Goal: Task Accomplishment & Management: Manage account settings

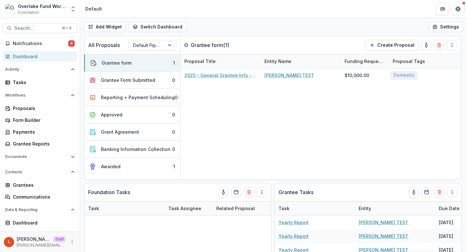
scroll to position [222, 0]
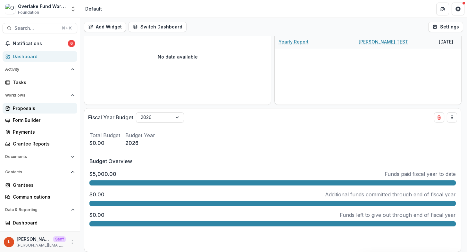
click at [36, 109] on div "Proposals" at bounding box center [42, 108] width 59 height 7
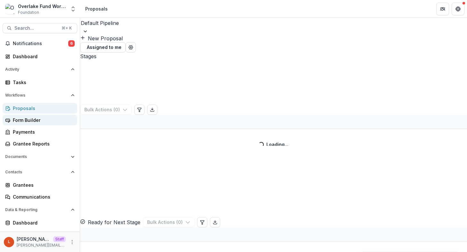
click at [40, 122] on div "Form Builder" at bounding box center [42, 120] width 59 height 7
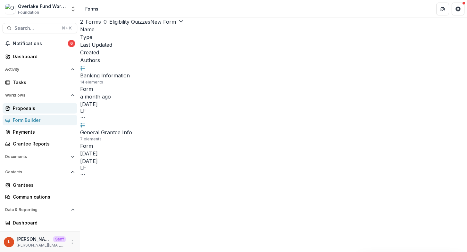
click at [38, 109] on div "Proposals" at bounding box center [42, 108] width 59 height 7
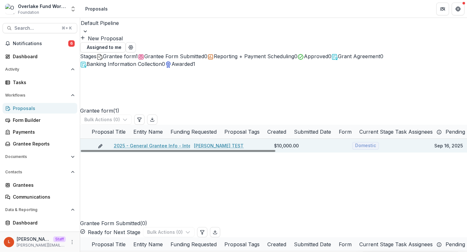
click at [138, 143] on link "2025 - General Grantee Info - Internal" at bounding box center [157, 146] width 86 height 7
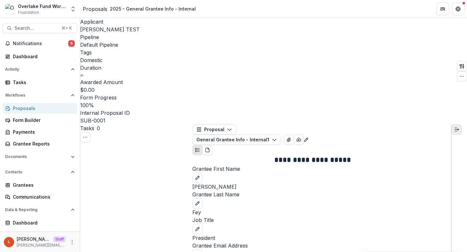
click at [459, 127] on icon "Expand right" at bounding box center [456, 129] width 5 height 5
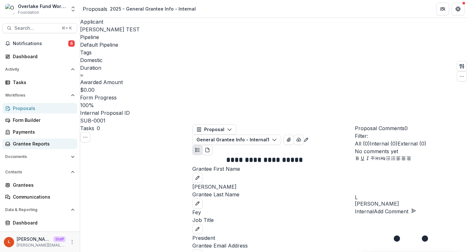
click at [28, 141] on div "Grantee Reports" at bounding box center [42, 144] width 59 height 7
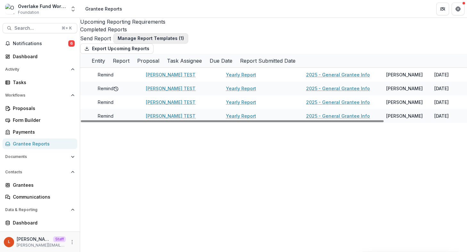
click at [165, 41] on button "Manage Report Templates ( 1 )" at bounding box center [150, 38] width 75 height 10
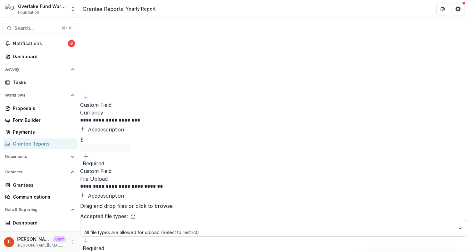
scroll to position [192, 0]
click at [45, 86] on div "Tasks" at bounding box center [42, 82] width 59 height 7
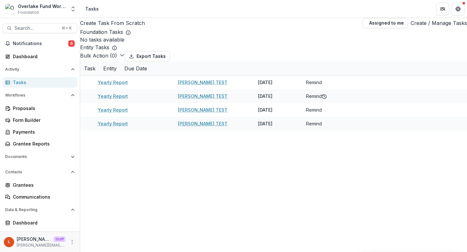
click at [425, 31] on div "Create Task From Scratch Assigned to me Create / Manage Tasks Foundation Tasks …" at bounding box center [273, 74] width 387 height 113
click at [427, 27] on link "Create / Manage Tasks" at bounding box center [438, 23] width 56 height 8
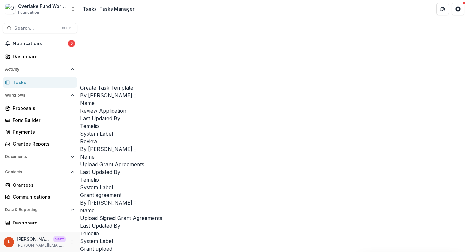
scroll to position [335, 0]
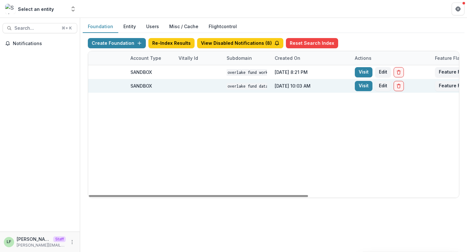
scroll to position [0, 241]
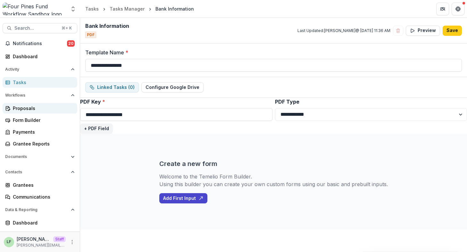
click at [13, 109] on div "Proposals" at bounding box center [42, 108] width 59 height 7
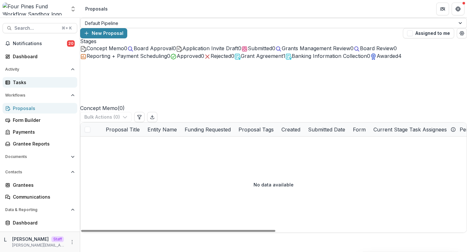
click at [33, 82] on div "Tasks" at bounding box center [42, 82] width 59 height 7
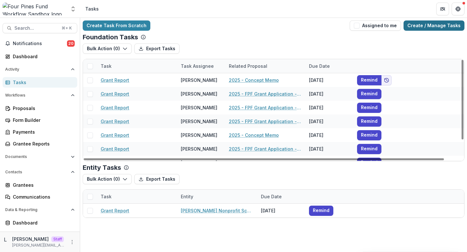
click at [447, 29] on link "Create / Manage Tasks" at bounding box center [433, 26] width 61 height 10
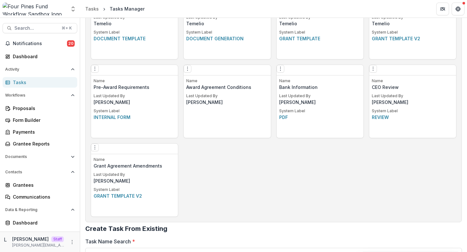
scroll to position [384, 0]
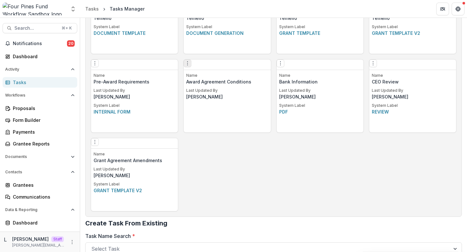
click at [187, 65] on icon "Options" at bounding box center [187, 63] width 5 height 5
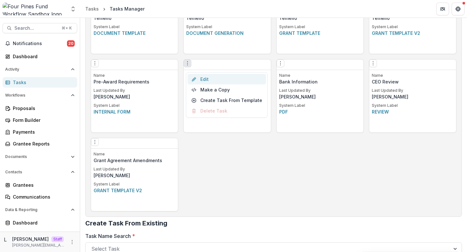
click at [206, 81] on link "Edit" at bounding box center [226, 79] width 78 height 11
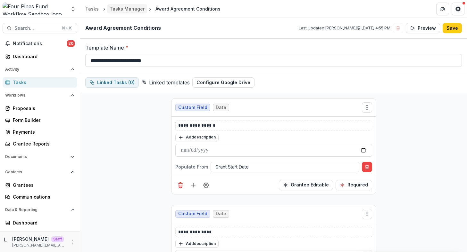
click at [141, 7] on link "Tasks Manager" at bounding box center [127, 8] width 40 height 9
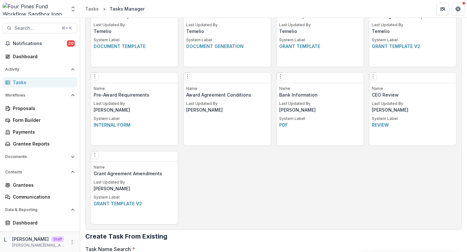
scroll to position [389, 0]
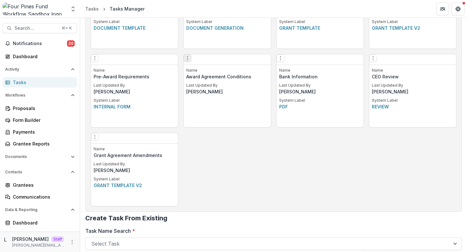
click at [190, 61] on icon "Options" at bounding box center [187, 58] width 5 height 5
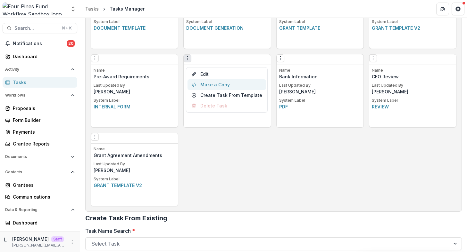
click at [211, 82] on button "Make a Copy" at bounding box center [226, 84] width 78 height 11
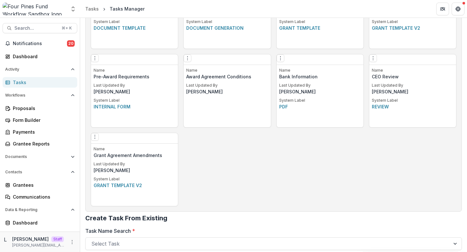
click at [456, 10] on icon "Close" at bounding box center [458, 8] width 4 height 4
click at [190, 61] on icon "Options" at bounding box center [187, 58] width 5 height 5
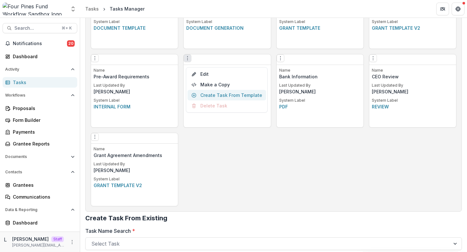
click at [214, 95] on link "Create Task From Template" at bounding box center [226, 95] width 78 height 11
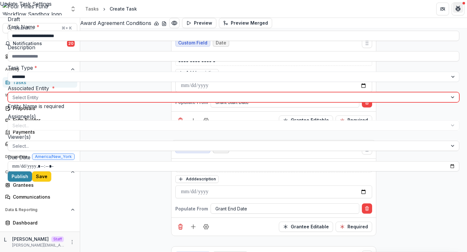
click at [455, 10] on button "Close" at bounding box center [458, 8] width 10 height 10
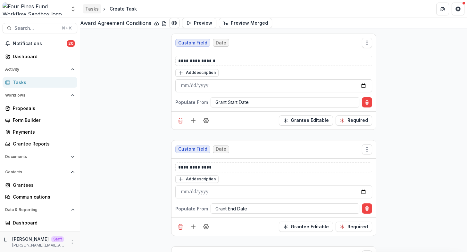
click at [93, 10] on div "Tasks" at bounding box center [91, 8] width 13 height 7
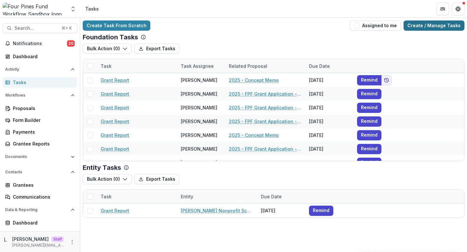
click at [425, 28] on link "Create / Manage Tasks" at bounding box center [433, 26] width 61 height 10
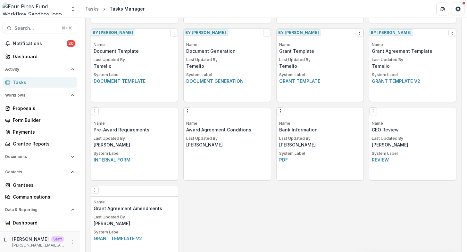
scroll to position [336, 0]
click at [372, 114] on icon "Options" at bounding box center [372, 111] width 5 height 5
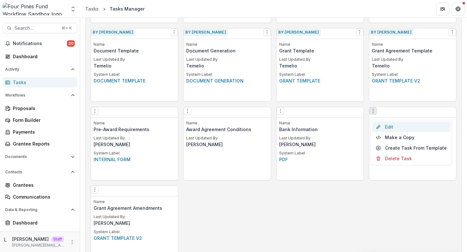
click at [383, 128] on link "Edit" at bounding box center [411, 127] width 78 height 11
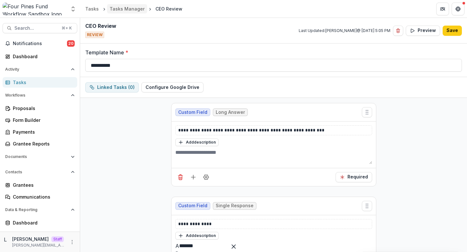
click at [122, 7] on div "Tasks Manager" at bounding box center [127, 8] width 35 height 7
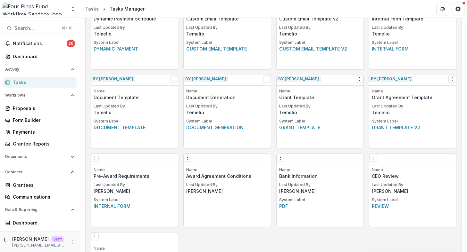
scroll to position [295, 0]
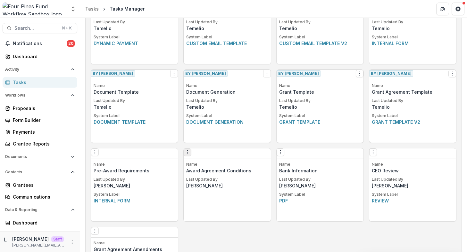
click at [190, 155] on icon "Options" at bounding box center [187, 152] width 5 height 5
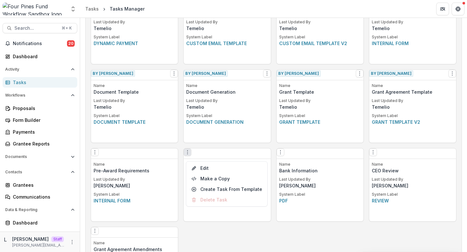
click at [266, 146] on div "Create Task Template By Temelio View Make a Copy Create Task From Template Name…" at bounding box center [274, 27] width 366 height 547
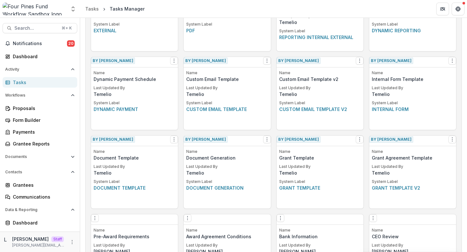
scroll to position [216, 0]
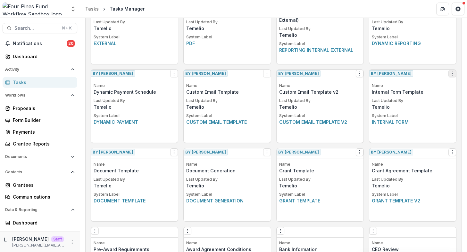
click at [449, 76] on icon "Options" at bounding box center [451, 73] width 5 height 5
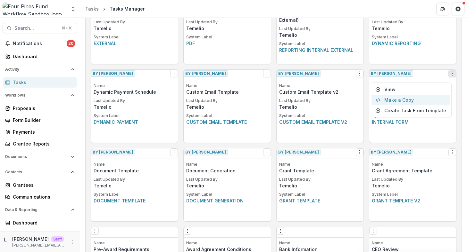
click at [420, 102] on button "Make a Copy" at bounding box center [410, 100] width 78 height 11
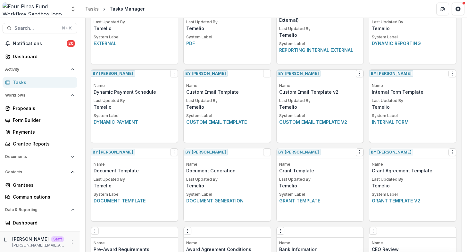
click at [453, 13] on button "Close" at bounding box center [458, 8] width 10 height 10
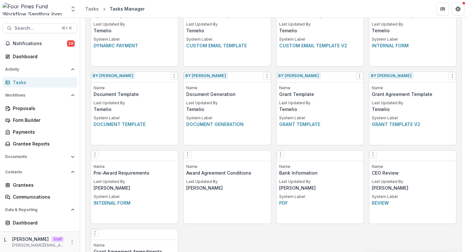
scroll to position [362, 0]
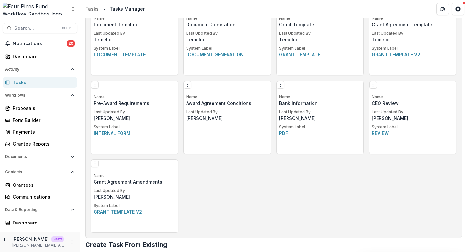
click at [228, 107] on p "Award Agreement Conditions" at bounding box center [227, 103] width 82 height 7
copy p "Award Agreement Conditions"
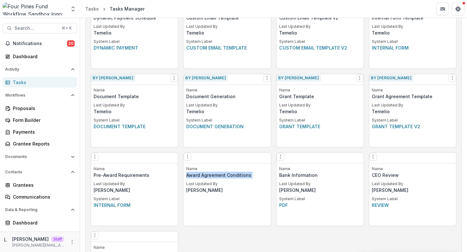
scroll to position [216, 0]
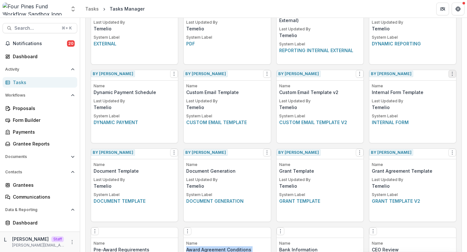
click at [449, 76] on icon "Options" at bounding box center [451, 73] width 5 height 5
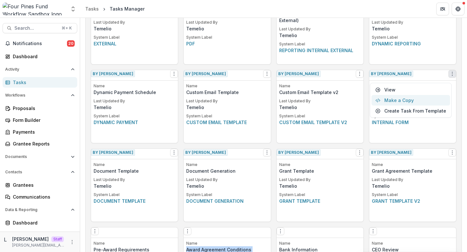
click at [414, 100] on button "Make a Copy" at bounding box center [410, 100] width 78 height 11
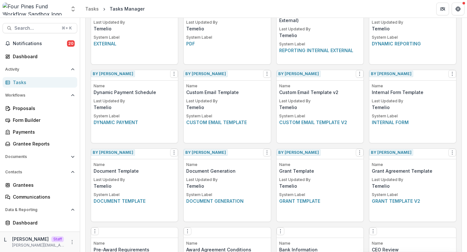
paste input "**********"
type input "**********"
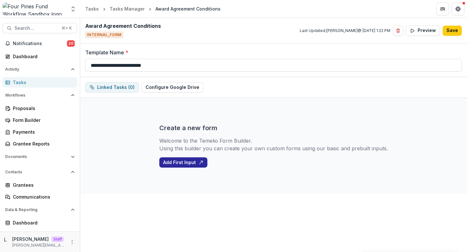
click at [185, 161] on button "Add First Input" at bounding box center [183, 163] width 48 height 10
click at [192, 166] on button "Add First Input" at bounding box center [183, 163] width 48 height 10
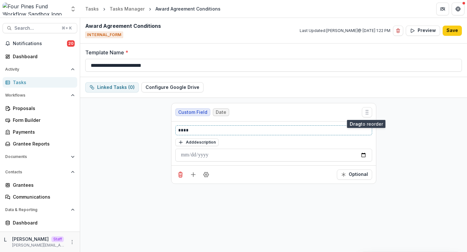
click at [235, 132] on p "****" at bounding box center [273, 130] width 191 height 7
click at [205, 175] on circle "Field Settings" at bounding box center [206, 175] width 2 height 2
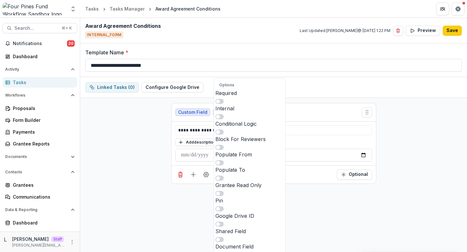
click at [276, 151] on label "Populate From" at bounding box center [249, 158] width 69 height 15
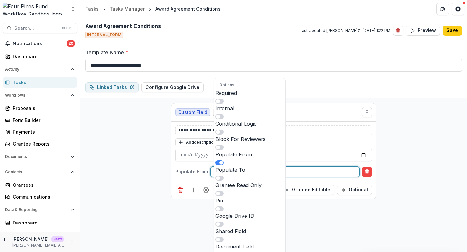
click at [300, 173] on div at bounding box center [284, 172] width 139 height 8
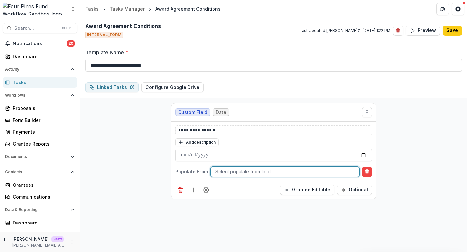
click at [360, 193] on button "Optional" at bounding box center [354, 190] width 35 height 10
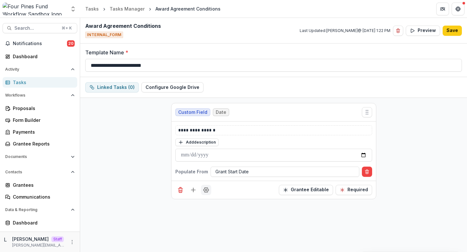
click at [203, 190] on icon "Field Settings" at bounding box center [205, 190] width 5 height 5
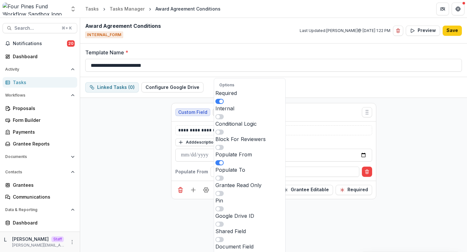
click at [148, 214] on div "**********" at bounding box center [273, 204] width 387 height 213
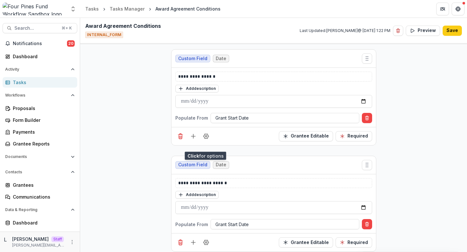
scroll to position [58, 0]
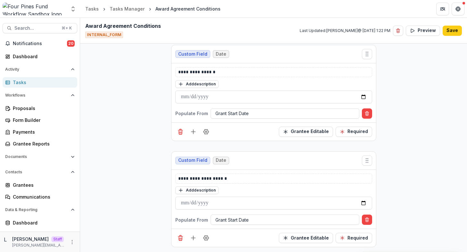
click at [186, 184] on div "**********" at bounding box center [273, 192] width 197 height 36
click at [186, 179] on p "**********" at bounding box center [273, 179] width 191 height 7
click at [227, 219] on div at bounding box center [284, 220] width 139 height 8
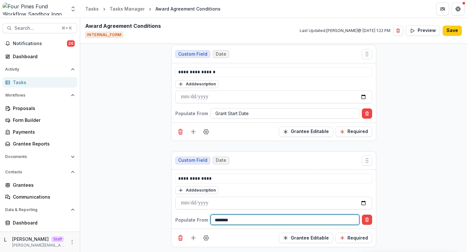
type input "*********"
click at [402, 183] on div "**********" at bounding box center [273, 146] width 387 height 213
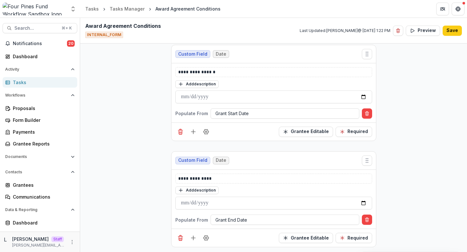
click at [402, 183] on div "**********" at bounding box center [273, 146] width 387 height 213
click at [193, 237] on line "Add field" at bounding box center [193, 238] width 0 height 4
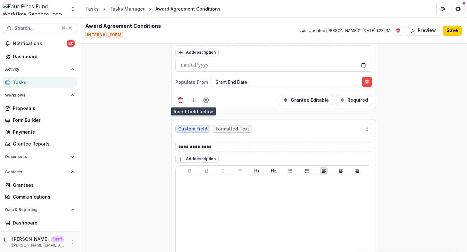
scroll to position [198, 0]
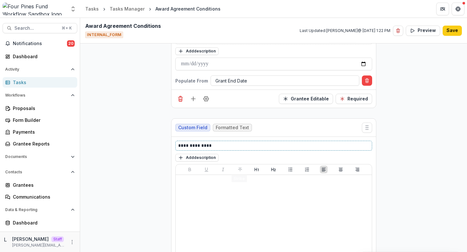
click at [221, 143] on p "**********" at bounding box center [273, 146] width 191 height 7
click at [193, 156] on button "Add description" at bounding box center [196, 158] width 43 height 8
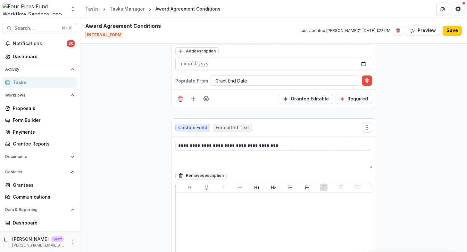
click at [206, 169] on textarea at bounding box center [273, 160] width 197 height 15
paste textarea "**********"
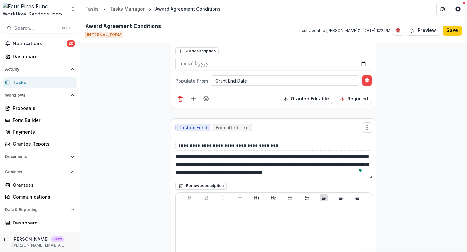
scroll to position [0, 0]
type textarea "**********"
click at [136, 162] on div "**********" at bounding box center [273, 116] width 387 height 432
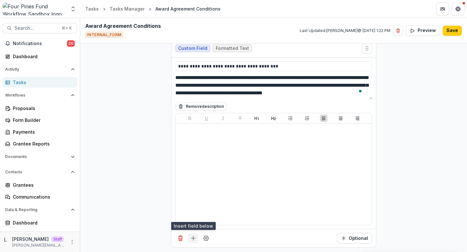
click at [190, 237] on icon "Add field" at bounding box center [193, 238] width 6 height 6
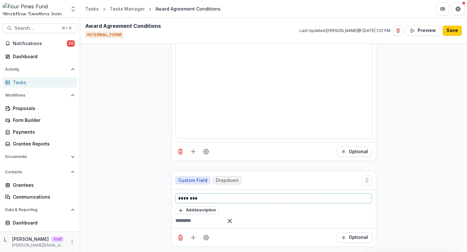
click at [224, 195] on p "********" at bounding box center [273, 198] width 191 height 7
click at [216, 217] on input "text" at bounding box center [200, 221] width 51 height 8
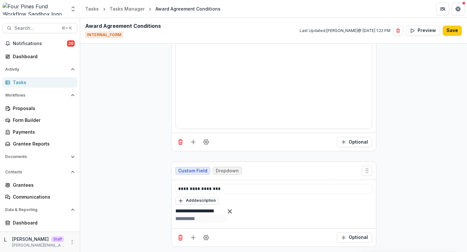
click at [205, 223] on div "button" at bounding box center [200, 219] width 51 height 8
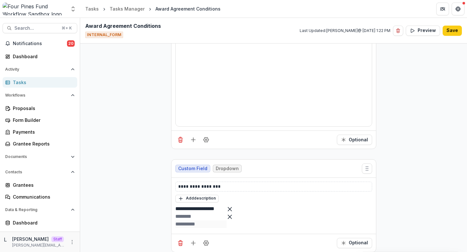
scroll to position [401, 0]
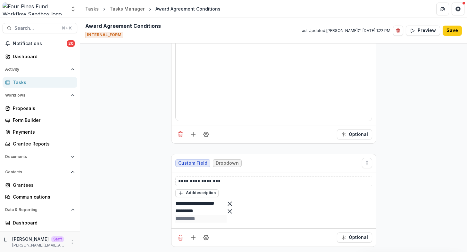
click at [208, 216] on div "button" at bounding box center [200, 219] width 51 height 8
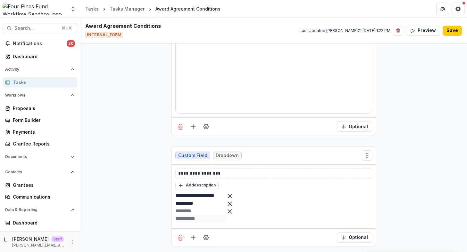
scroll to position [417, 0]
click at [205, 208] on input "text" at bounding box center [200, 212] width 51 height 8
click at [204, 220] on div "button" at bounding box center [200, 219] width 51 height 8
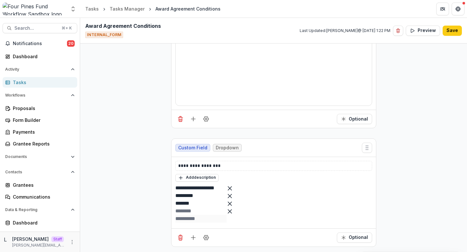
click at [208, 215] on input "text" at bounding box center [200, 212] width 51 height 8
click at [209, 218] on div "button" at bounding box center [200, 219] width 51 height 8
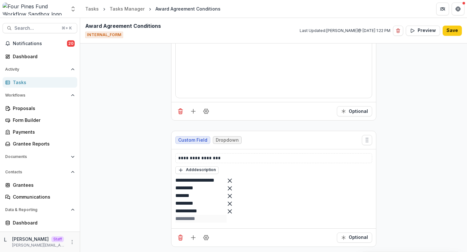
click at [207, 223] on div "button" at bounding box center [200, 219] width 51 height 8
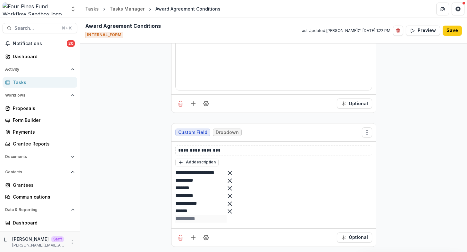
click at [227, 217] on div "button" at bounding box center [200, 219] width 51 height 8
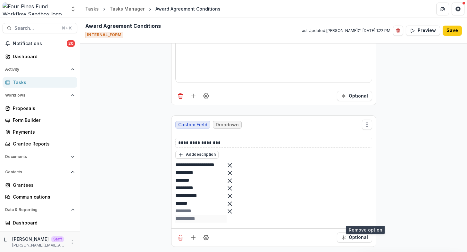
click at [233, 215] on icon "Remove option" at bounding box center [230, 212] width 6 height 6
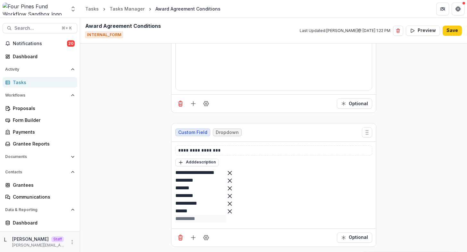
scroll to position [453, 0]
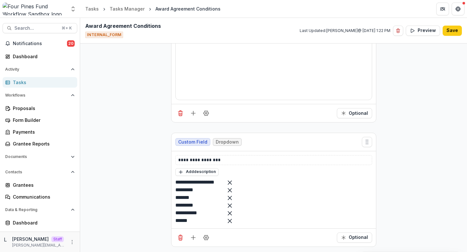
click at [448, 31] on button "Save" at bounding box center [451, 31] width 19 height 10
click at [203, 238] on icon "Field Settings" at bounding box center [205, 237] width 5 height 5
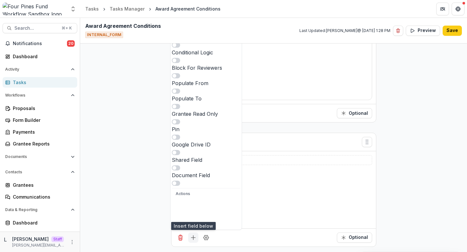
click at [194, 241] on icon "Add field" at bounding box center [193, 238] width 6 height 6
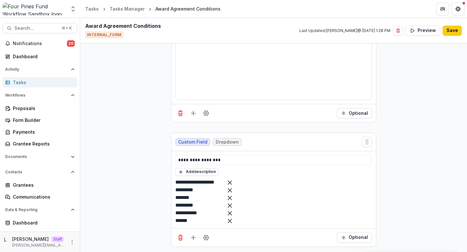
scroll to position [75, 0]
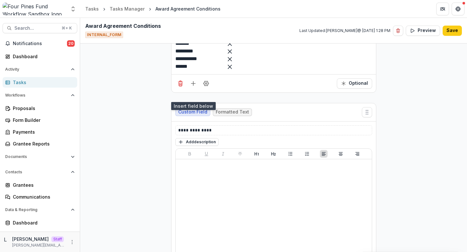
scroll to position [644, 0]
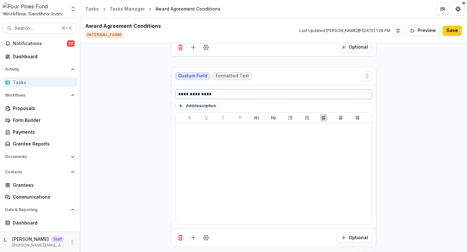
click at [237, 96] on p "**********" at bounding box center [273, 94] width 191 height 7
click at [200, 106] on button "Add description" at bounding box center [196, 106] width 43 height 8
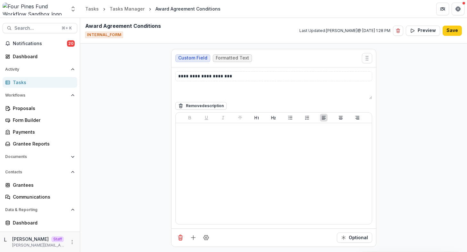
click at [201, 99] on textarea at bounding box center [273, 91] width 197 height 15
paste textarea "**********"
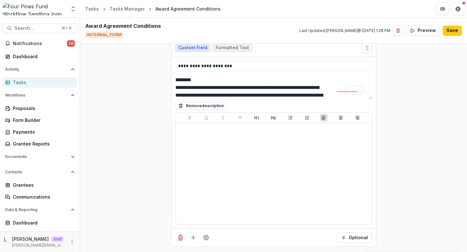
scroll to position [69, 0]
type textarea "**********"
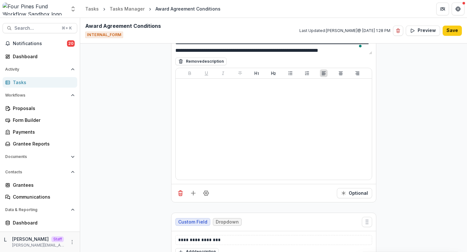
scroll to position [386, 0]
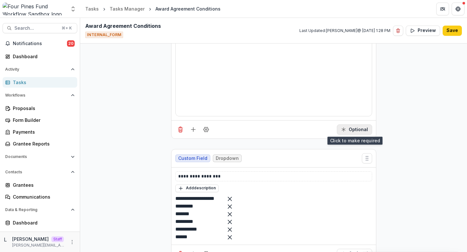
click at [357, 127] on button "Optional" at bounding box center [354, 130] width 35 height 10
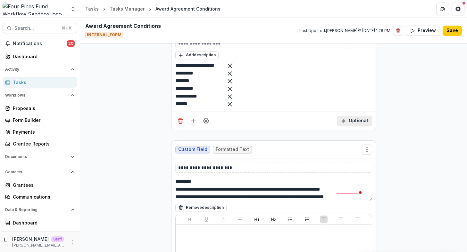
click at [362, 126] on button "Optional" at bounding box center [354, 121] width 35 height 10
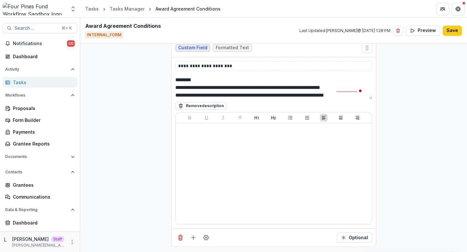
scroll to position [672, 0]
click at [356, 235] on button "Optional" at bounding box center [354, 238] width 35 height 10
click at [188, 237] on button "Add field" at bounding box center [193, 238] width 10 height 10
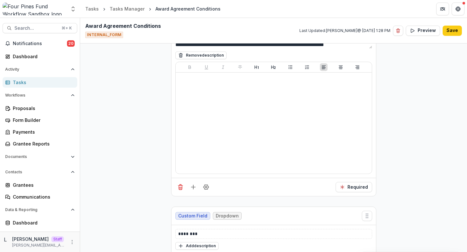
scroll to position [771, 0]
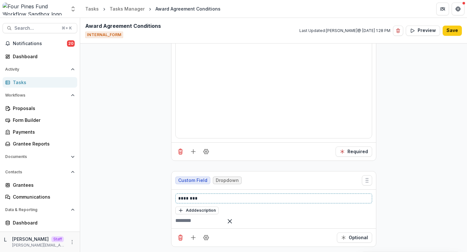
click at [223, 195] on p "********" at bounding box center [273, 198] width 191 height 7
click at [199, 207] on button "Add description" at bounding box center [196, 211] width 43 height 8
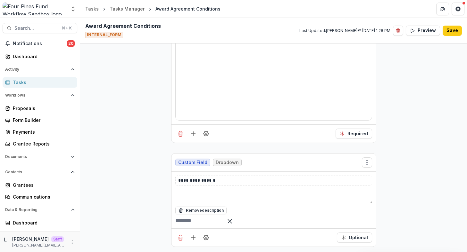
click at [199, 204] on textarea at bounding box center [273, 195] width 197 height 15
paste textarea "**********"
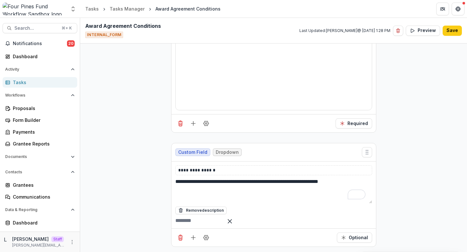
type textarea "**********"
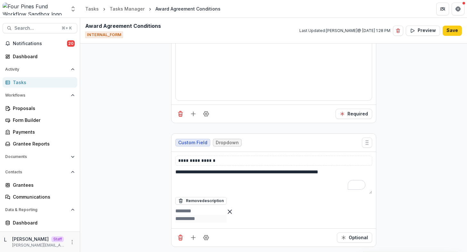
click at [217, 210] on input "text" at bounding box center [200, 212] width 51 height 8
type input "***"
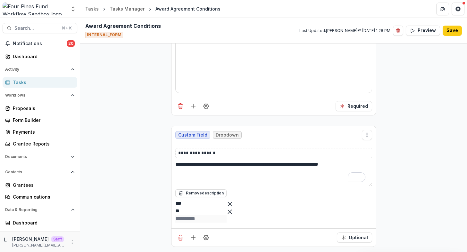
type input "**"
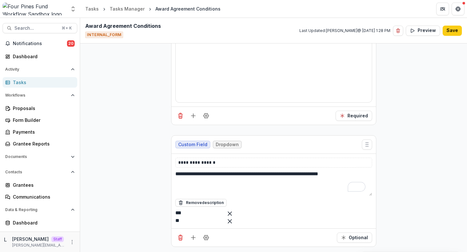
scroll to position [814, 0]
click at [207, 239] on icon "Field Settings" at bounding box center [206, 238] width 6 height 6
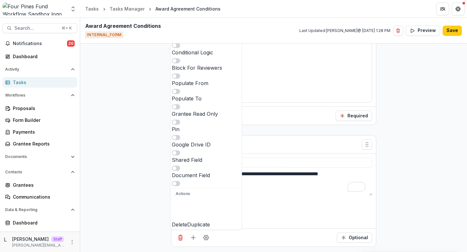
click at [208, 226] on button "Duplicate" at bounding box center [198, 213] width 23 height 30
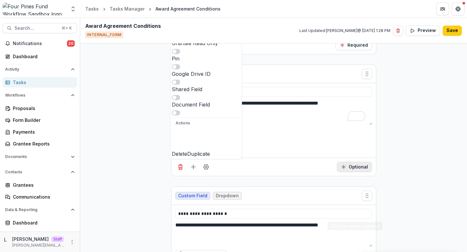
click at [351, 172] on button "Optional" at bounding box center [354, 167] width 35 height 10
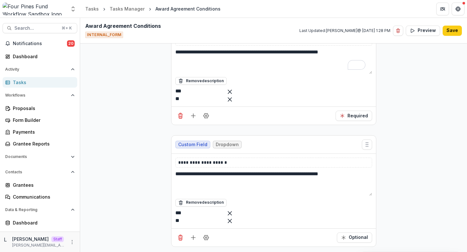
scroll to position [956, 0]
click at [221, 160] on p "**********" at bounding box center [273, 163] width 191 height 7
click at [223, 170] on textarea "**********" at bounding box center [273, 183] width 197 height 26
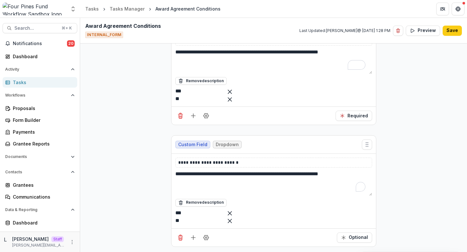
click at [223, 170] on textarea "**********" at bounding box center [273, 183] width 197 height 26
paste textarea "**********"
type textarea "**********"
click at [201, 210] on input "***" at bounding box center [200, 214] width 51 height 8
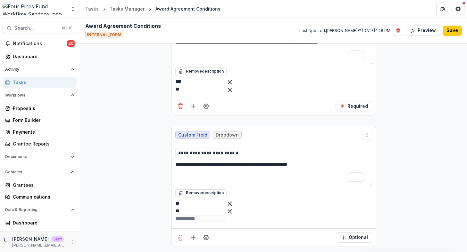
type input "*"
type input "***"
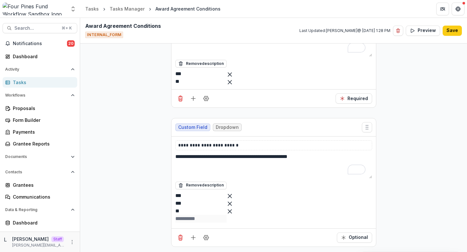
type input "***"
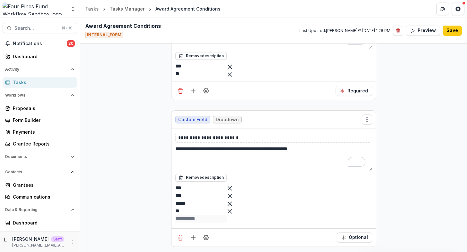
type input "*****"
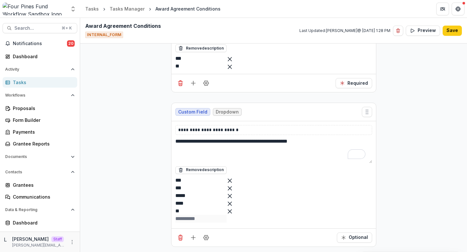
scroll to position [1013, 0]
type input "****"
click at [233, 209] on icon "Remove option" at bounding box center [230, 212] width 6 height 6
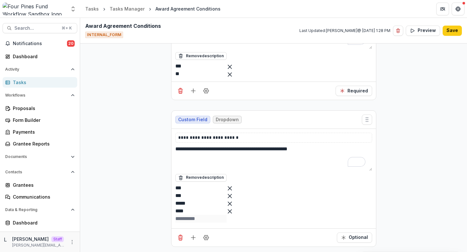
click at [227, 218] on div "button" at bounding box center [200, 219] width 51 height 8
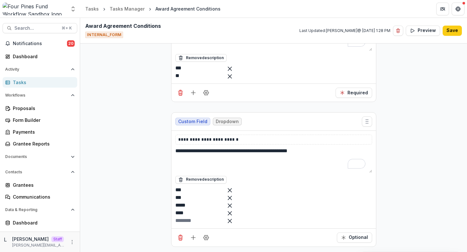
scroll to position [1002, 0]
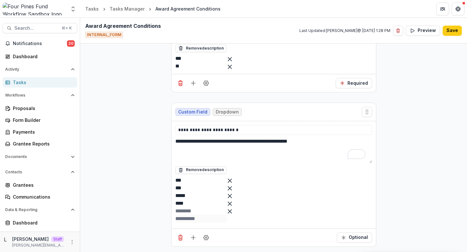
scroll to position [1013, 0]
click at [363, 214] on div "*** *** ***** ****" at bounding box center [273, 201] width 197 height 48
click at [233, 209] on icon "Remove option" at bounding box center [230, 212] width 6 height 6
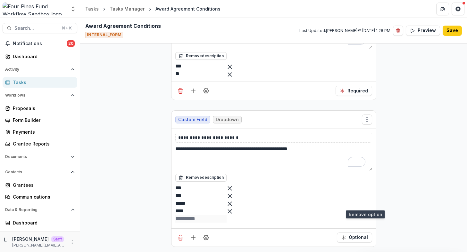
scroll to position [987, 0]
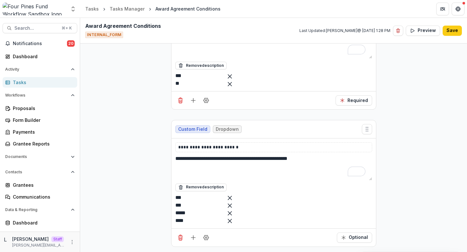
click at [204, 236] on icon "Field Settings" at bounding box center [206, 238] width 6 height 6
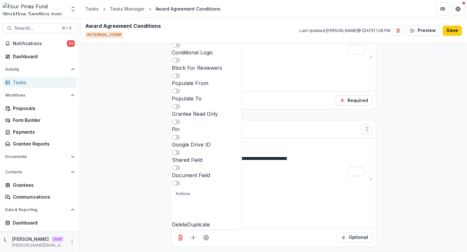
click at [180, 63] on span at bounding box center [176, 60] width 8 height 5
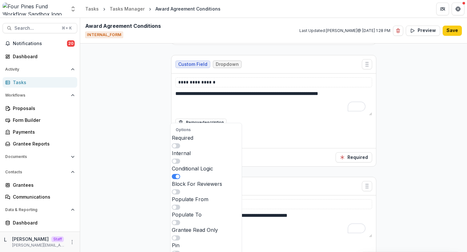
scroll to position [1050, 0]
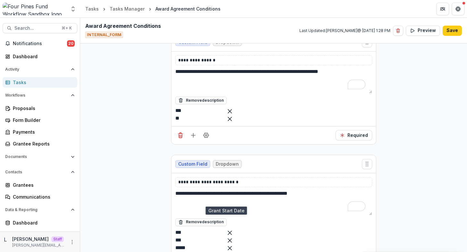
type input "**"
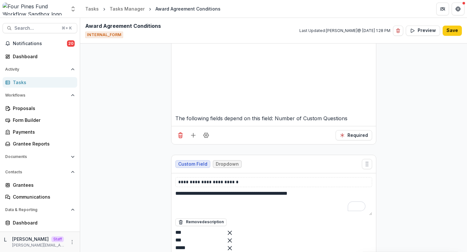
click at [317, 252] on div "Yes" at bounding box center [233, 256] width 467 height 8
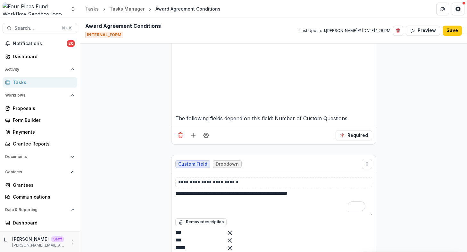
scroll to position [48, 0]
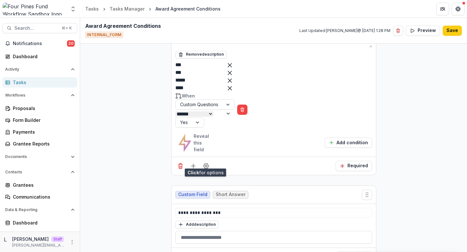
scroll to position [1232, 0]
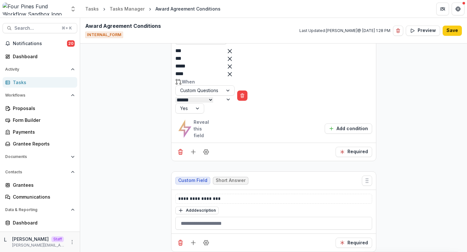
drag, startPoint x: 218, startPoint y: 195, endPoint x: 242, endPoint y: 195, distance: 23.4
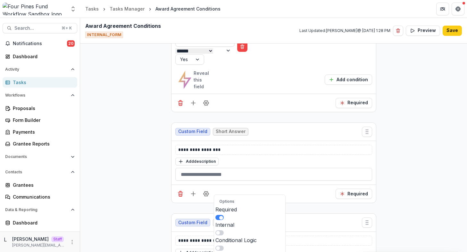
scroll to position [1347, 0]
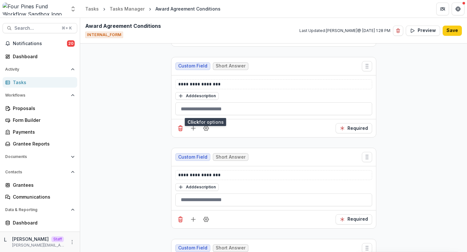
scroll to position [1414, 0]
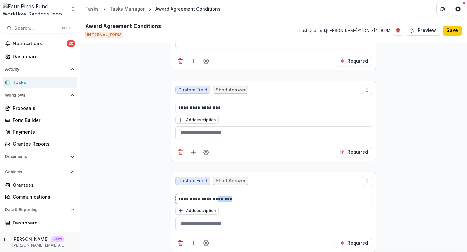
drag, startPoint x: 219, startPoint y: 103, endPoint x: 241, endPoint y: 104, distance: 21.8
click at [241, 196] on p "**********" at bounding box center [273, 199] width 191 height 7
drag, startPoint x: 237, startPoint y: 194, endPoint x: 219, endPoint y: 193, distance: 18.0
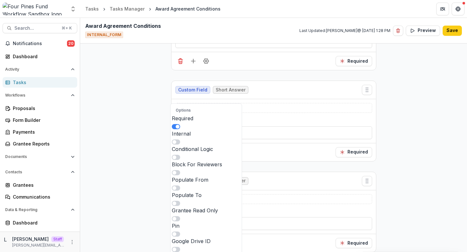
click at [180, 155] on span at bounding box center [176, 157] width 8 height 5
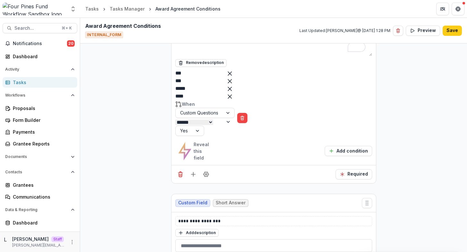
scroll to position [1455, 0]
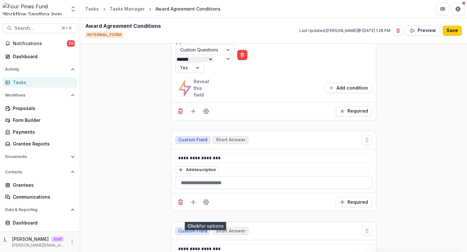
type input "*"
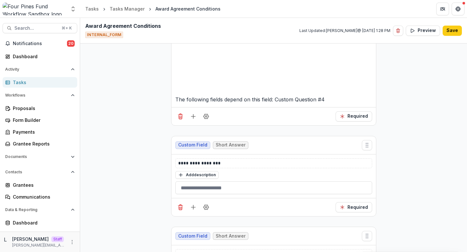
scroll to position [1482, 0]
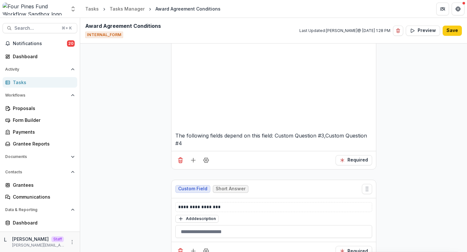
scroll to position [1419, 0]
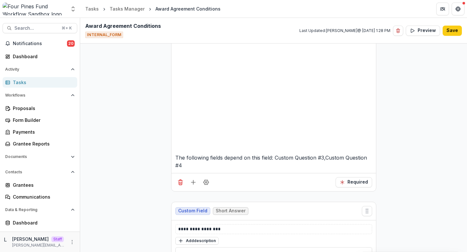
click at [322, 252] on div "One" at bounding box center [233, 256] width 467 height 8
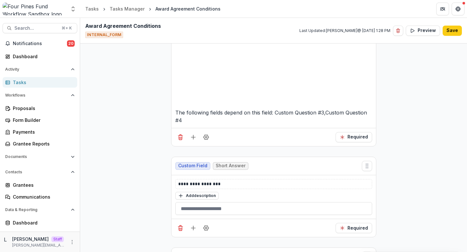
scroll to position [1466, 0]
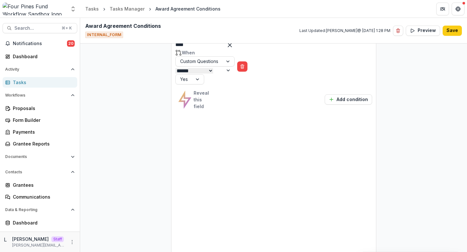
scroll to position [1488, 0]
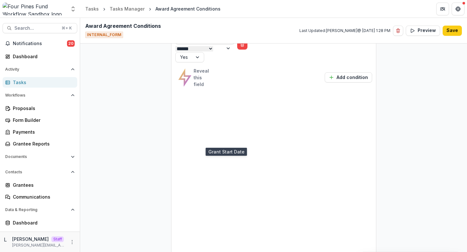
type input "***"
click at [227, 252] on div "Number of Custom Questions" at bounding box center [233, 256] width 467 height 8
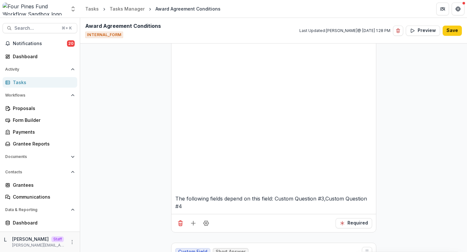
scroll to position [1377, 0]
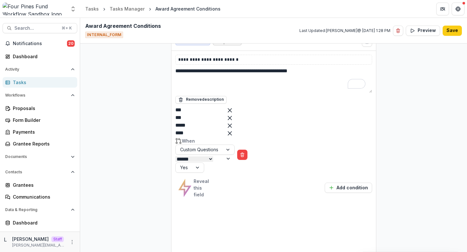
type input "***"
click at [232, 252] on div "Number of Custom Questions" at bounding box center [233, 256] width 467 height 8
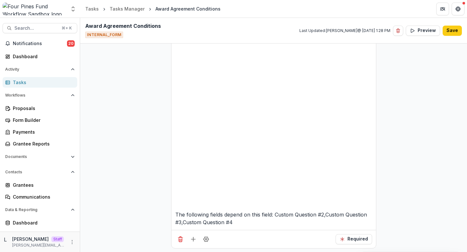
scroll to position [1384, 0]
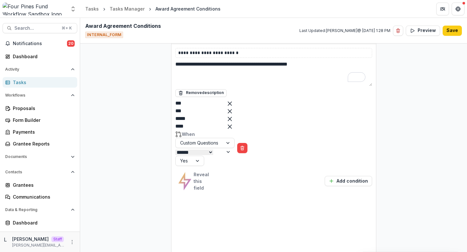
type input "****"
click at [226, 252] on div "Number of Custom Questions" at bounding box center [233, 256] width 467 height 8
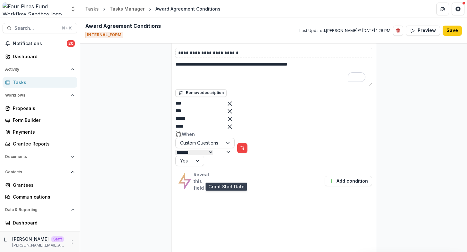
type input "***"
click at [234, 252] on div "Number of Custom Questions" at bounding box center [233, 256] width 467 height 8
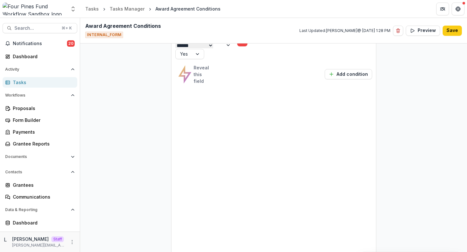
scroll to position [1273, 0]
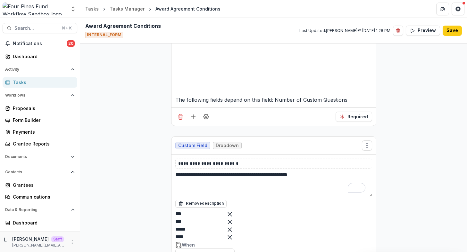
type input "***"
click at [225, 252] on div "Number of Custom Questions" at bounding box center [233, 256] width 467 height 8
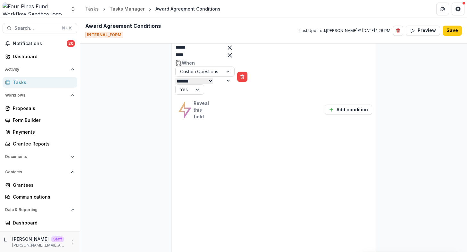
click at [317, 252] on div "One" at bounding box center [233, 256] width 467 height 8
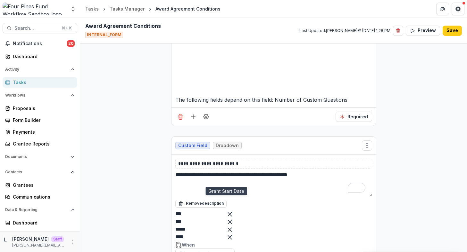
type input "***"
click at [214, 252] on div "Number of Custom Questions" at bounding box center [233, 256] width 467 height 8
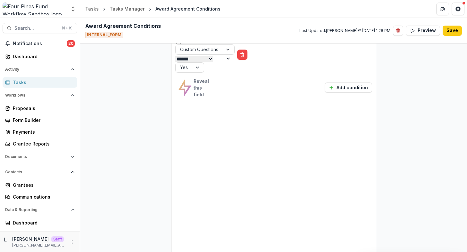
scroll to position [1251, 0]
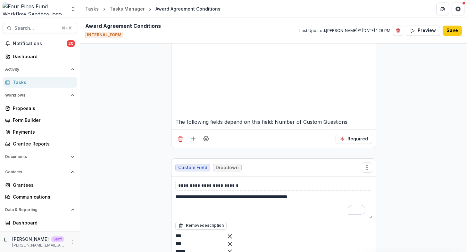
scroll to position [1273, 0]
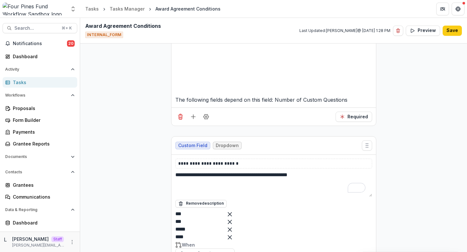
type input "***"
click at [223, 252] on div "Number of Custom Questions" at bounding box center [233, 256] width 467 height 8
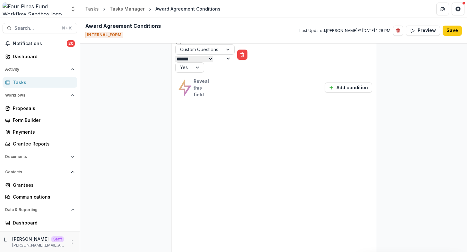
scroll to position [1251, 0]
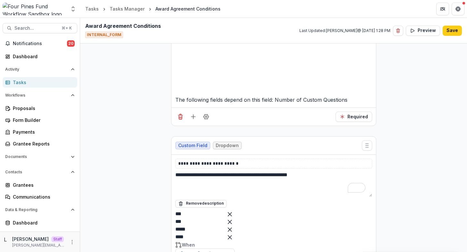
type input "***"
click at [212, 252] on div "Number of Custom Questions" at bounding box center [233, 256] width 467 height 8
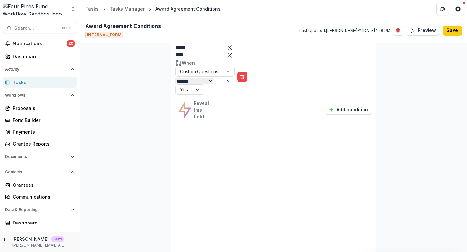
click at [455, 30] on button "Save" at bounding box center [451, 31] width 19 height 10
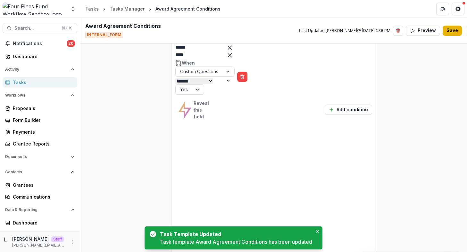
click at [455, 30] on button "Save" at bounding box center [451, 31] width 19 height 10
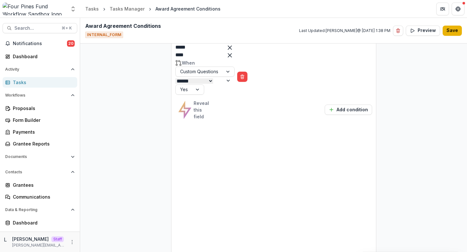
click at [456, 29] on button "Save" at bounding box center [451, 31] width 19 height 10
click at [450, 32] on button "Save" at bounding box center [451, 31] width 19 height 10
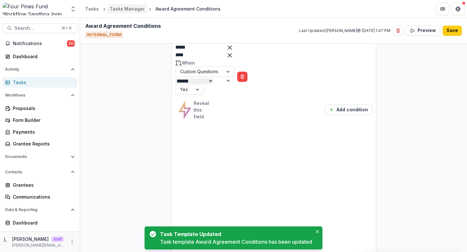
click at [120, 8] on div "Tasks Manager" at bounding box center [127, 8] width 35 height 7
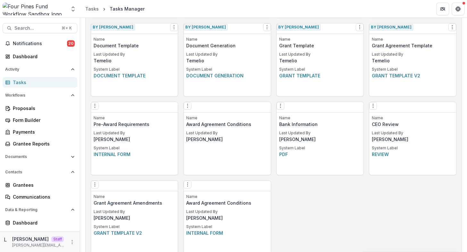
scroll to position [342, 0]
click at [51, 118] on div "Form Builder" at bounding box center [42, 120] width 59 height 7
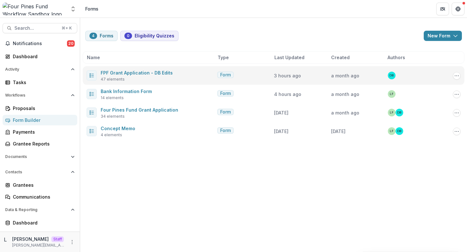
click at [455, 70] on div "FPF Grant Application - DB Edits 47 elements Form 3 hours ago a month ago DB Ed…" at bounding box center [274, 75] width 382 height 19
click at [455, 75] on icon "Options" at bounding box center [456, 75] width 5 height 5
click at [431, 86] on link "Edit" at bounding box center [424, 89] width 69 height 11
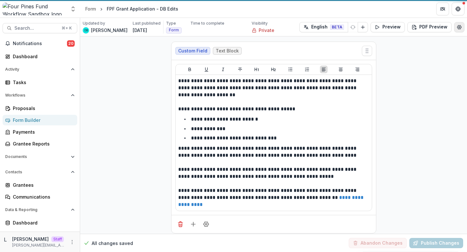
click at [459, 28] on icon "Edit Form Settings" at bounding box center [459, 27] width 5 height 5
select select "*******"
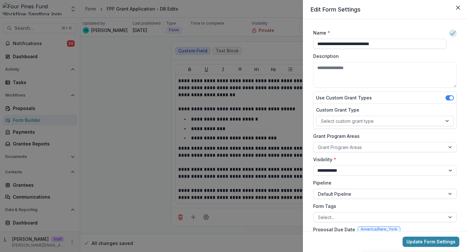
scroll to position [73, 0]
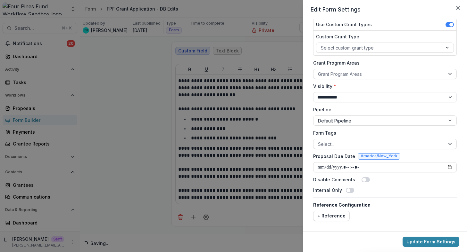
click at [363, 181] on span at bounding box center [364, 180] width 4 height 4
click at [435, 244] on button "Update Form Settings" at bounding box center [430, 242] width 57 height 10
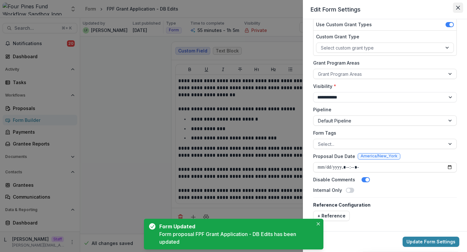
click at [457, 8] on icon "Close" at bounding box center [458, 8] width 4 height 4
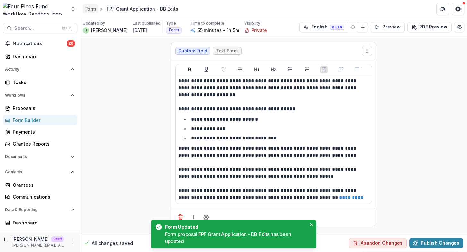
click at [90, 5] on link "Form" at bounding box center [91, 8] width 16 height 9
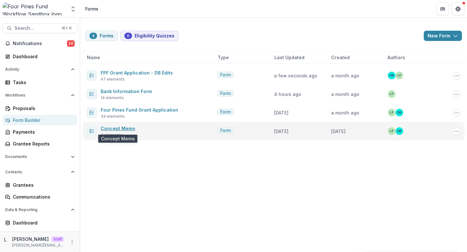
click at [130, 129] on link "Concept Memo" at bounding box center [118, 128] width 35 height 5
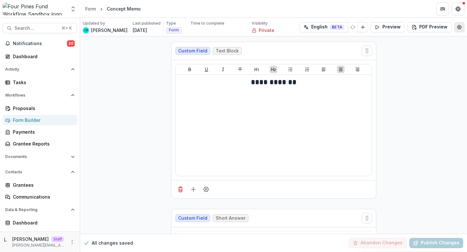
click at [459, 29] on icon "Edit Form Settings" at bounding box center [459, 27] width 5 height 5
select select "*******"
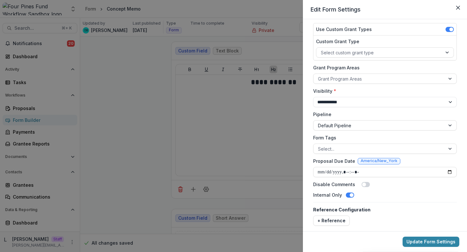
scroll to position [71, 0]
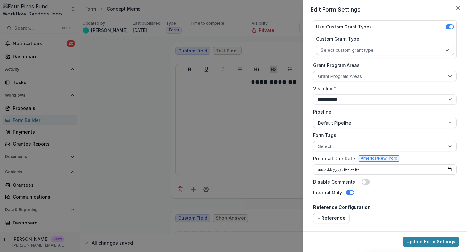
click at [363, 182] on span at bounding box center [364, 182] width 4 height 4
click at [425, 243] on button "Update Form Settings" at bounding box center [430, 242] width 57 height 10
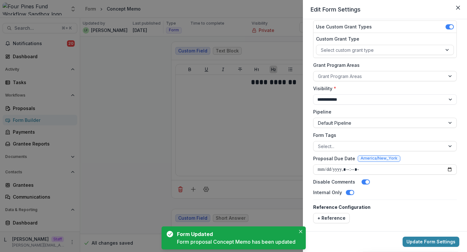
click at [135, 95] on div "**********" at bounding box center [233, 126] width 467 height 252
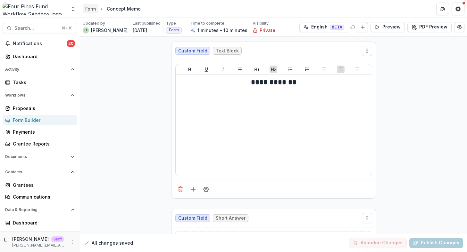
click at [91, 11] on div "Form" at bounding box center [90, 8] width 11 height 7
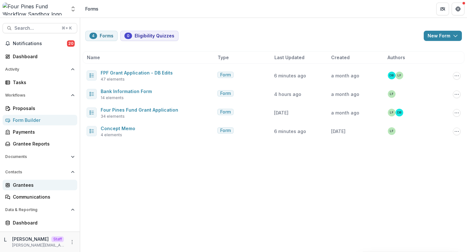
click at [31, 186] on div "Grantees" at bounding box center [42, 185] width 59 height 7
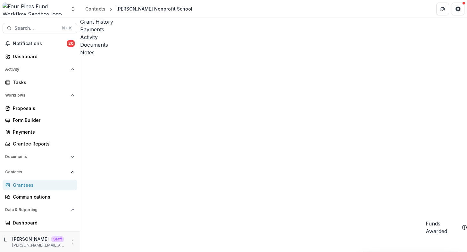
click at [188, 41] on div "Documents" at bounding box center [273, 45] width 387 height 8
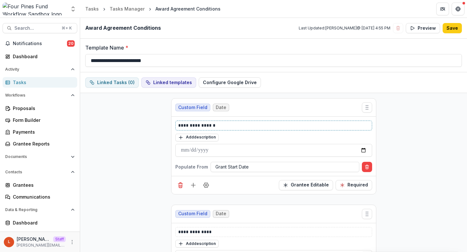
click at [225, 127] on p "**********" at bounding box center [273, 125] width 191 height 7
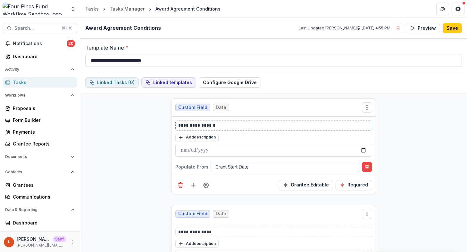
click at [225, 127] on p "**********" at bounding box center [273, 125] width 191 height 7
copy p "**********"
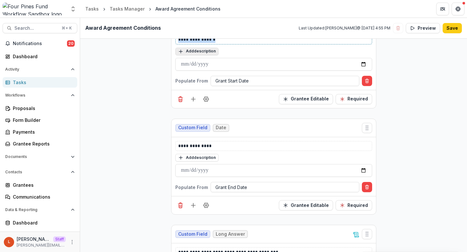
scroll to position [88, 0]
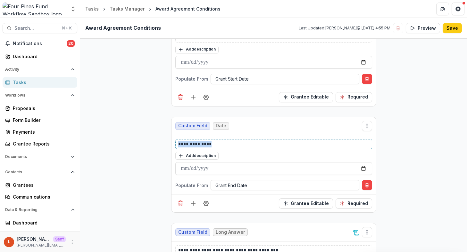
drag, startPoint x: 211, startPoint y: 144, endPoint x: 167, endPoint y: 143, distance: 44.6
copy p "**********"
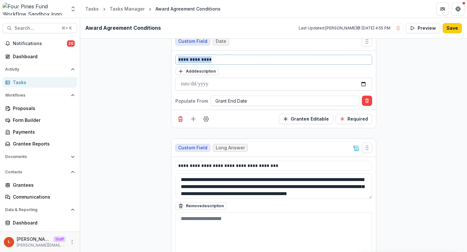
scroll to position [173, 0]
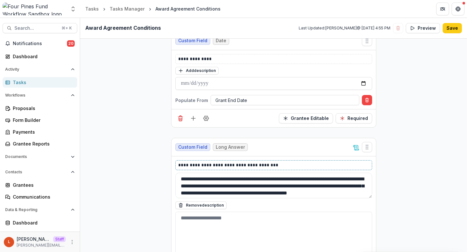
click at [206, 164] on p "**********" at bounding box center [273, 165] width 191 height 7
copy p "*******"
click at [260, 192] on textarea "**********" at bounding box center [273, 186] width 197 height 26
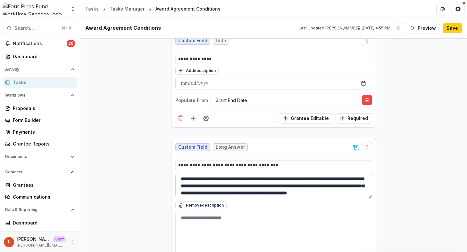
click at [260, 192] on textarea "**********" at bounding box center [273, 186] width 197 height 26
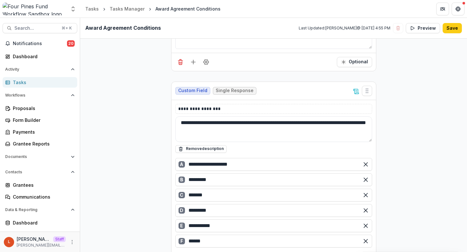
scroll to position [426, 0]
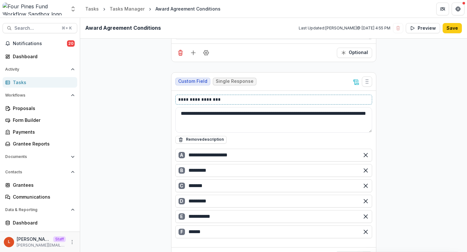
click at [206, 101] on p "**********" at bounding box center [273, 99] width 191 height 7
copy p "**********"
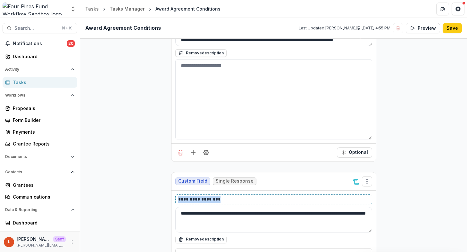
scroll to position [347, 0]
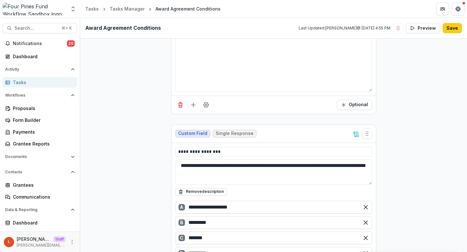
scroll to position [375, 0]
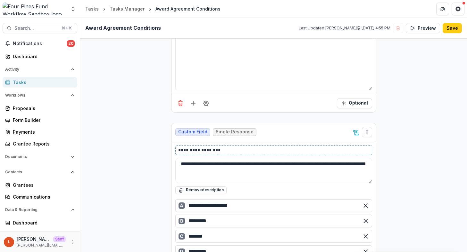
click at [224, 148] on p "**********" at bounding box center [273, 150] width 191 height 7
copy p "**********"
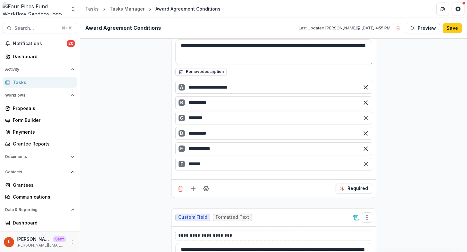
scroll to position [500, 0]
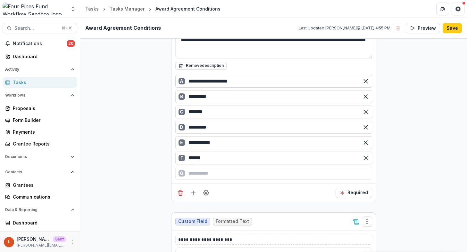
drag, startPoint x: 248, startPoint y: 80, endPoint x: 188, endPoint y: 80, distance: 59.9
click at [188, 80] on input "**********" at bounding box center [273, 81] width 197 height 13
drag, startPoint x: 219, startPoint y: 97, endPoint x: 169, endPoint y: 96, distance: 50.3
drag, startPoint x: 214, startPoint y: 95, endPoint x: 175, endPoint y: 95, distance: 38.8
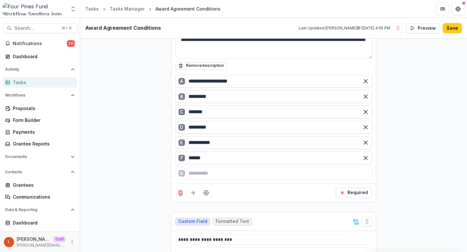
click at [175, 95] on div "B *********" at bounding box center [273, 96] width 197 height 13
drag, startPoint x: 213, startPoint y: 116, endPoint x: 185, endPoint y: 112, distance: 28.7
click at [185, 112] on div "C *******" at bounding box center [273, 112] width 197 height 13
click at [202, 128] on input "*********" at bounding box center [273, 127] width 197 height 13
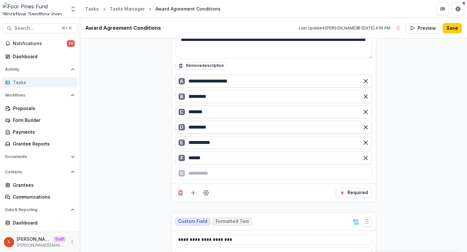
click at [202, 128] on input "*********" at bounding box center [273, 127] width 197 height 13
click at [203, 144] on input "**********" at bounding box center [273, 142] width 197 height 13
click at [196, 157] on input "******" at bounding box center [273, 158] width 197 height 13
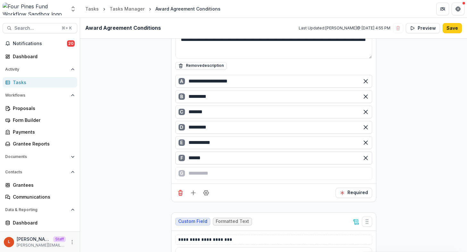
click at [196, 157] on input "******" at bounding box center [273, 158] width 197 height 13
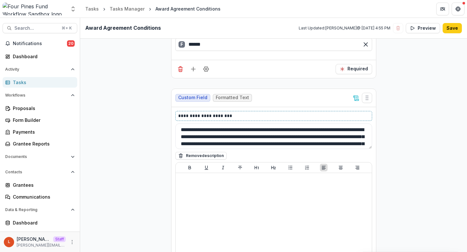
scroll to position [603, 0]
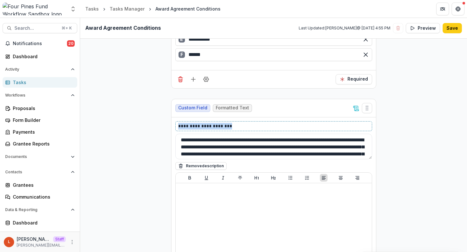
drag, startPoint x: 234, startPoint y: 127, endPoint x: 170, endPoint y: 125, distance: 63.8
click at [171, 126] on div "**********" at bounding box center [273, 204] width 204 height 172
copy p "**********"
click at [254, 147] on textarea "**********" at bounding box center [273, 147] width 197 height 26
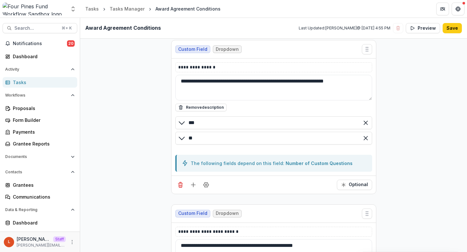
scroll to position [882, 0]
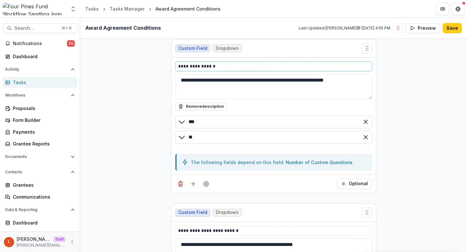
click at [222, 65] on p "**********" at bounding box center [273, 66] width 191 height 7
copy p "**********"
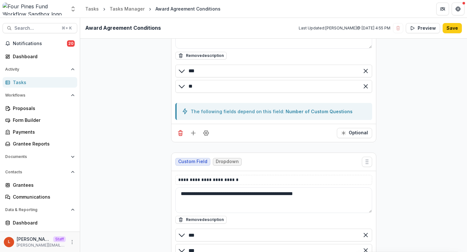
scroll to position [934, 0]
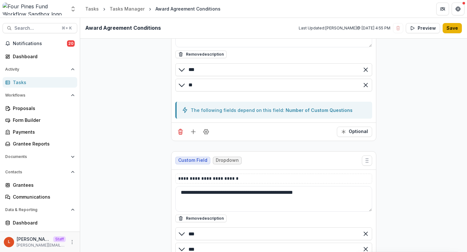
click at [444, 33] on button "Save" at bounding box center [451, 28] width 19 height 10
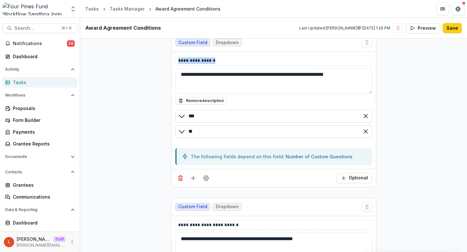
scroll to position [887, 0]
click at [222, 76] on textarea "**********" at bounding box center [273, 82] width 197 height 26
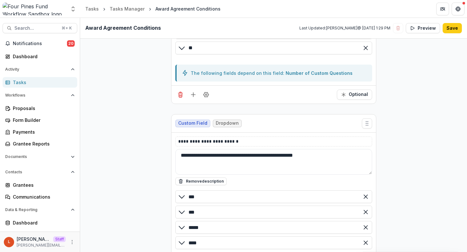
scroll to position [977, 0]
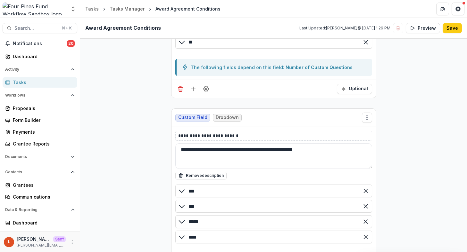
click at [190, 139] on div "**********" at bounding box center [273, 136] width 197 height 10
click at [191, 136] on p "**********" at bounding box center [273, 136] width 191 height 7
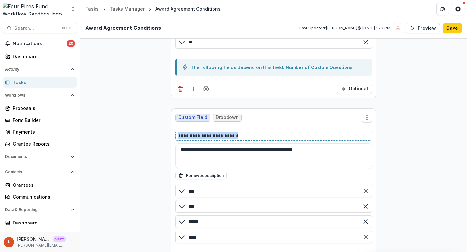
copy p "**********"
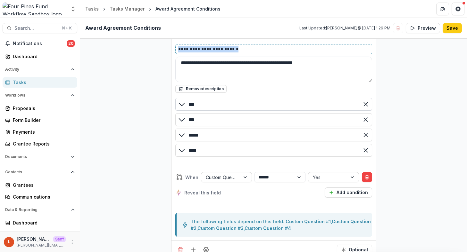
scroll to position [1067, 0]
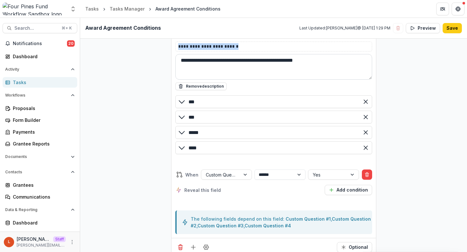
click at [215, 61] on textarea "**********" at bounding box center [273, 67] width 197 height 26
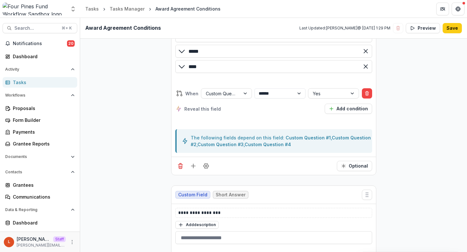
scroll to position [1149, 0]
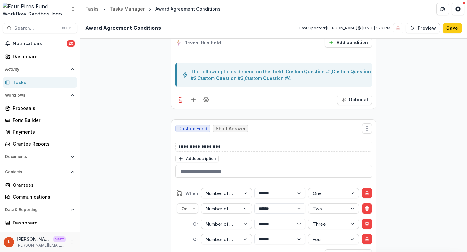
scroll to position [1219, 0]
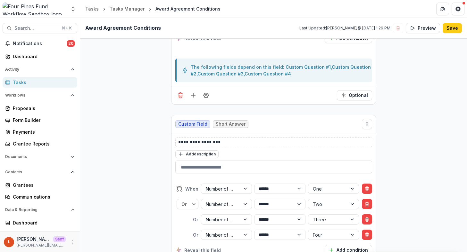
click at [240, 146] on div "**********" at bounding box center [273, 142] width 197 height 10
click at [240, 143] on p "**********" at bounding box center [273, 142] width 191 height 7
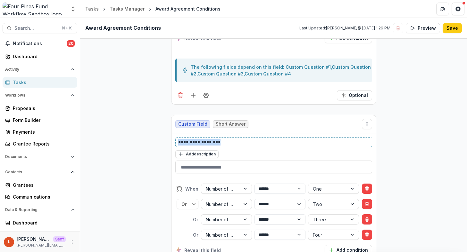
copy p "**********"
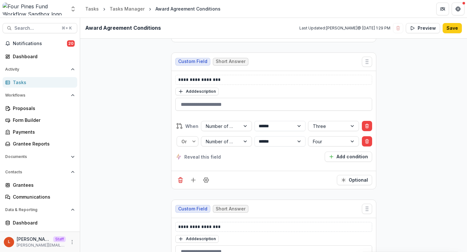
scroll to position [1622, 0]
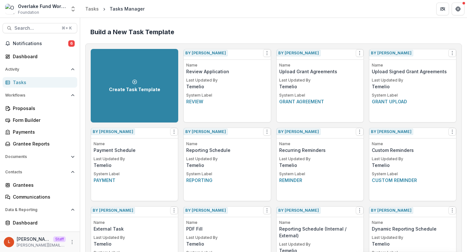
scroll to position [335, 0]
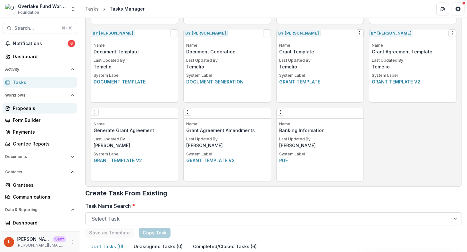
click at [54, 109] on div "Proposals" at bounding box center [42, 108] width 59 height 7
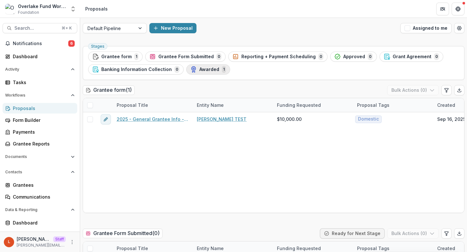
click at [206, 67] on span "Awarded" at bounding box center [209, 69] width 20 height 5
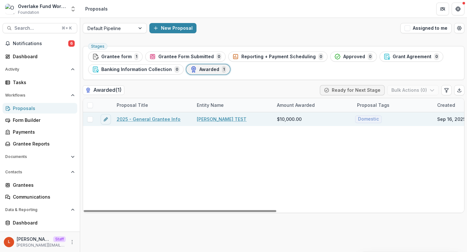
click at [153, 121] on link "2025 - General Grantee Info" at bounding box center [149, 119] width 64 height 7
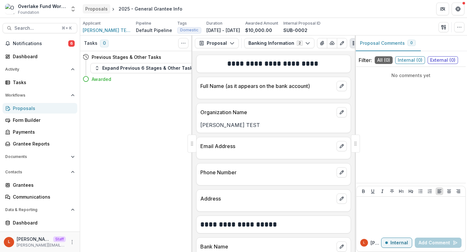
click at [99, 8] on div "Proposals" at bounding box center [96, 8] width 22 height 7
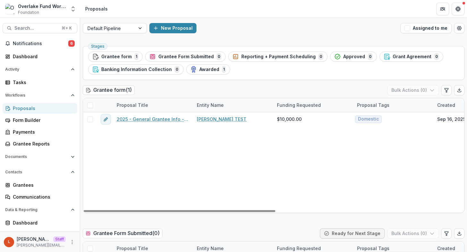
click at [251, 80] on div "Stages Grantee form 1 Grantee Form Submitted 0 Reporting + Payment Scheduling 0…" at bounding box center [274, 63] width 382 height 34
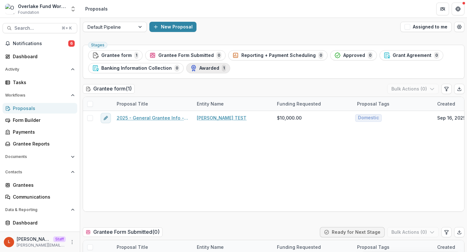
click at [204, 70] on span "Awarded" at bounding box center [209, 68] width 20 height 5
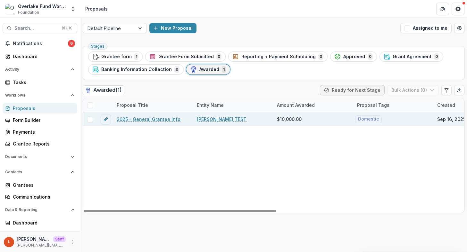
click at [167, 120] on link "2025 - General Grantee Info" at bounding box center [149, 119] width 64 height 7
click at [139, 119] on link "2025 - General Grantee Info" at bounding box center [149, 119] width 64 height 7
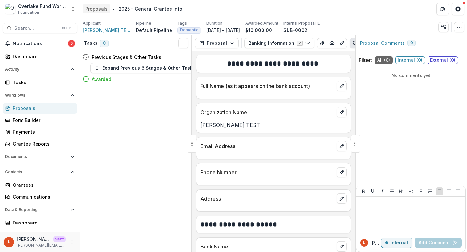
click at [94, 9] on div "Proposals" at bounding box center [96, 8] width 22 height 7
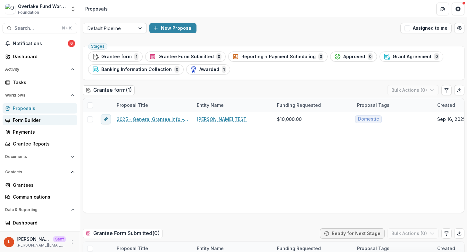
click at [14, 123] on div "Form Builder" at bounding box center [42, 120] width 59 height 7
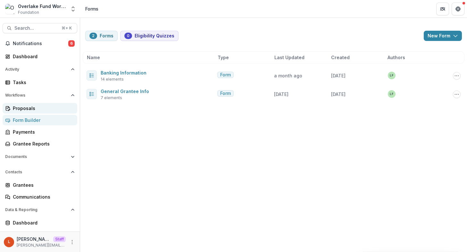
click at [27, 108] on div "Proposals" at bounding box center [42, 108] width 59 height 7
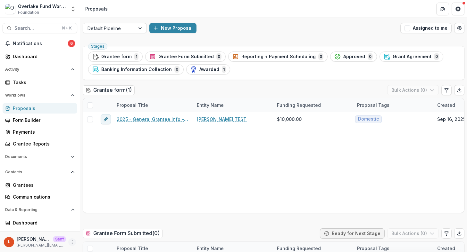
click at [71, 241] on icon "More" at bounding box center [72, 242] width 5 height 5
click at [102, 230] on link "User Settings" at bounding box center [112, 229] width 69 height 11
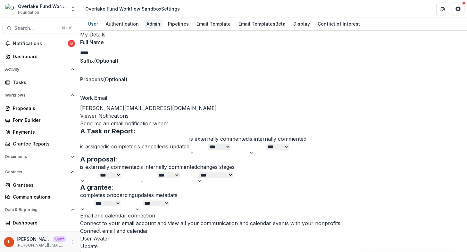
click at [155, 27] on div "Admin" at bounding box center [153, 23] width 19 height 9
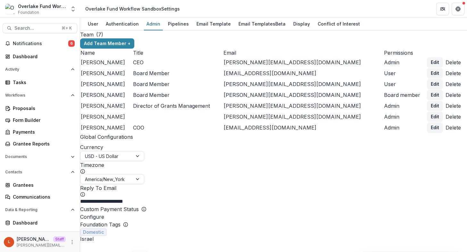
scroll to position [526, 0]
type input "******"
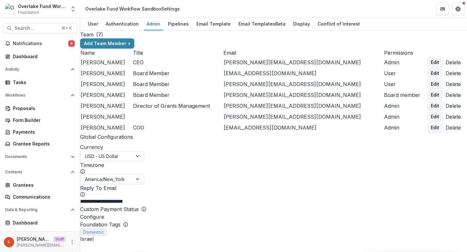
scroll to position [499, 0]
click at [25, 120] on div "Form Builder" at bounding box center [42, 120] width 59 height 7
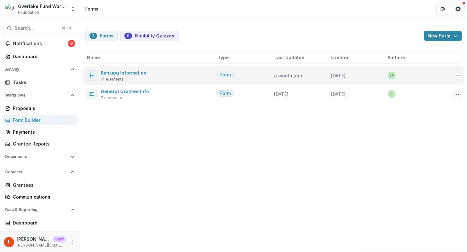
click at [134, 73] on link "Banking Information" at bounding box center [124, 72] width 46 height 5
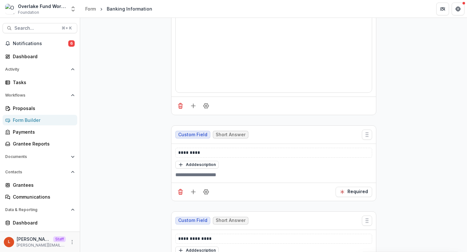
scroll to position [763, 0]
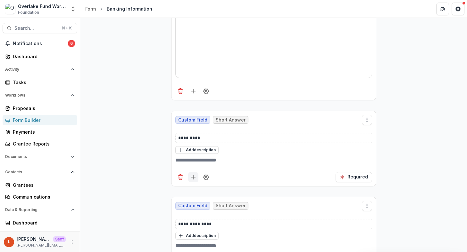
click at [190, 174] on icon "Add field" at bounding box center [193, 177] width 6 height 6
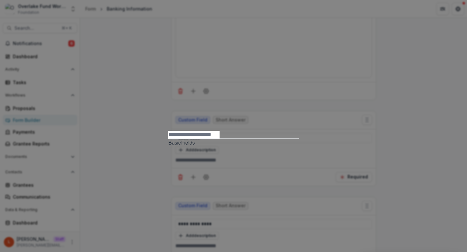
scroll to position [61, 0]
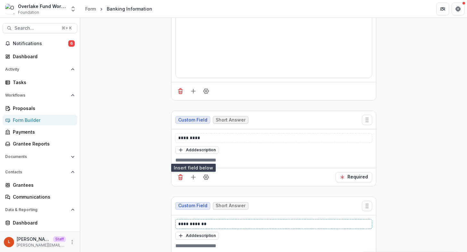
click at [220, 221] on p "**********" at bounding box center [273, 224] width 191 height 7
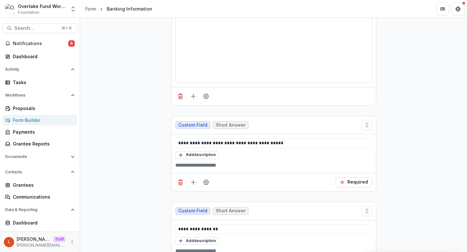
scroll to position [0, 0]
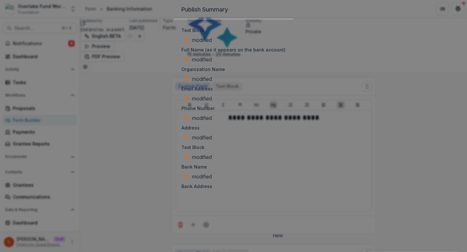
scroll to position [290, 0]
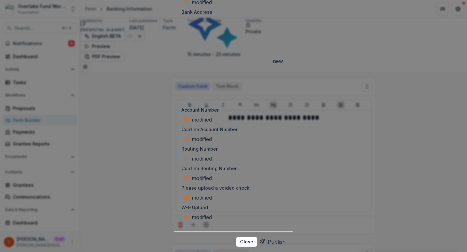
click at [284, 237] on button "Publish" at bounding box center [273, 242] width 26 height 10
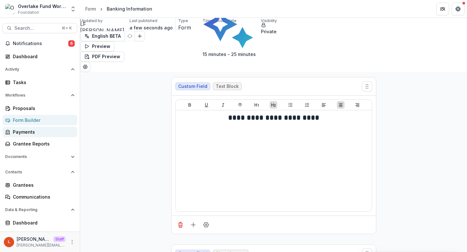
click at [27, 132] on div "Payments" at bounding box center [42, 132] width 59 height 7
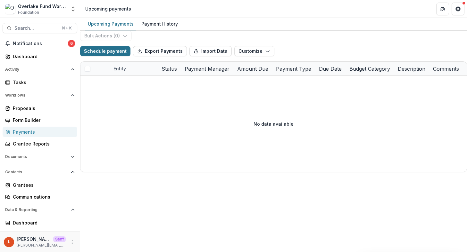
click at [105, 56] on button "Schedule payment" at bounding box center [105, 51] width 50 height 10
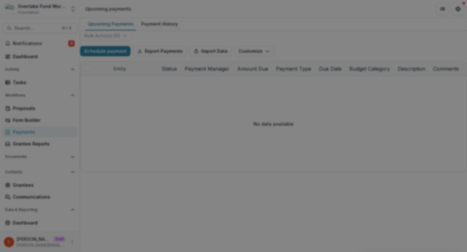
type input "******"
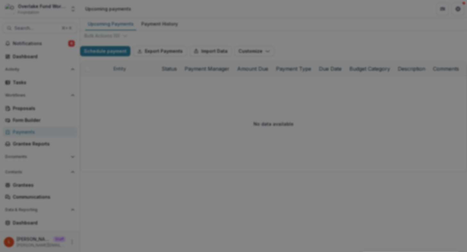
type input "**********"
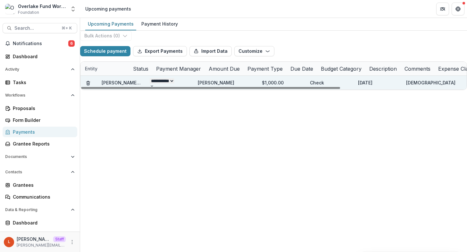
scroll to position [0, 0]
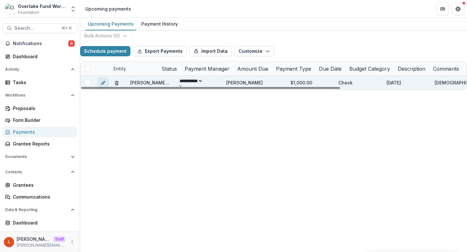
click at [104, 85] on icon "edit" at bounding box center [102, 83] width 3 height 3
select select "*****"
select select "**********"
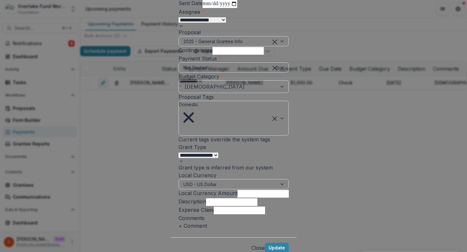
scroll to position [16, 0]
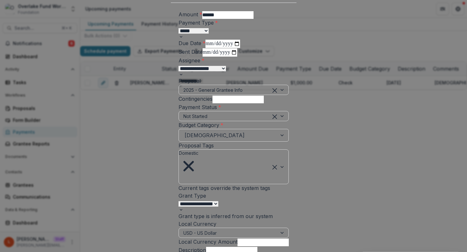
click at [178, 34] on select "**********" at bounding box center [193, 30] width 30 height 5
select select "****"
click at [178, 34] on select "**********" at bounding box center [193, 30] width 30 height 5
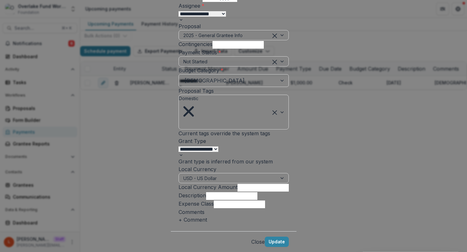
scroll to position [217, 0]
click at [289, 237] on button "Update" at bounding box center [277, 242] width 24 height 10
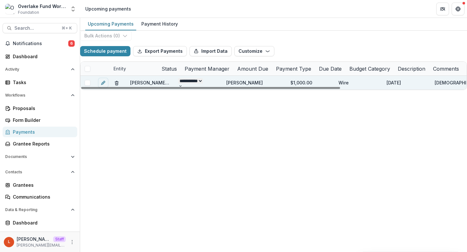
click at [203, 84] on select "**********" at bounding box center [190, 80] width 25 height 5
click at [199, 84] on select "**********" at bounding box center [190, 80] width 25 height 5
click at [183, 84] on select "**********" at bounding box center [190, 80] width 25 height 5
select select "**********"
click at [195, 84] on select "**********" at bounding box center [190, 80] width 25 height 5
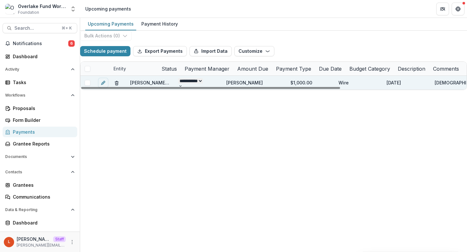
click at [183, 84] on select "**********" at bounding box center [190, 80] width 25 height 5
select select "**********"
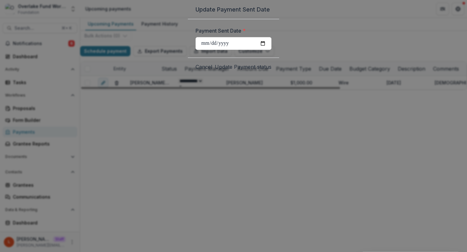
click at [271, 71] on button "Update Payment status" at bounding box center [243, 67] width 57 height 8
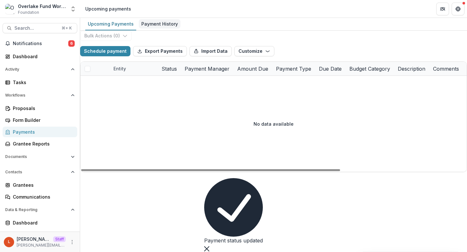
click at [160, 23] on div "Payment History" at bounding box center [160, 23] width 42 height 9
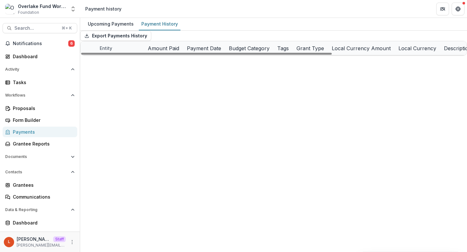
click at [89, 68] on button "edit" at bounding box center [89, 62] width 10 height 10
select select "****"
select select "**********"
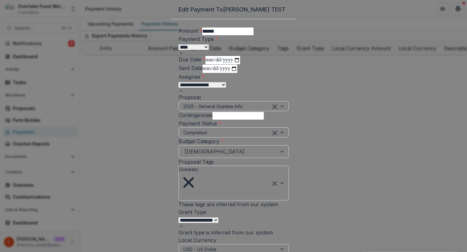
scroll to position [217, 0]
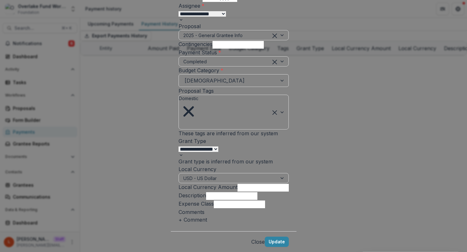
click at [265, 238] on button "Close" at bounding box center [257, 242] width 13 height 8
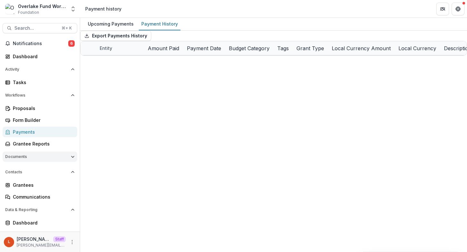
click at [29, 159] on span "Documents" at bounding box center [36, 157] width 63 height 4
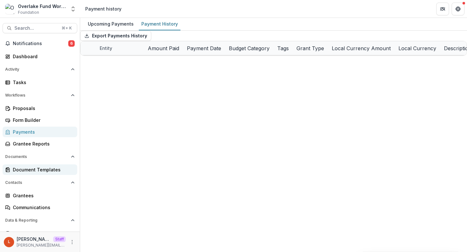
click at [25, 174] on link "Document Templates" at bounding box center [40, 170] width 75 height 11
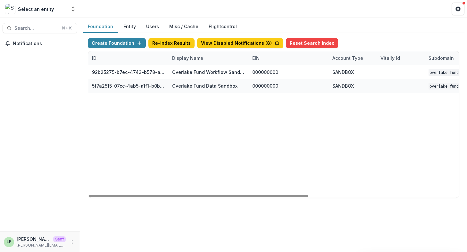
scroll to position [0, 241]
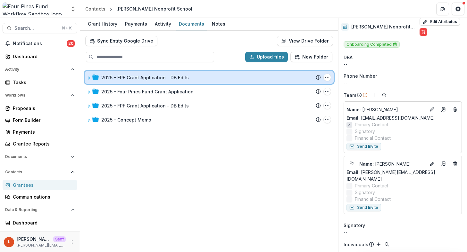
click at [88, 79] on icon at bounding box center [89, 78] width 4 height 4
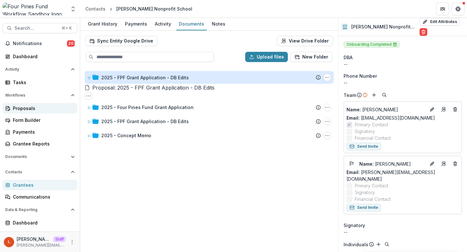
click at [23, 110] on div "Proposals" at bounding box center [42, 108] width 59 height 7
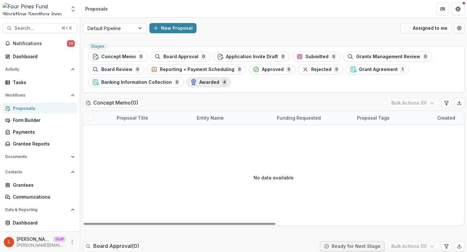
click at [204, 80] on span "Awarded" at bounding box center [209, 82] width 20 height 5
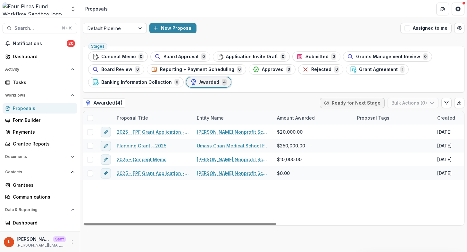
click at [88, 119] on span at bounding box center [90, 118] width 6 height 6
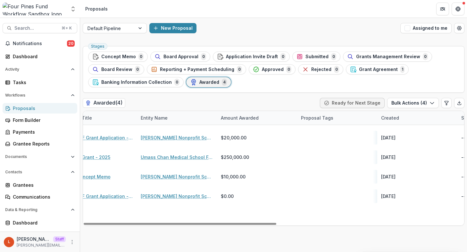
scroll to position [0, 59]
click at [413, 101] on button "Bulk Actions ( 4 )" at bounding box center [413, 103] width 52 height 10
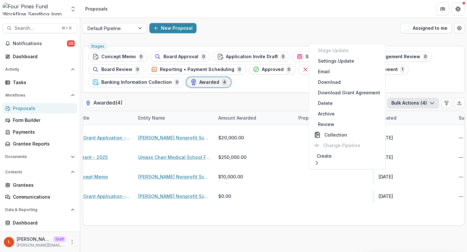
click at [259, 93] on div "Stages Concept Memo 0 Board Approval 0 Application Invite Draft 0 Submitted 0 G…" at bounding box center [273, 148] width 387 height 209
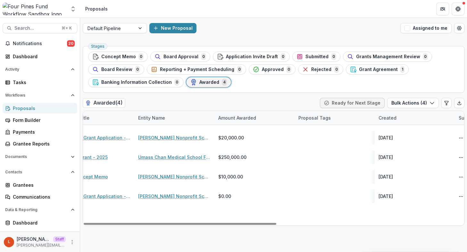
click at [34, 120] on span at bounding box center [32, 118] width 6 height 6
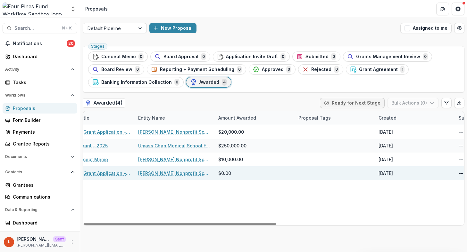
click at [34, 172] on span at bounding box center [32, 170] width 6 height 6
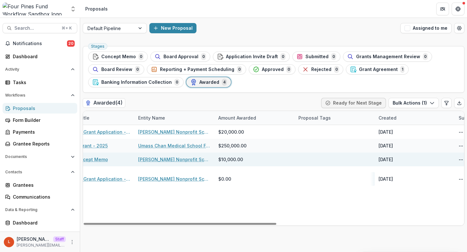
click at [34, 159] on span at bounding box center [32, 156] width 6 height 6
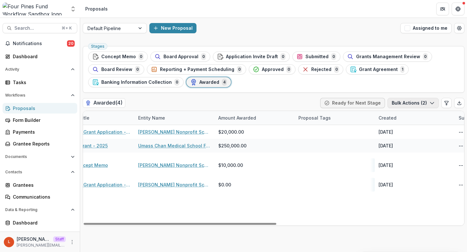
click at [413, 104] on button "Bulk Actions ( 2 )" at bounding box center [412, 103] width 51 height 10
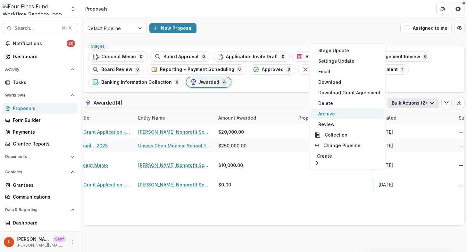
click at [337, 116] on button "Archive" at bounding box center [347, 114] width 74 height 11
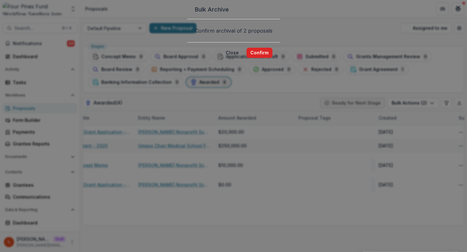
click at [272, 58] on button "Confirm" at bounding box center [259, 53] width 26 height 10
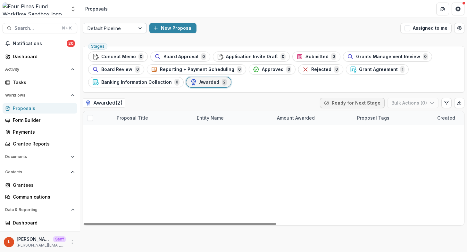
click at [138, 29] on div at bounding box center [141, 28] width 12 height 10
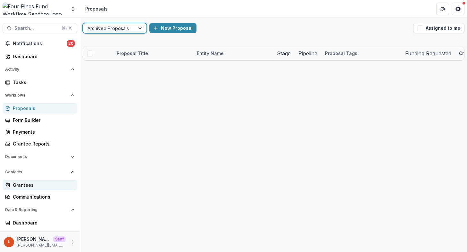
click at [27, 185] on div "Grantees" at bounding box center [42, 185] width 59 height 7
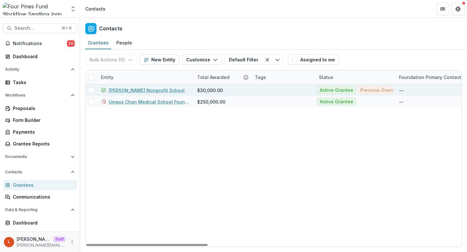
click at [122, 88] on link "[PERSON_NAME] Nonprofit School" at bounding box center [147, 90] width 76 height 7
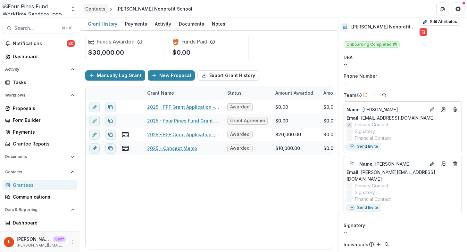
click at [95, 7] on div "Contacts" at bounding box center [95, 8] width 20 height 7
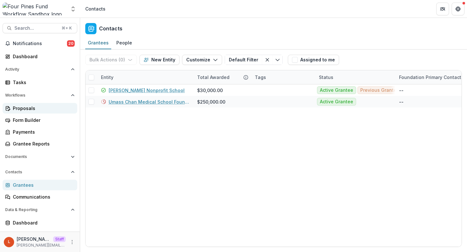
click at [32, 105] on div "Proposals" at bounding box center [42, 108] width 59 height 7
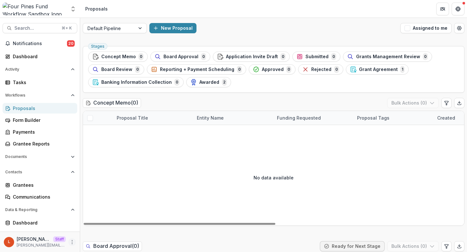
click at [70, 241] on icon "More" at bounding box center [72, 242] width 5 height 5
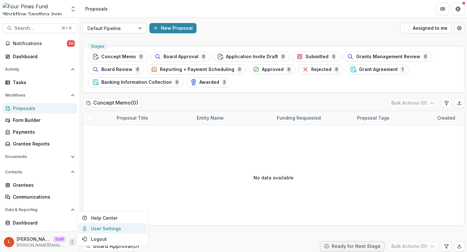
click at [105, 227] on link "User Settings" at bounding box center [112, 229] width 69 height 11
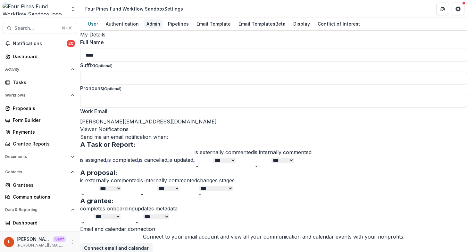
click at [155, 22] on div "Admin" at bounding box center [153, 23] width 19 height 9
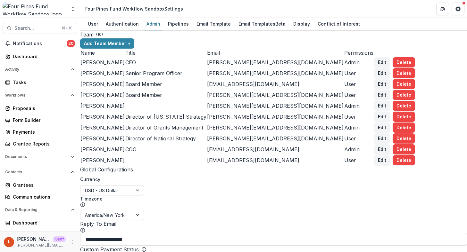
scroll to position [576, 0]
drag, startPoint x: 157, startPoint y: 113, endPoint x: 128, endPoint y: 112, distance: 28.2
copy p "25,000,000"
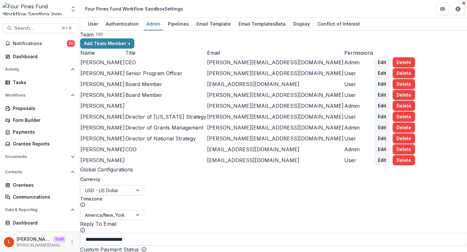
paste input "********"
type input "********"
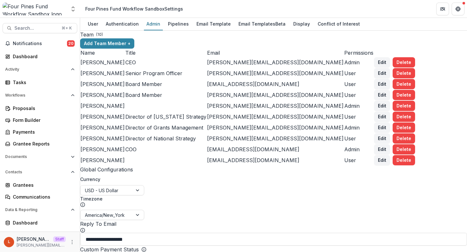
scroll to position [585, 0]
drag, startPoint x: 175, startPoint y: 142, endPoint x: 96, endPoint y: 142, distance: 79.1
drag, startPoint x: 121, startPoint y: 211, endPoint x: 93, endPoint y: 211, distance: 27.9
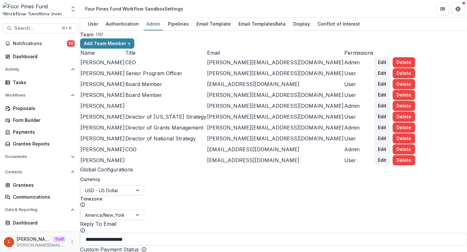
scroll to position [1051, 0]
click at [22, 188] on div "Grantees" at bounding box center [42, 185] width 59 height 7
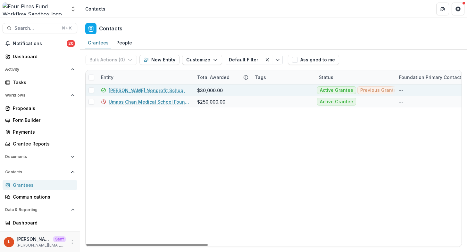
click at [131, 92] on link "[PERSON_NAME] Nonprofit School" at bounding box center [147, 90] width 76 height 7
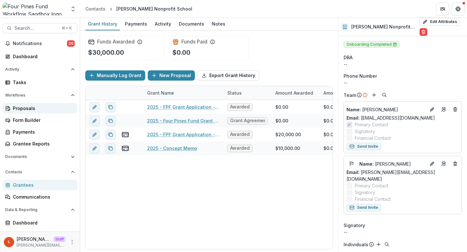
click at [34, 109] on div "Proposals" at bounding box center [42, 108] width 59 height 7
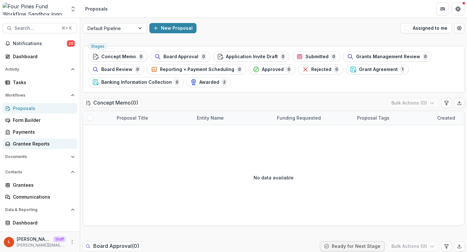
click at [39, 144] on div "Grantee Reports" at bounding box center [42, 144] width 59 height 7
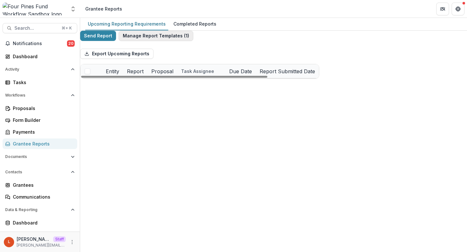
click at [153, 41] on button "Manage Report Templates ( 1 )" at bounding box center [156, 36] width 75 height 10
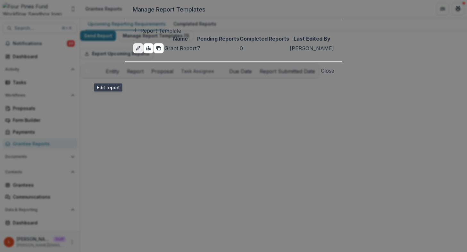
click at [133, 54] on link "edit-report" at bounding box center [138, 48] width 10 height 10
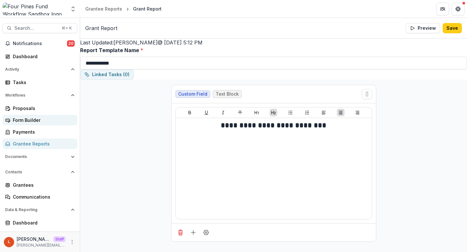
click at [31, 122] on div "Form Builder" at bounding box center [42, 120] width 59 height 7
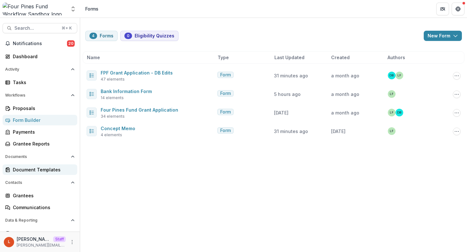
click at [30, 170] on div "Document Templates" at bounding box center [42, 170] width 59 height 7
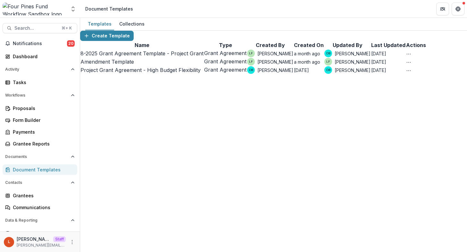
click at [136, 73] on link "Project Grant Agreement - High Budget Flexibility" at bounding box center [140, 70] width 120 height 6
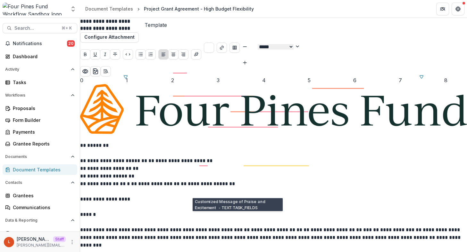
scroll to position [140, 0]
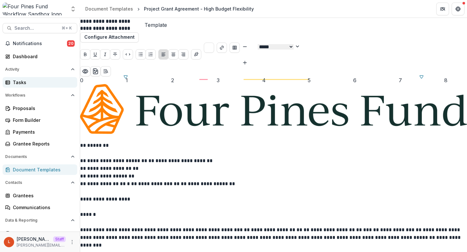
click at [20, 83] on div "Tasks" at bounding box center [42, 82] width 59 height 7
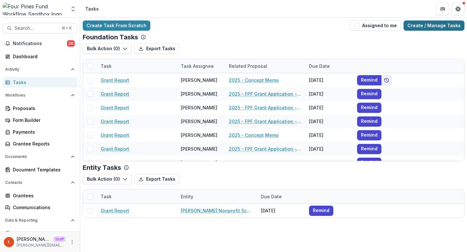
click at [448, 21] on link "Create / Manage Tasks" at bounding box center [433, 26] width 61 height 10
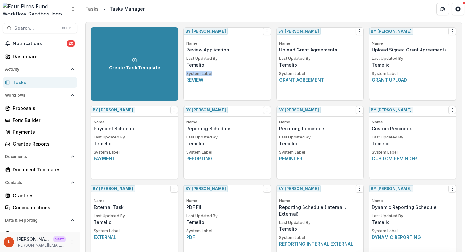
drag, startPoint x: 210, startPoint y: 77, endPoint x: 186, endPoint y: 77, distance: 23.7
click at [186, 77] on p "System Label" at bounding box center [227, 74] width 82 height 6
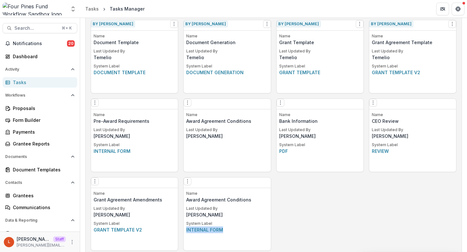
drag, startPoint x: 229, startPoint y: 233, endPoint x: 186, endPoint y: 232, distance: 43.3
click at [186, 232] on p "Internal form" at bounding box center [227, 230] width 82 height 7
click at [137, 155] on p "Internal form" at bounding box center [135, 151] width 82 height 7
click at [241, 234] on p "Internal form" at bounding box center [227, 230] width 82 height 7
click at [190, 184] on icon "Options" at bounding box center [187, 181] width 5 height 5
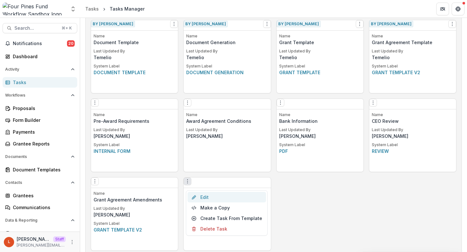
click at [205, 194] on link "Edit" at bounding box center [226, 197] width 78 height 11
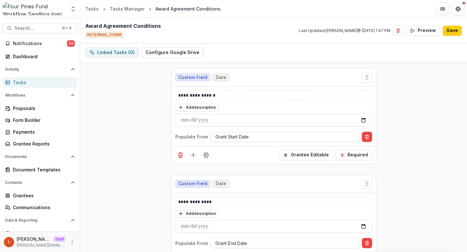
scroll to position [35, 0]
click at [454, 28] on button "Save" at bounding box center [451, 31] width 19 height 10
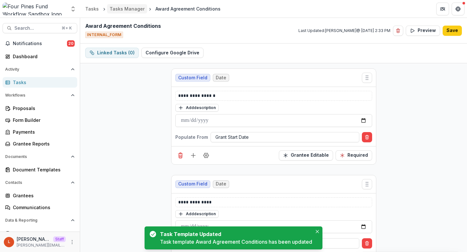
click at [119, 8] on div "Tasks Manager" at bounding box center [127, 8] width 35 height 7
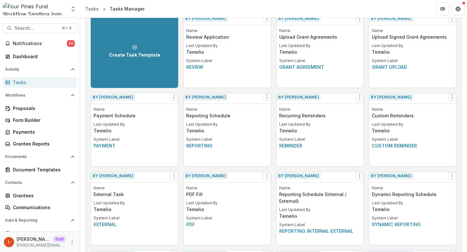
scroll to position [13, 0]
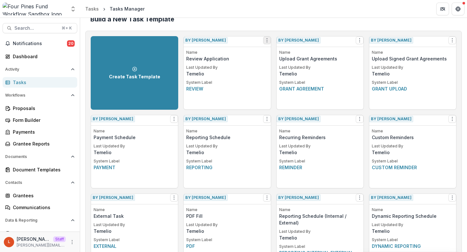
click at [264, 43] on icon "Options" at bounding box center [266, 40] width 5 height 5
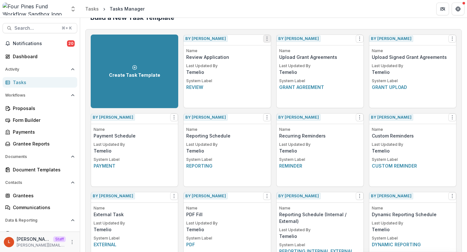
click at [264, 41] on icon "Options" at bounding box center [266, 38] width 5 height 5
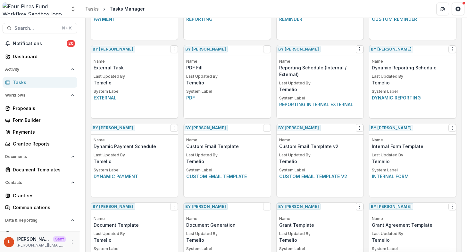
scroll to position [178, 0]
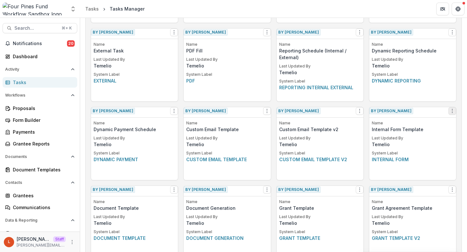
click at [449, 114] on icon "Options" at bounding box center [451, 111] width 5 height 5
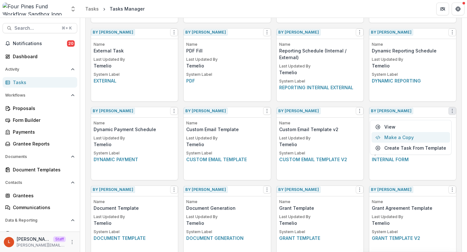
click at [407, 141] on button "Make a Copy" at bounding box center [410, 137] width 78 height 11
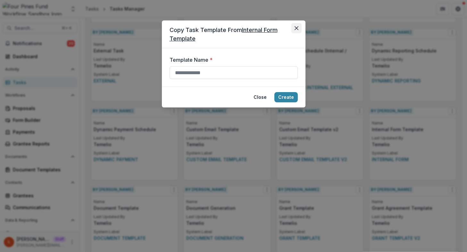
click at [297, 28] on icon "Close" at bounding box center [296, 28] width 4 height 4
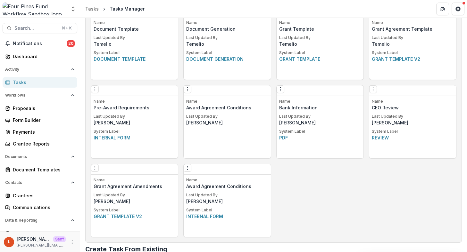
scroll to position [360, 0]
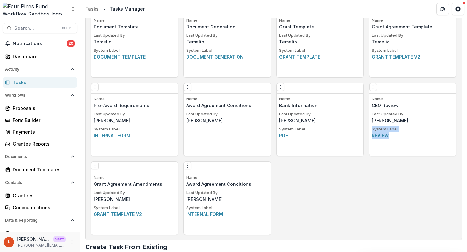
drag, startPoint x: 385, startPoint y: 136, endPoint x: 372, endPoint y: 133, distance: 14.1
click at [372, 133] on div "System Label Review" at bounding box center [413, 133] width 82 height 12
drag, startPoint x: 231, startPoint y: 213, endPoint x: 224, endPoint y: 215, distance: 6.6
click at [225, 215] on div "System Label Internal form" at bounding box center [227, 211] width 82 height 12
click at [224, 215] on p "Internal form" at bounding box center [227, 214] width 82 height 7
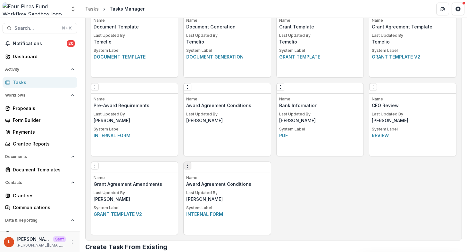
click at [190, 168] on icon "Options" at bounding box center [187, 165] width 5 height 5
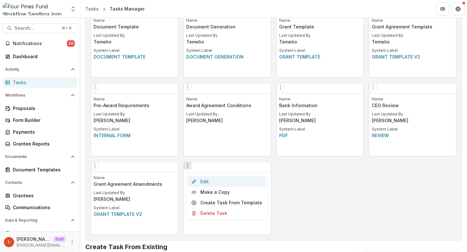
click at [201, 183] on link "Edit" at bounding box center [226, 182] width 78 height 11
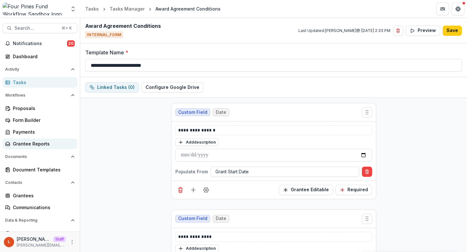
click at [35, 143] on div "Grantee Reports" at bounding box center [42, 144] width 59 height 7
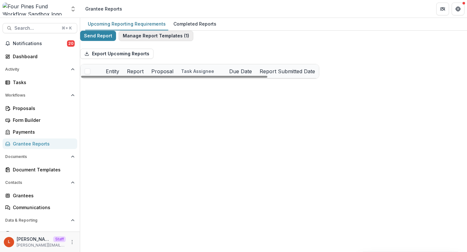
click at [175, 41] on button "Manage Report Templates ( 1 )" at bounding box center [156, 36] width 75 height 10
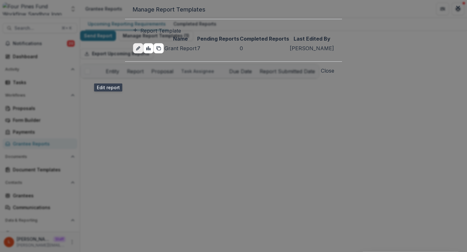
click at [137, 49] on line "edit-report" at bounding box center [137, 48] width 1 height 1
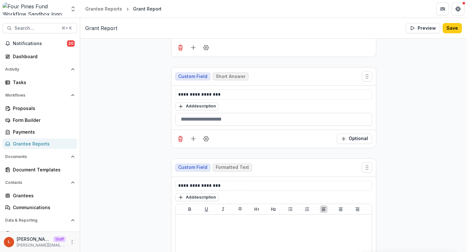
scroll to position [186, 0]
click at [203, 142] on icon "Field Settings" at bounding box center [206, 138] width 6 height 6
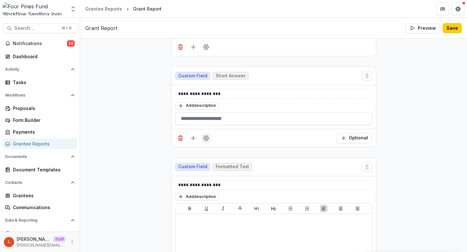
click at [204, 141] on icon "Field Settings" at bounding box center [206, 138] width 6 height 6
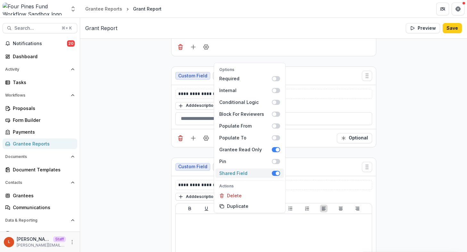
click at [274, 176] on span at bounding box center [276, 173] width 8 height 5
click at [275, 140] on span at bounding box center [276, 138] width 8 height 5
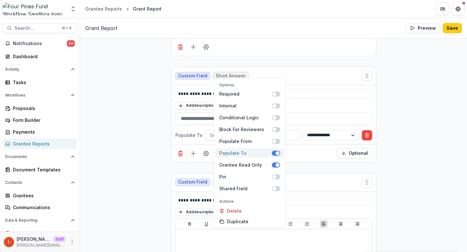
click at [274, 156] on span at bounding box center [276, 153] width 8 height 5
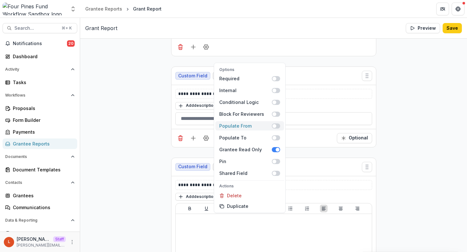
click at [275, 128] on span at bounding box center [274, 126] width 4 height 4
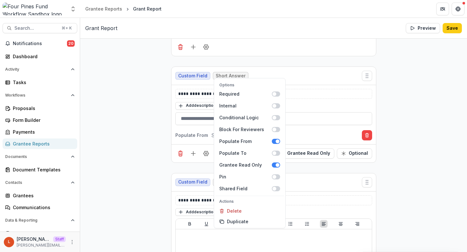
click at [310, 141] on div "Select populate from field" at bounding box center [284, 135] width 149 height 10
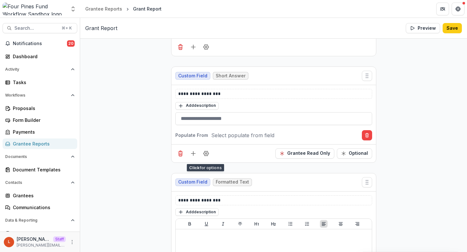
click at [281, 136] on div "Select populate from field" at bounding box center [284, 135] width 149 height 10
click at [205, 154] on circle "Field Settings" at bounding box center [206, 154] width 2 height 2
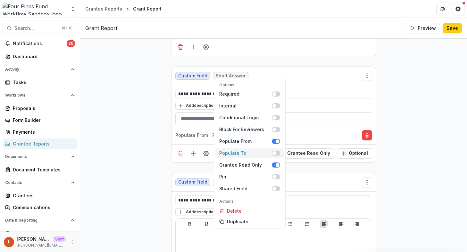
click at [276, 155] on span at bounding box center [276, 153] width 8 height 5
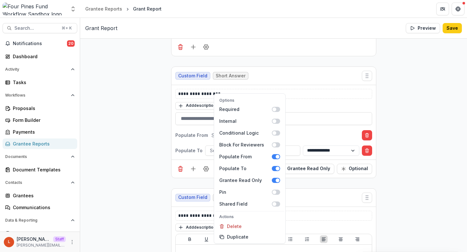
click at [300, 136] on div "Select populate from field" at bounding box center [284, 135] width 149 height 10
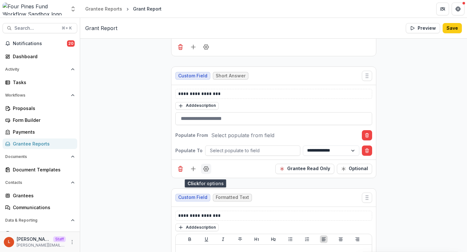
click at [205, 170] on circle "Field Settings" at bounding box center [206, 169] width 2 height 2
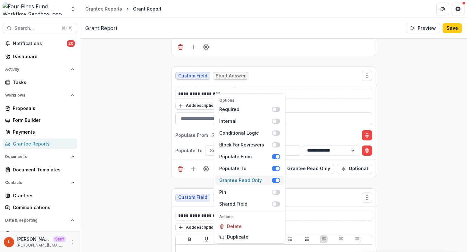
click at [276, 182] on span at bounding box center [278, 181] width 4 height 4
click at [299, 138] on div at bounding box center [284, 135] width 139 height 8
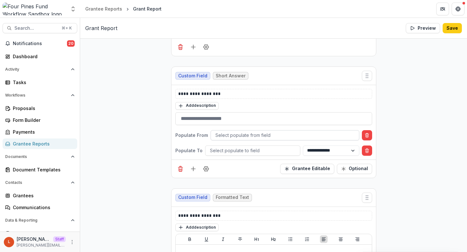
click at [257, 139] on div at bounding box center [284, 135] width 139 height 8
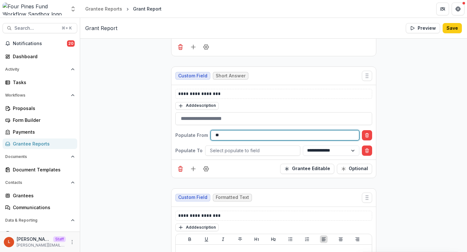
type input "*"
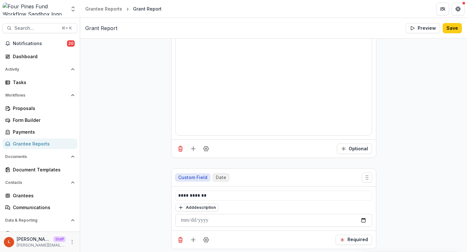
scroll to position [398, 0]
click at [205, 145] on div "Optional" at bounding box center [273, 147] width 204 height 18
click at [205, 151] on icon "Field Settings" at bounding box center [206, 147] width 6 height 6
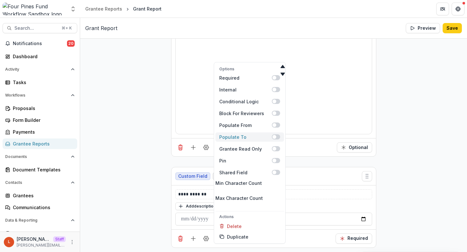
click at [276, 139] on span at bounding box center [274, 137] width 4 height 4
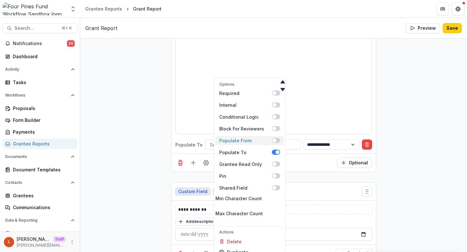
click at [276, 143] on span at bounding box center [274, 141] width 4 height 4
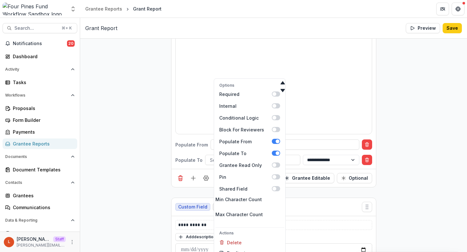
click at [190, 150] on div "Populate From Select populate from field" at bounding box center [273, 145] width 197 height 10
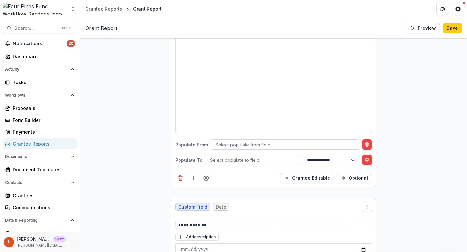
click at [226, 149] on div at bounding box center [284, 145] width 139 height 8
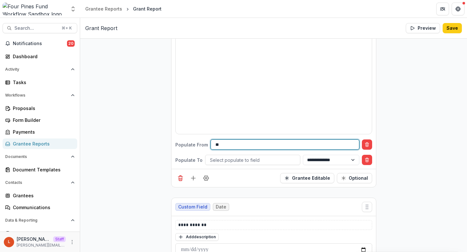
type input "*"
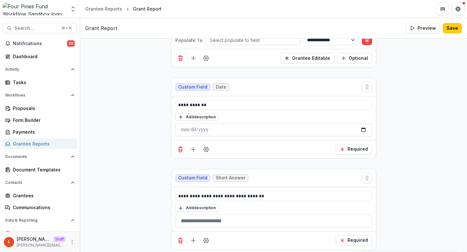
scroll to position [523, 0]
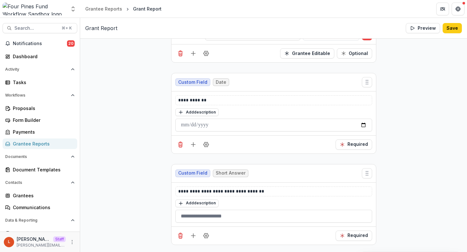
drag, startPoint x: 458, startPoint y: 26, endPoint x: 466, endPoint y: 29, distance: 8.1
click at [458, 26] on button "Save" at bounding box center [451, 28] width 19 height 10
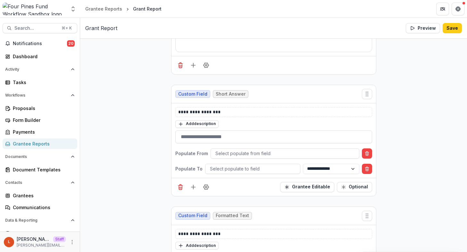
scroll to position [168, 0]
click at [193, 190] on icon "Add field" at bounding box center [193, 187] width 6 height 6
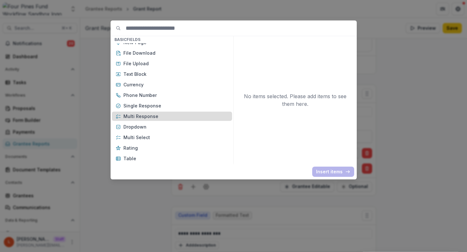
scroll to position [0, 0]
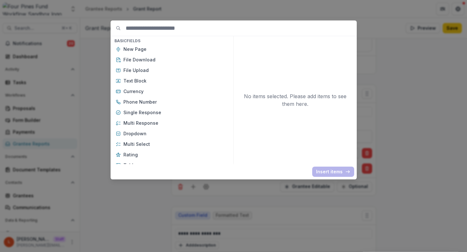
click at [122, 220] on div "Basic Fields New Page File Download File Upload Text Block Currency Phone Numbe…" at bounding box center [233, 126] width 467 height 252
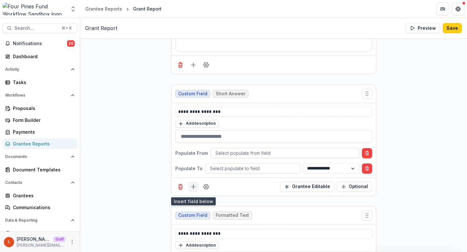
click at [193, 189] on line "Add field" at bounding box center [193, 187] width 0 height 4
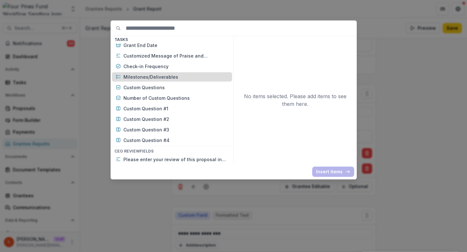
scroll to position [1335, 0]
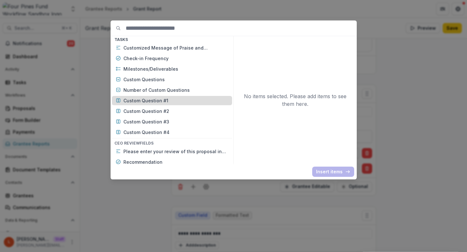
click at [151, 100] on p "Custom Question #1" at bounding box center [175, 100] width 105 height 7
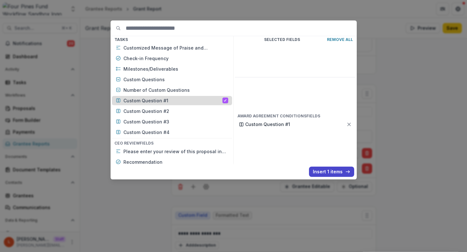
click at [171, 103] on p "Custom Question #1" at bounding box center [172, 100] width 99 height 7
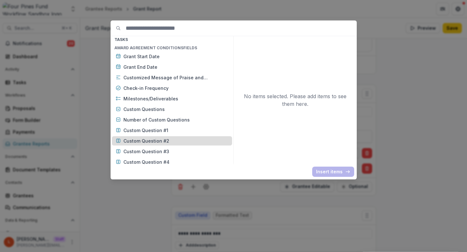
scroll to position [1306, 0]
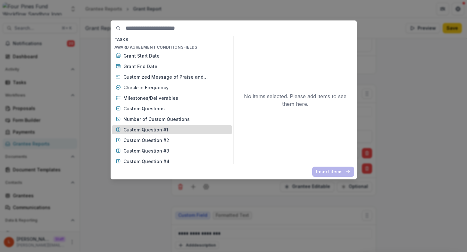
click at [168, 134] on div "Custom Question #1" at bounding box center [172, 129] width 120 height 9
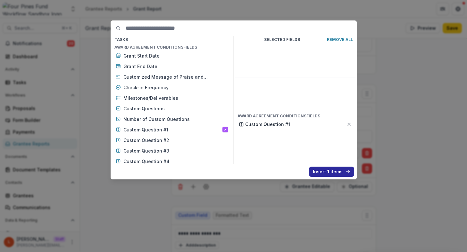
click at [331, 174] on button "Insert 1 items" at bounding box center [331, 172] width 45 height 10
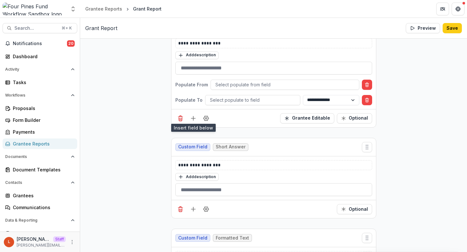
scroll to position [244, 0]
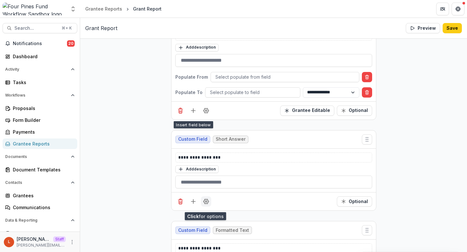
click at [206, 205] on icon "Field Settings" at bounding box center [206, 202] width 6 height 6
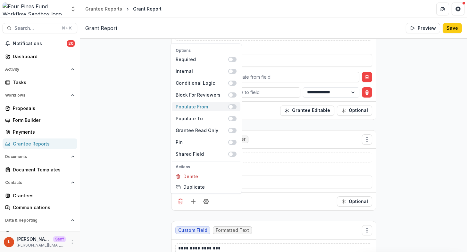
click at [232, 110] on span at bounding box center [232, 106] width 8 height 5
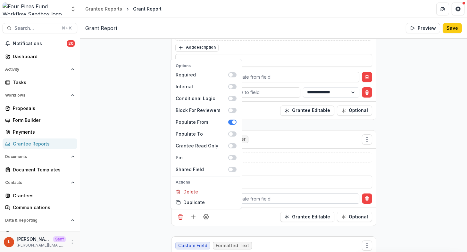
click at [269, 203] on div at bounding box center [284, 199] width 139 height 8
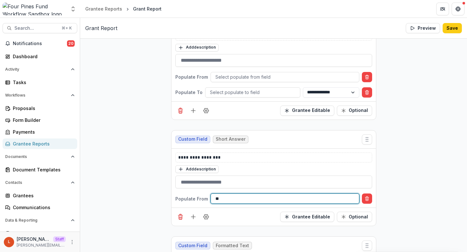
scroll to position [47, 0]
type input "*"
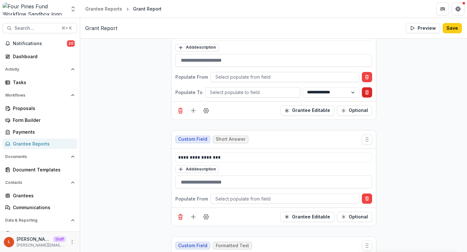
click at [366, 95] on icon "Delete condition" at bounding box center [367, 93] width 3 height 3
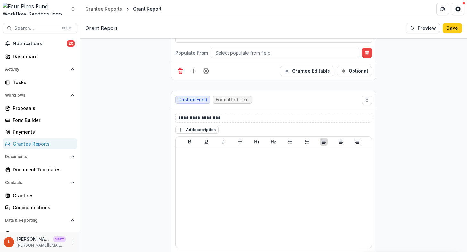
scroll to position [377, 0]
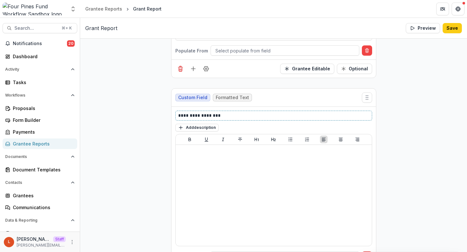
click at [238, 117] on p "**********" at bounding box center [273, 115] width 191 height 7
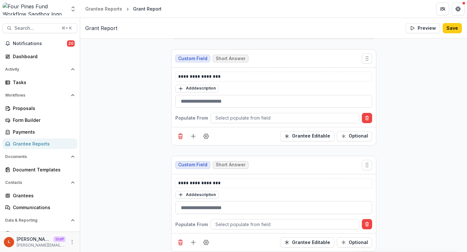
scroll to position [127, 0]
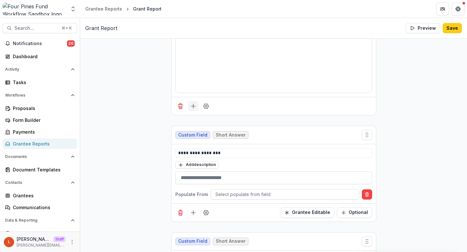
click at [193, 108] on line "Add field" at bounding box center [193, 106] width 0 height 4
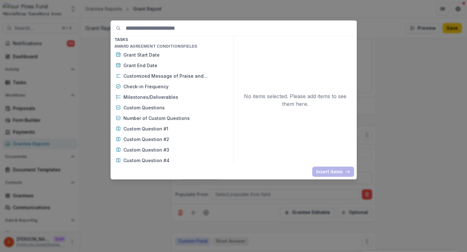
scroll to position [1333, 0]
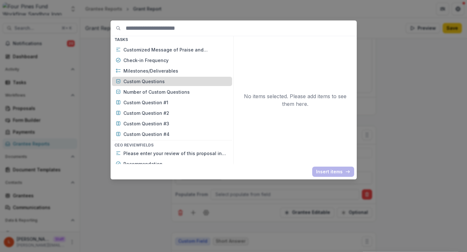
click at [141, 81] on p "Custom Questions" at bounding box center [175, 81] width 105 height 7
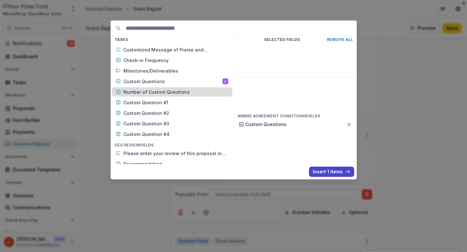
click at [141, 91] on p "Number of Custom Questions" at bounding box center [175, 92] width 105 height 7
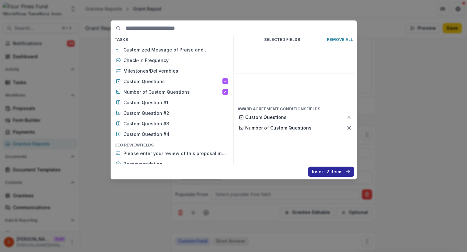
click at [335, 174] on button "Insert 2 items" at bounding box center [331, 172] width 46 height 10
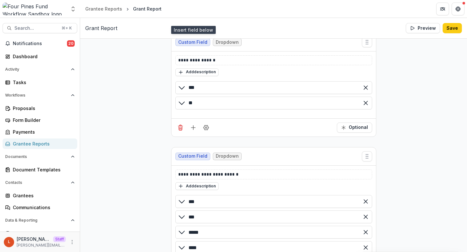
scroll to position [218, 0]
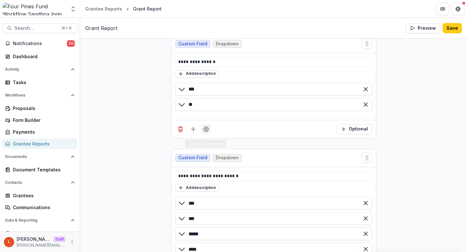
click at [204, 132] on icon "Field Settings" at bounding box center [206, 129] width 6 height 6
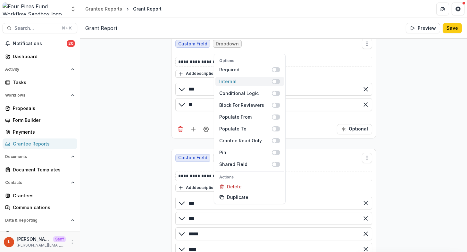
click at [277, 84] on span at bounding box center [276, 81] width 8 height 5
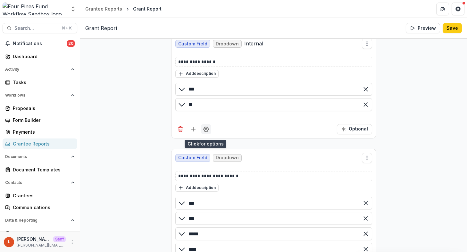
click at [204, 132] on icon "Field Settings" at bounding box center [206, 129] width 6 height 6
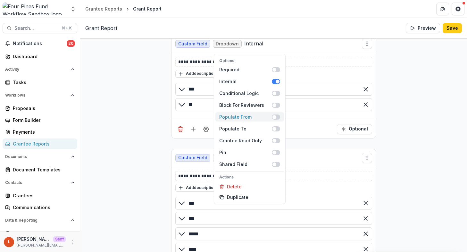
click at [273, 119] on span at bounding box center [274, 117] width 4 height 4
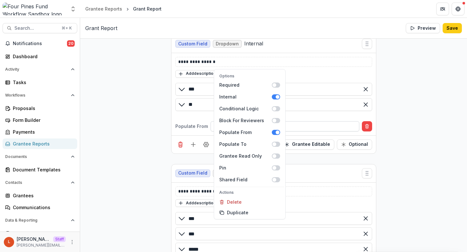
click at [292, 130] on div at bounding box center [284, 126] width 139 height 8
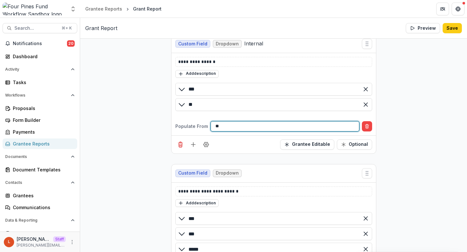
type input "*"
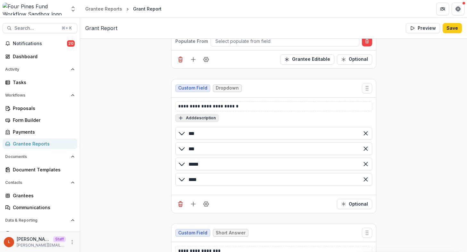
scroll to position [304, 0]
click at [203, 207] on icon "Field Settings" at bounding box center [206, 204] width 6 height 6
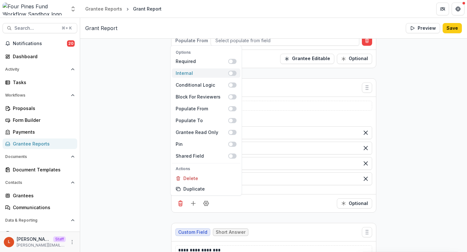
click at [232, 76] on span at bounding box center [232, 73] width 8 height 5
click at [273, 117] on div "Add description" at bounding box center [273, 117] width 197 height 8
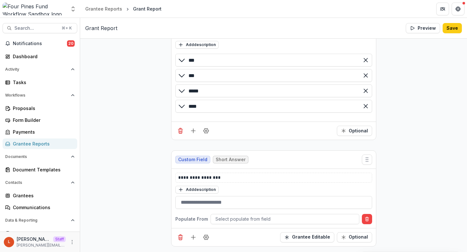
scroll to position [0, 0]
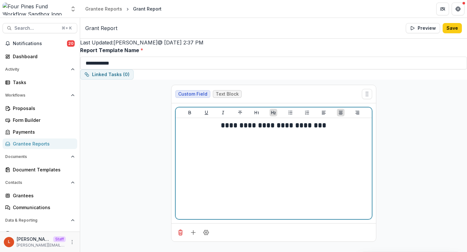
click at [249, 179] on div "**********" at bounding box center [273, 169] width 191 height 96
click at [282, 142] on div "**********" at bounding box center [273, 169] width 191 height 96
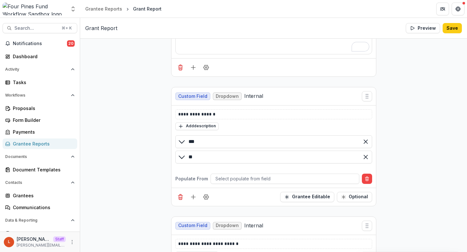
scroll to position [183, 0]
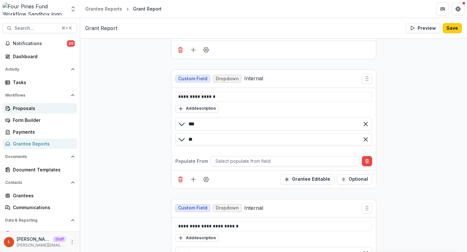
click at [29, 108] on div "Proposals" at bounding box center [42, 108] width 59 height 7
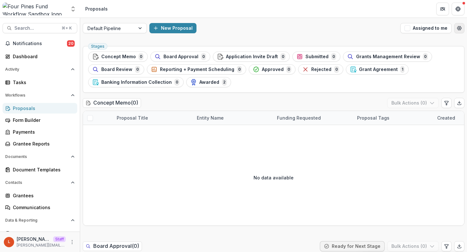
click at [457, 28] on icon "Open table manager" at bounding box center [459, 28] width 4 height 4
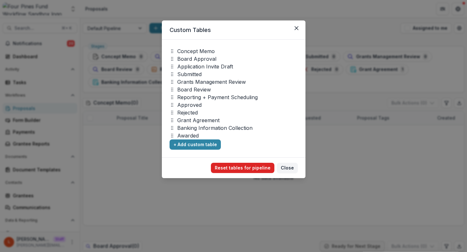
click at [243, 170] on button "Reset tables for pipeline" at bounding box center [242, 168] width 63 height 10
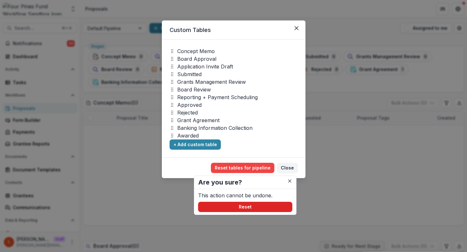
click at [256, 206] on button "Reset" at bounding box center [245, 207] width 94 height 10
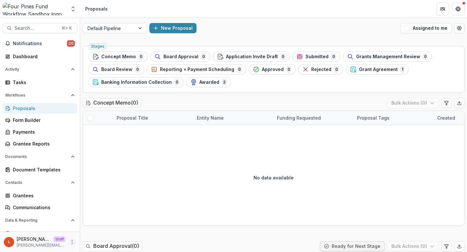
click at [71, 241] on icon "More" at bounding box center [72, 242] width 5 height 5
click at [95, 232] on link "User Settings" at bounding box center [112, 229] width 69 height 11
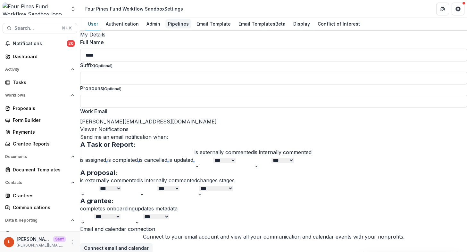
click at [173, 26] on div "Pipelines" at bounding box center [178, 23] width 26 height 9
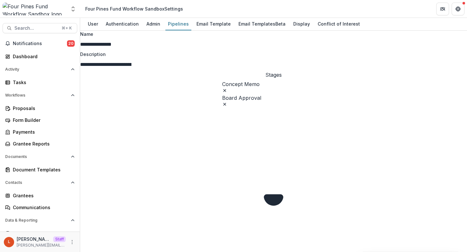
click at [222, 95] on span "Board Approval" at bounding box center [273, 98] width 103 height 6
select select "******"
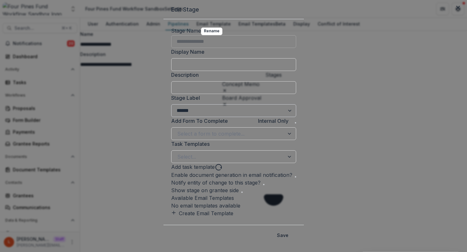
scroll to position [2, 0]
click at [453, 13] on button "Close" at bounding box center [458, 8] width 10 height 10
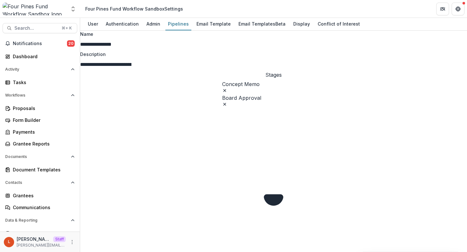
click at [222, 95] on span "Board Approval" at bounding box center [273, 98] width 103 height 6
select select "******"
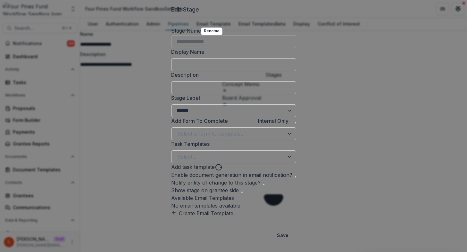
click at [177, 161] on div at bounding box center [227, 157] width 101 height 9
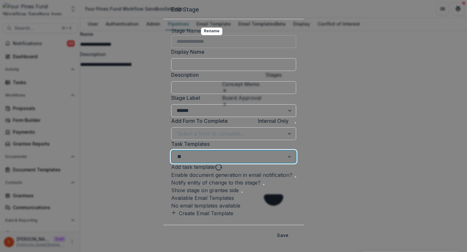
type input "*"
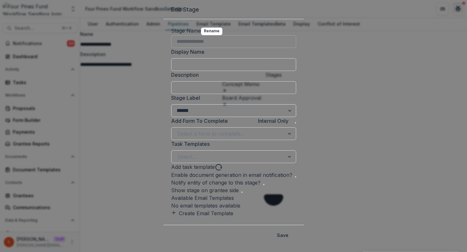
click at [456, 10] on icon "Close" at bounding box center [458, 8] width 4 height 4
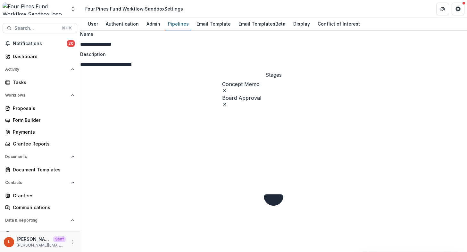
select select "*****"
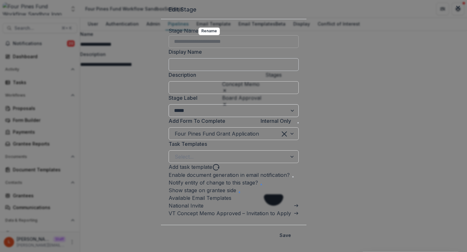
scroll to position [43, 0]
click at [196, 135] on div at bounding box center [225, 133] width 101 height 9
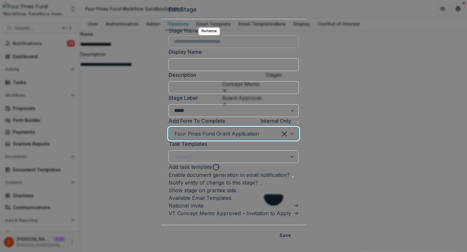
click at [228, 121] on div "Add Form To Complete Internal Only" at bounding box center [234, 122] width 130 height 10
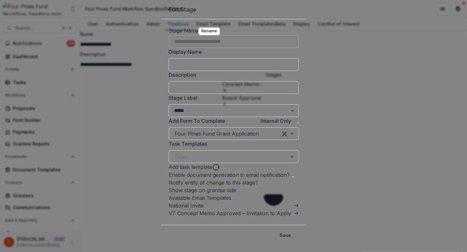
scroll to position [91, 0]
click at [168, 225] on div "**********" at bounding box center [233, 122] width 145 height 206
click at [453, 13] on button "Close" at bounding box center [458, 8] width 10 height 10
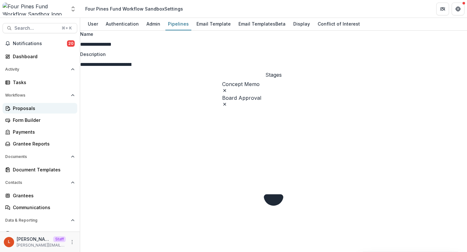
click at [34, 107] on div "Proposals" at bounding box center [42, 108] width 59 height 7
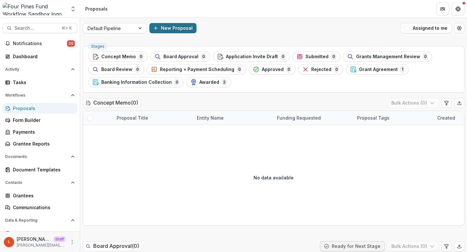
click at [183, 27] on button "New Proposal" at bounding box center [172, 28] width 47 height 10
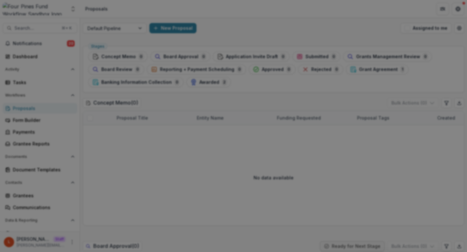
click at [456, 10] on icon "Close" at bounding box center [458, 8] width 4 height 4
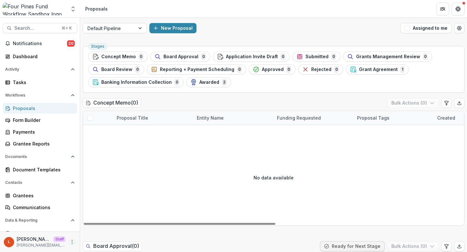
click at [71, 242] on icon "More" at bounding box center [72, 242] width 5 height 5
click at [111, 228] on link "User Settings" at bounding box center [112, 229] width 69 height 11
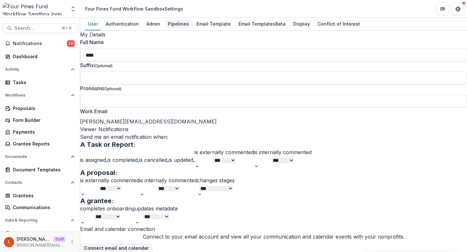
click at [176, 23] on div "Pipelines" at bounding box center [178, 23] width 26 height 9
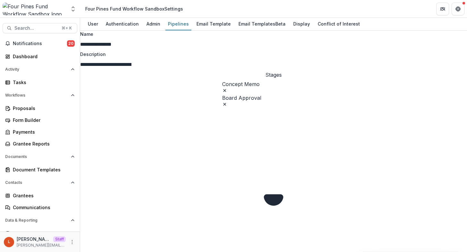
click at [222, 87] on span "Concept Memo" at bounding box center [273, 84] width 103 height 6
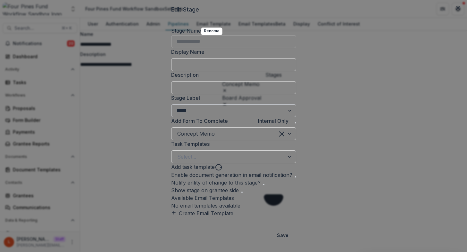
click at [171, 117] on select "******* ***** ********* ****** ******* ******** ******** ******* ********* ****…" at bounding box center [233, 110] width 125 height 13
click at [182, 104] on select "******* ***** ********* ****** ******* ******** ******** ******* ********* ****…" at bounding box center [233, 110] width 125 height 13
select select "*****"
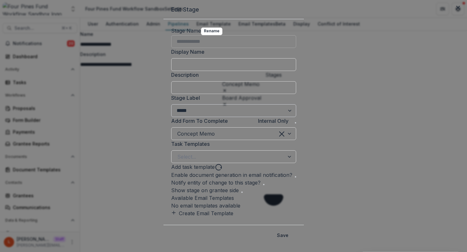
click at [171, 104] on select "******* ***** ********* ****** ******* ******** ******** ******* ********* ****…" at bounding box center [233, 110] width 125 height 13
click at [292, 237] on button "Save" at bounding box center [282, 236] width 19 height 10
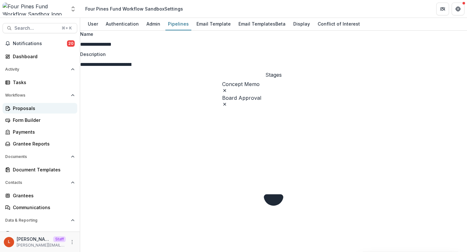
click at [21, 109] on div "Proposals" at bounding box center [42, 108] width 59 height 7
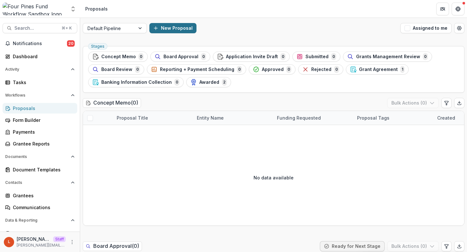
click at [177, 31] on button "New Proposal" at bounding box center [172, 28] width 47 height 10
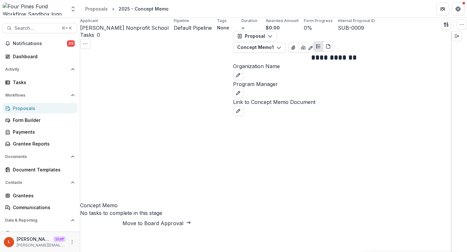
click at [168, 220] on button "Move to Board Approval" at bounding box center [156, 224] width 153 height 8
select select "**********"
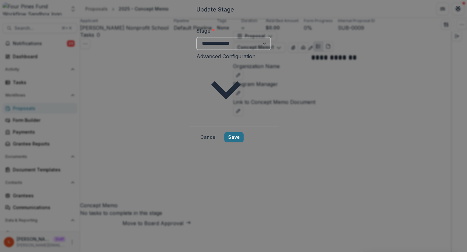
click at [243, 132] on button "Save" at bounding box center [233, 137] width 19 height 10
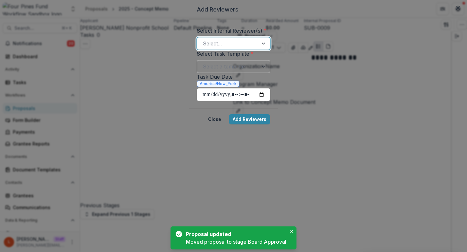
click at [197, 49] on div "Select..." at bounding box center [227, 43] width 61 height 10
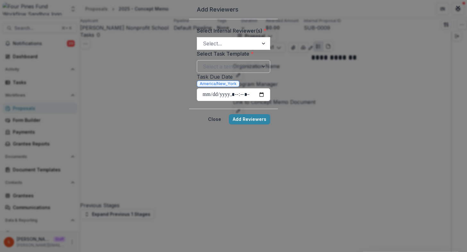
click at [189, 73] on form "Select Internal Reviewer(s) * Select... Select Task Template * Select a templat…" at bounding box center [233, 64] width 89 height 90
click at [203, 71] on div at bounding box center [228, 66] width 50 height 9
click at [253, 50] on div "Select..." at bounding box center [233, 43] width 73 height 13
click at [248, 35] on label "Select Internal Reviewer(s) *" at bounding box center [232, 31] width 70 height 8
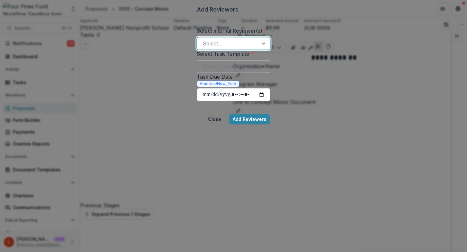
click at [204, 47] on input "Select Internal Reviewer(s) *" at bounding box center [204, 44] width 2 height 8
click at [453, 13] on button "Close" at bounding box center [458, 8] width 10 height 10
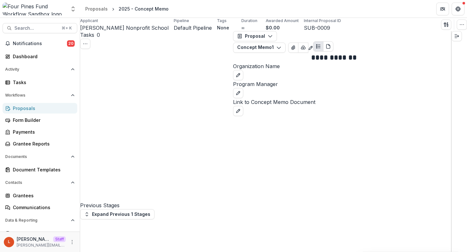
select select "**********"
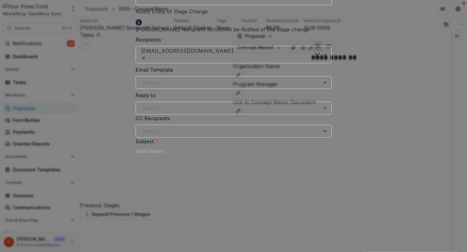
scroll to position [46, 0]
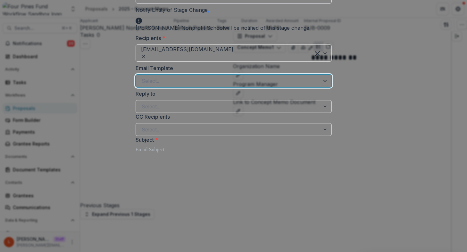
click at [185, 86] on div at bounding box center [228, 81] width 172 height 9
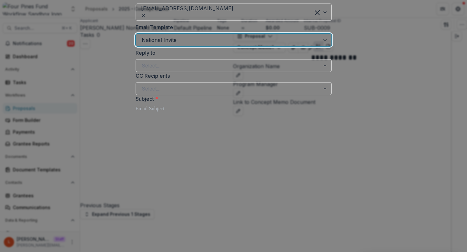
scroll to position [94, 0]
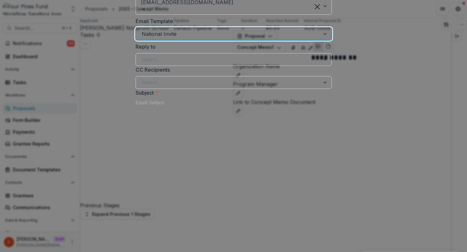
click at [167, 38] on div at bounding box center [228, 33] width 172 height 9
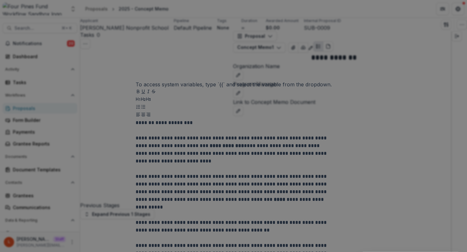
scroll to position [320, 0]
select select "**********"
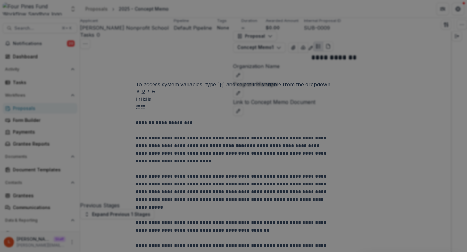
select select "**********"
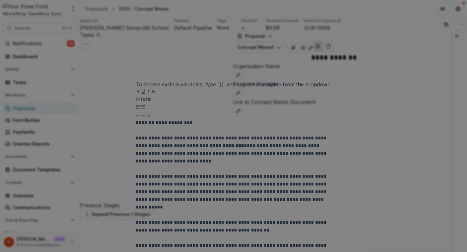
select select "**********"
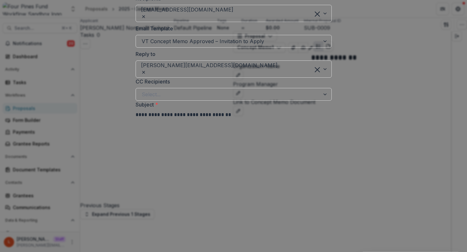
scroll to position [64, 0]
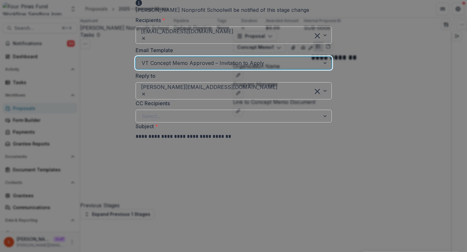
click at [185, 68] on div at bounding box center [228, 63] width 172 height 9
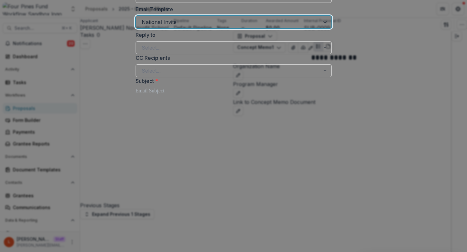
scroll to position [98, 0]
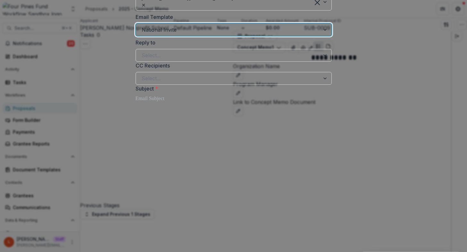
click at [182, 34] on div at bounding box center [228, 29] width 172 height 9
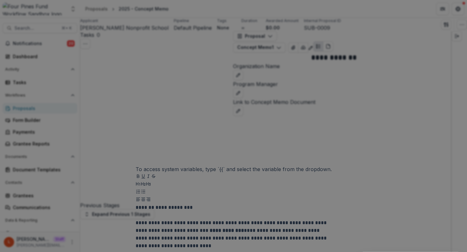
scroll to position [320, 0]
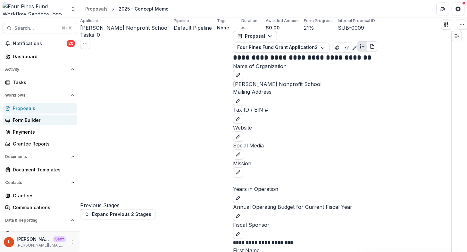
click at [28, 121] on div "Form Builder" at bounding box center [42, 120] width 59 height 7
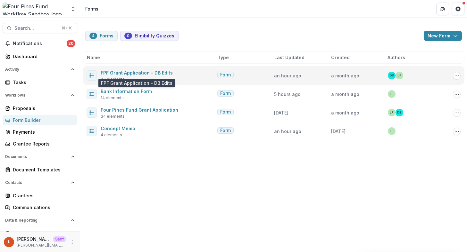
click at [142, 76] on span "FPF Grant Application - DB Edits" at bounding box center [137, 73] width 72 height 8
click at [142, 75] on link "FPF Grant Application - DB Edits" at bounding box center [137, 72] width 72 height 5
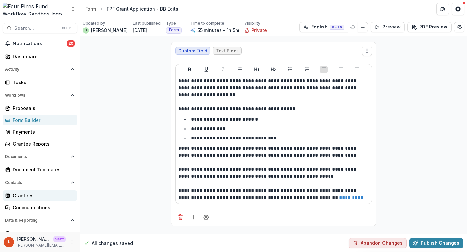
click at [28, 197] on div "Grantees" at bounding box center [42, 196] width 59 height 7
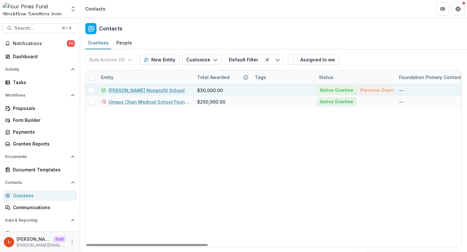
click at [141, 89] on link "Lucy Nonprofit School" at bounding box center [147, 90] width 76 height 7
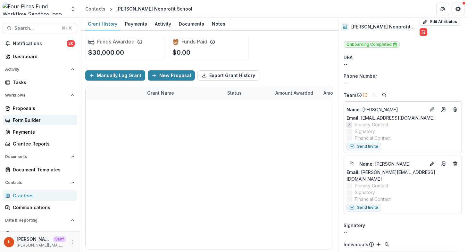
click at [34, 120] on div "Form Builder" at bounding box center [42, 120] width 59 height 7
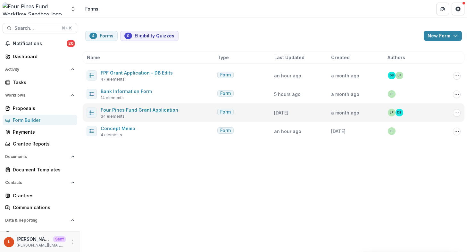
click at [162, 108] on link "Four Pines Fund Grant Application" at bounding box center [140, 109] width 78 height 5
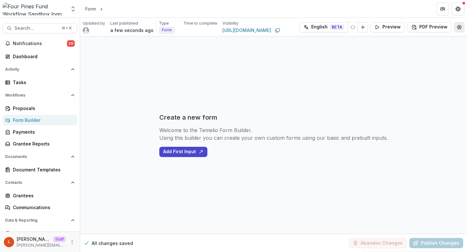
click at [458, 27] on icon "Edit Form Settings" at bounding box center [459, 27] width 5 height 5
select select "*******"
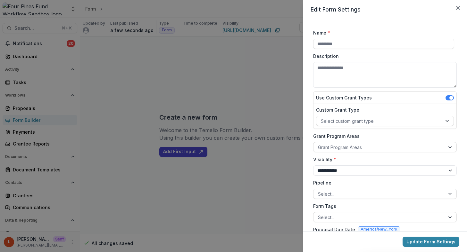
scroll to position [73, 0]
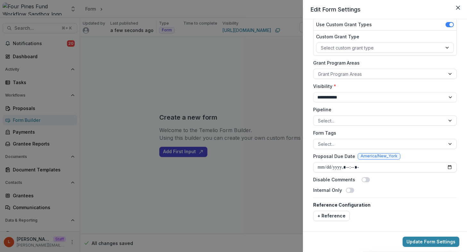
click at [362, 180] on span at bounding box center [364, 180] width 4 height 4
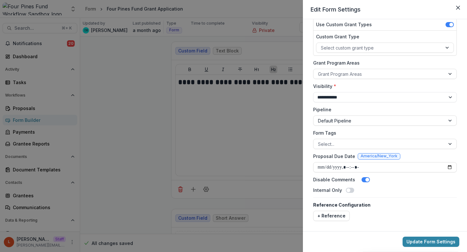
type input "**********"
click at [412, 242] on button "Update Form Settings" at bounding box center [430, 242] width 57 height 10
click at [100, 147] on div "**********" at bounding box center [233, 126] width 467 height 252
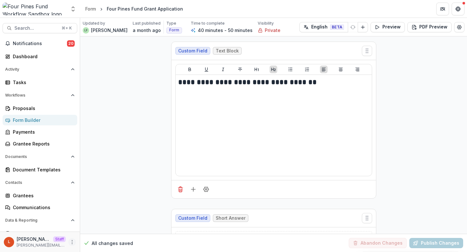
click at [70, 243] on icon "More" at bounding box center [72, 242] width 5 height 5
click at [99, 227] on link "User Settings" at bounding box center [112, 229] width 69 height 11
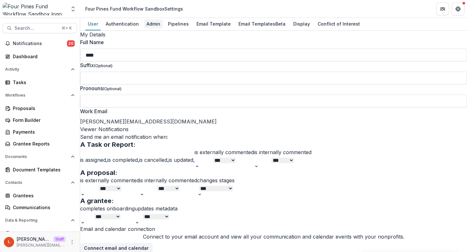
click at [155, 29] on link "Admin" at bounding box center [153, 24] width 19 height 12
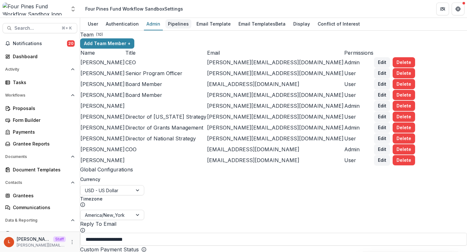
click at [172, 24] on div "Pipelines" at bounding box center [178, 23] width 26 height 9
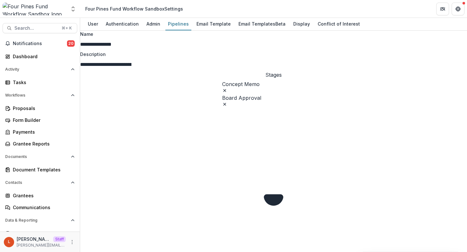
scroll to position [50, 0]
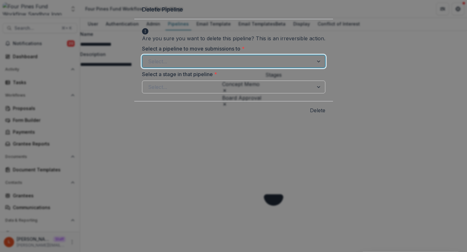
click at [266, 66] on div at bounding box center [228, 61] width 160 height 9
click at [256, 92] on div at bounding box center [228, 87] width 160 height 9
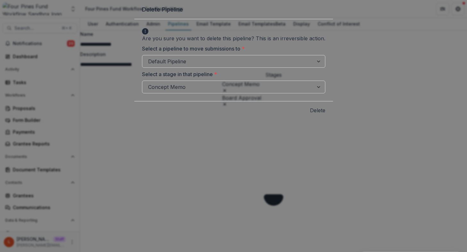
click at [321, 114] on button "Delete" at bounding box center [317, 111] width 15 height 8
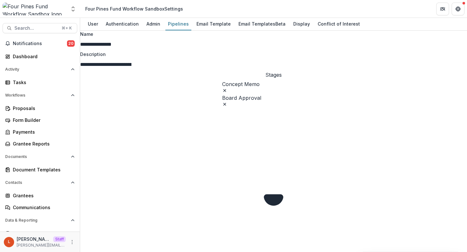
scroll to position [0, 0]
select select "********"
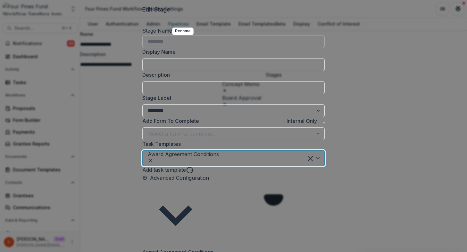
click at [219, 163] on div at bounding box center [260, 158] width 83 height 9
type input "****"
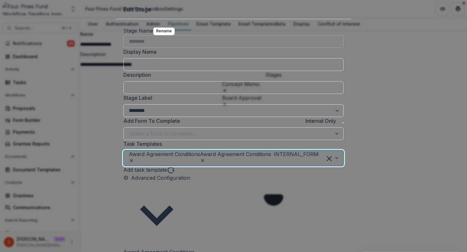
click at [134, 163] on icon "Remove [object Object]" at bounding box center [131, 160] width 5 height 5
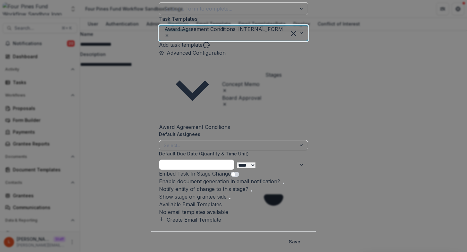
scroll to position [207, 0]
click at [304, 237] on button "Save" at bounding box center [294, 242] width 19 height 10
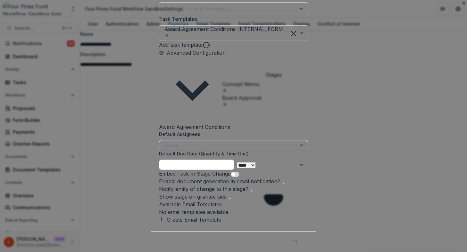
scroll to position [0, 0]
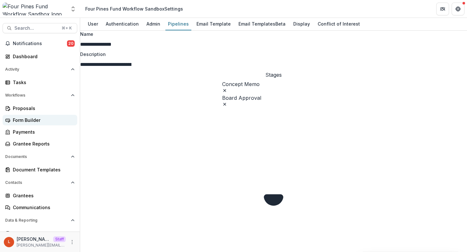
click at [22, 121] on div "Form Builder" at bounding box center [42, 120] width 59 height 7
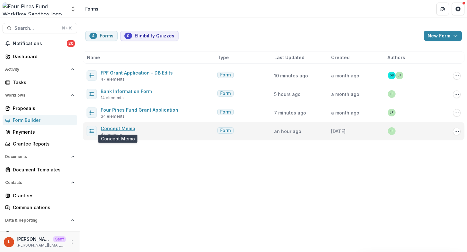
click at [122, 129] on link "Concept Memo" at bounding box center [118, 128] width 35 height 5
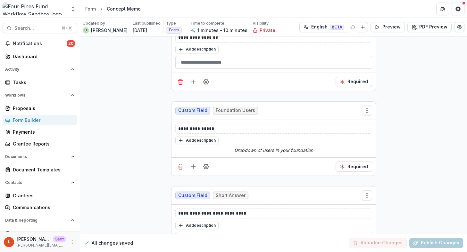
scroll to position [237, 0]
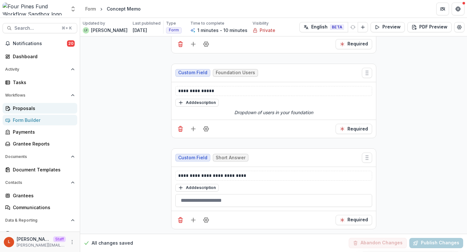
click at [39, 106] on div "Proposals" at bounding box center [42, 108] width 59 height 7
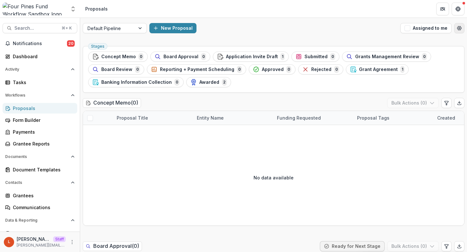
click at [457, 29] on icon "Open table manager" at bounding box center [459, 28] width 5 height 5
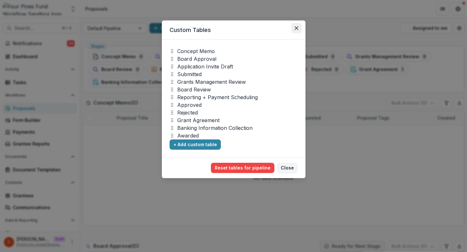
click at [300, 27] on button "Close" at bounding box center [296, 28] width 10 height 10
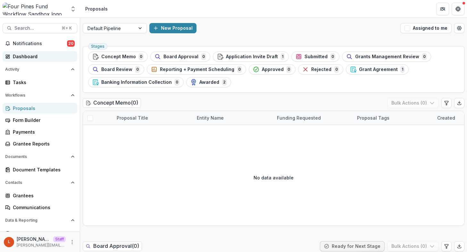
click at [40, 54] on div "Dashboard" at bounding box center [42, 56] width 59 height 7
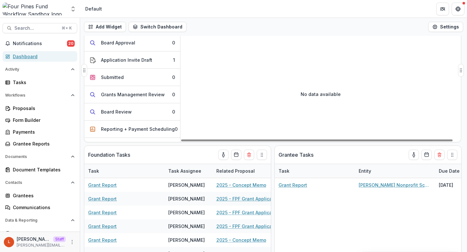
scroll to position [41, 0]
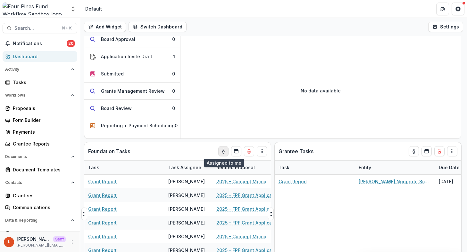
click at [224, 152] on icon "toggle-assigned-to-me" at bounding box center [223, 151] width 5 height 5
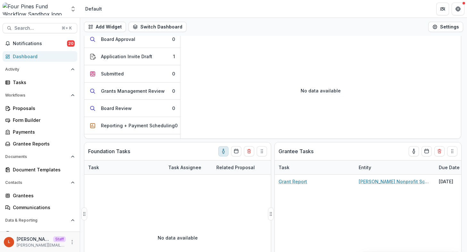
click at [223, 153] on icon "toggle-assigned-to-me" at bounding box center [223, 152] width 2 height 3
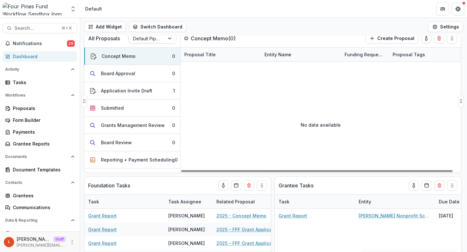
scroll to position [0, 0]
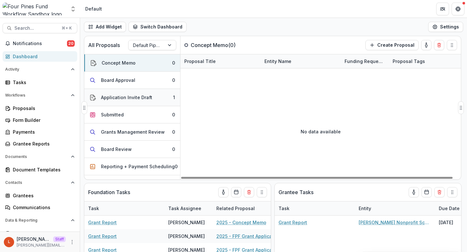
click at [134, 95] on div "Application Invite Draft" at bounding box center [126, 97] width 51 height 7
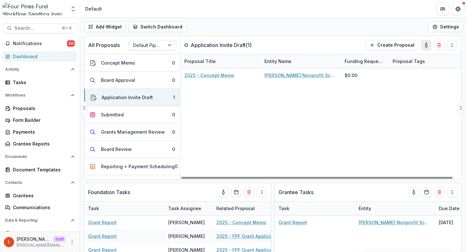
click at [426, 46] on icon "toggle-assigned-to-me" at bounding box center [426, 45] width 5 height 5
click at [132, 80] on div "Board Approval" at bounding box center [118, 80] width 34 height 7
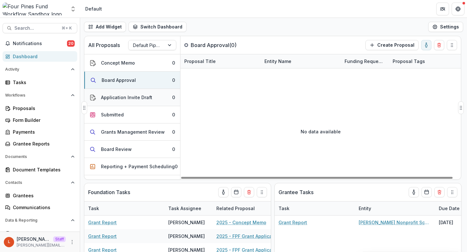
click at [131, 92] on button "Application Invite Draft 0" at bounding box center [132, 97] width 96 height 17
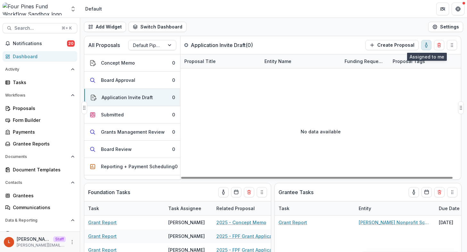
click at [430, 44] on button "toggle-assigned-to-me" at bounding box center [426, 45] width 10 height 10
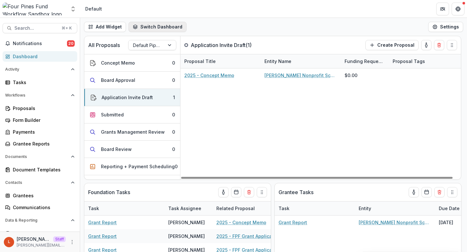
click at [148, 30] on button "Switch Dashboard" at bounding box center [157, 27] width 58 height 10
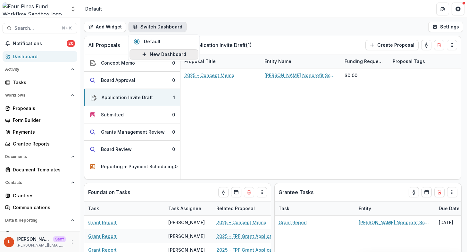
click at [154, 56] on button "New Dashboard" at bounding box center [164, 54] width 69 height 10
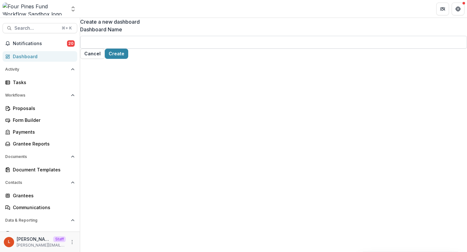
click at [202, 49] on input "Dashboard Name" at bounding box center [273, 42] width 387 height 13
type input "**********"
click at [128, 59] on button "Create" at bounding box center [116, 54] width 23 height 10
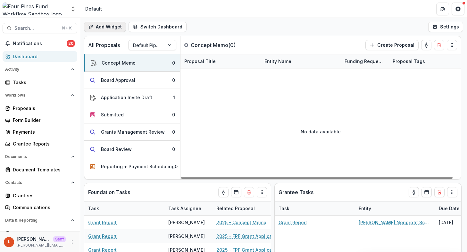
click at [104, 27] on button "Add Widget" at bounding box center [105, 27] width 42 height 10
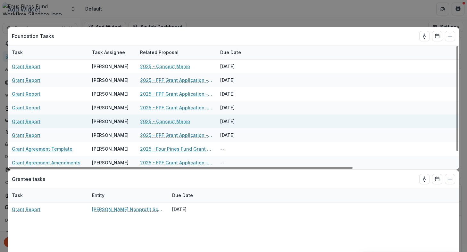
scroll to position [0, 0]
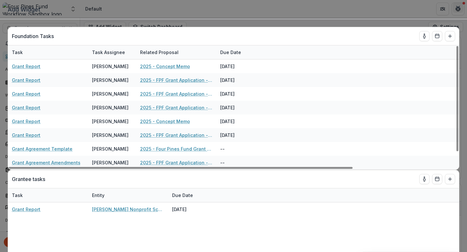
click at [456, 7] on icon "Close" at bounding box center [458, 8] width 4 height 4
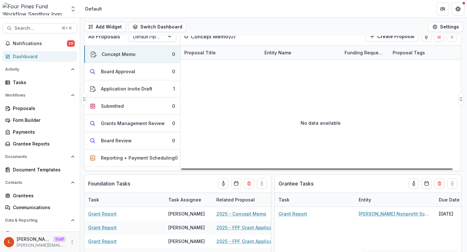
scroll to position [0, 0]
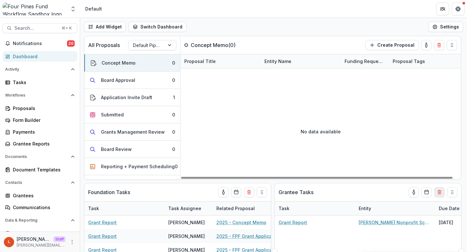
click at [440, 194] on icon "Delete card" at bounding box center [439, 193] width 3 height 3
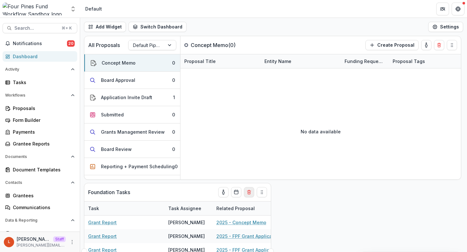
click at [247, 189] on button "Delete card" at bounding box center [249, 192] width 10 height 10
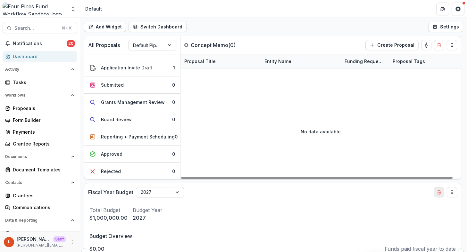
scroll to position [30, 0]
click at [440, 195] on button "Delete card" at bounding box center [439, 192] width 10 height 10
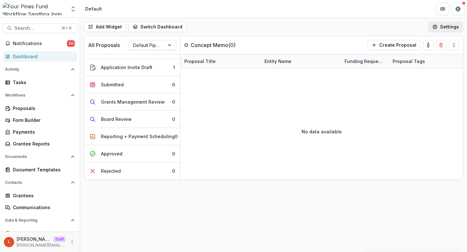
click at [454, 24] on button "Settings" at bounding box center [445, 27] width 35 height 10
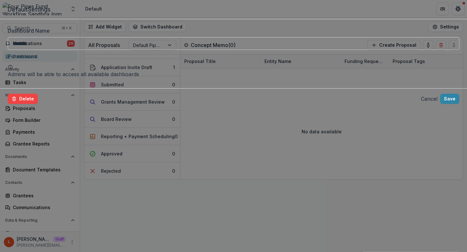
click at [415, 47] on input "*******" at bounding box center [233, 43] width 451 height 13
click at [457, 10] on button "Close" at bounding box center [458, 8] width 10 height 10
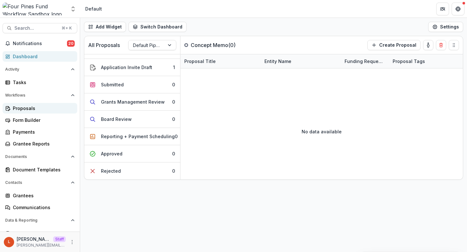
click at [26, 108] on div "Proposals" at bounding box center [42, 108] width 59 height 7
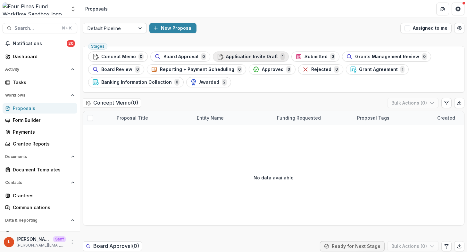
click at [252, 55] on span "Application Invite Draft" at bounding box center [252, 56] width 52 height 5
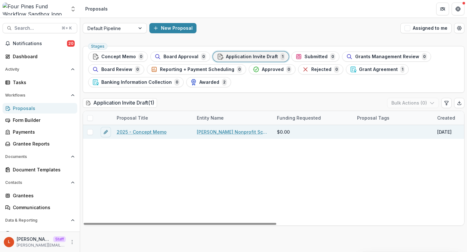
click at [89, 131] on span at bounding box center [90, 132] width 6 height 6
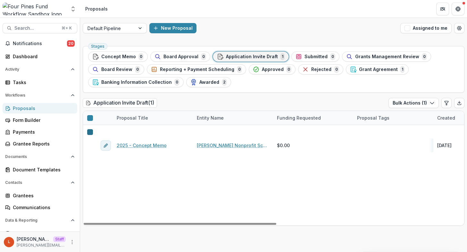
click at [90, 132] on icon at bounding box center [90, 132] width 0 height 0
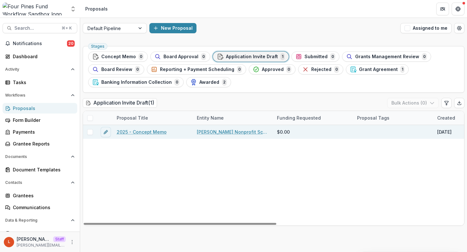
click at [151, 133] on link "2025 - Concept Memo" at bounding box center [142, 132] width 50 height 7
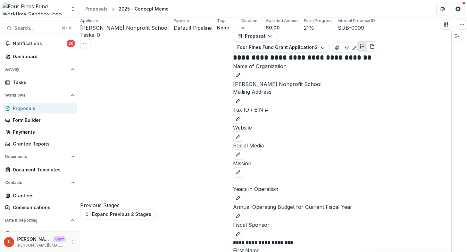
drag, startPoint x: 444, startPoint y: 27, endPoint x: 413, endPoint y: 24, distance: 31.8
click at [413, 24] on div "Applicant Lucy Nonprofit School Pipeline Default Pipeline Tags None All tags Du…" at bounding box center [273, 24] width 387 height 13
click at [459, 27] on icon "button" at bounding box center [461, 24] width 5 height 5
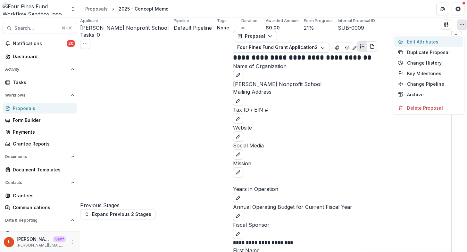
click at [423, 45] on button "Edit Attributes" at bounding box center [428, 42] width 69 height 11
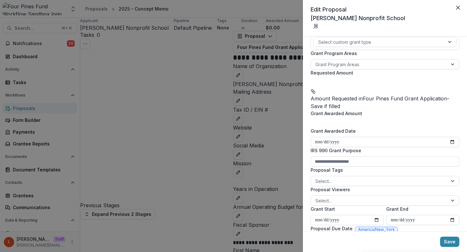
scroll to position [115, 0]
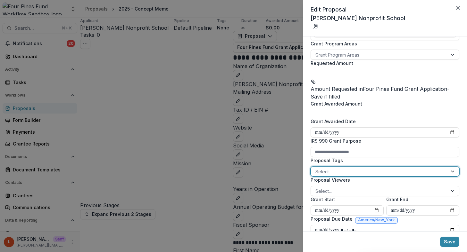
click at [336, 176] on div at bounding box center [379, 172] width 128 height 8
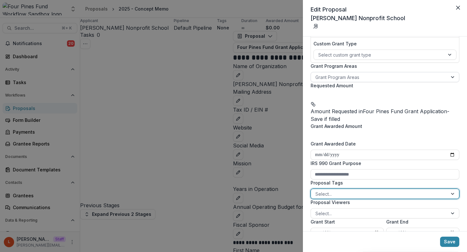
click at [333, 76] on div at bounding box center [379, 77] width 128 height 8
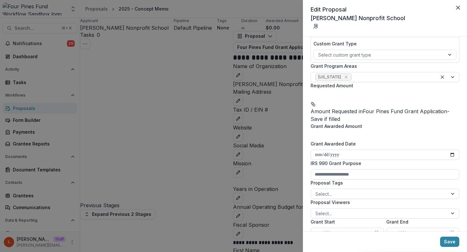
click at [305, 115] on div "**********" at bounding box center [385, 134] width 164 height 195
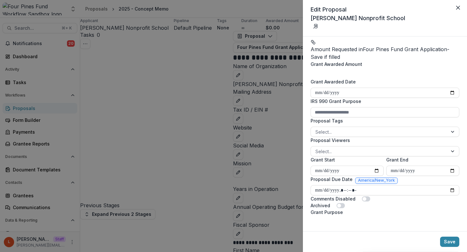
scroll to position [166, 0]
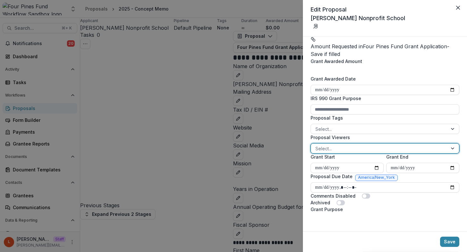
click at [331, 149] on div at bounding box center [379, 149] width 128 height 8
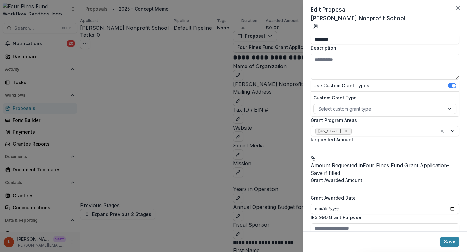
scroll to position [0, 0]
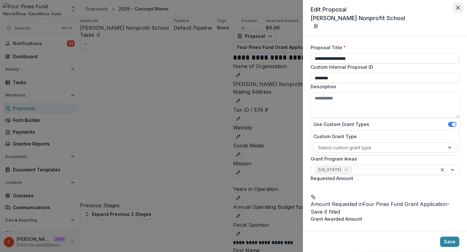
click at [457, 9] on icon "Close" at bounding box center [458, 8] width 4 height 4
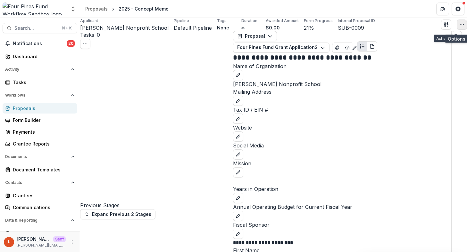
click at [461, 25] on icon "button" at bounding box center [461, 24] width 5 height 5
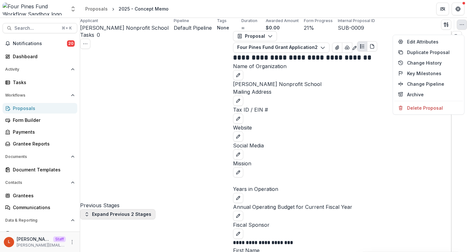
click at [121, 210] on button "Expand Previous 2 Stages" at bounding box center [117, 215] width 75 height 10
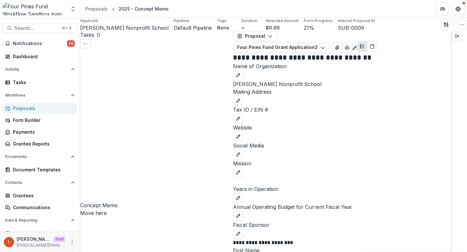
click at [107, 210] on button "Move here" at bounding box center [93, 214] width 27 height 8
select select "**********"
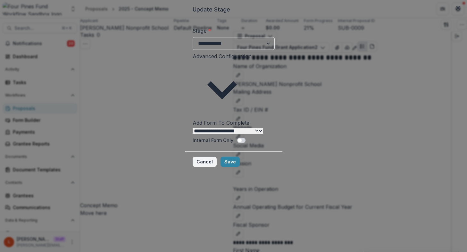
click at [217, 157] on button "Cancel" at bounding box center [205, 162] width 24 height 10
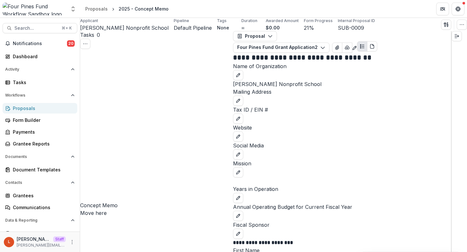
click at [318, 36] on div "Proposal Proposal Payments Reports Grant Agreements Board Summaries Bank Detail…" at bounding box center [342, 42] width 218 height 22
click at [318, 43] on button "Four Pines Fund Grant Application 2" at bounding box center [281, 48] width 96 height 10
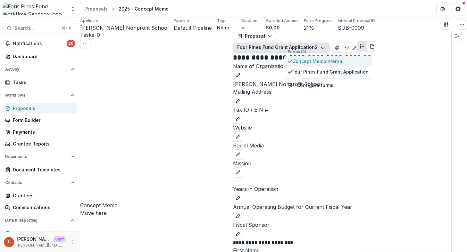
click at [315, 67] on button "Concept Memo Internal" at bounding box center [328, 61] width 88 height 11
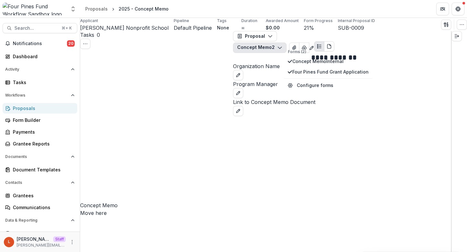
click at [269, 98] on div "Program Manager" at bounding box center [342, 89] width 218 height 18
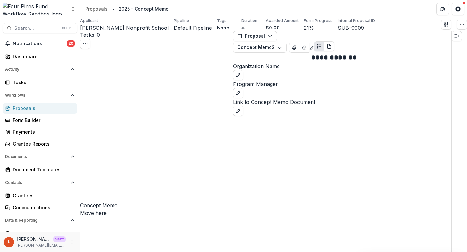
drag, startPoint x: 435, startPoint y: 112, endPoint x: 380, endPoint y: 116, distance: 55.5
click at [380, 98] on div "Program Manager" at bounding box center [342, 89] width 218 height 18
click at [241, 96] on icon "edit" at bounding box center [237, 93] width 5 height 5
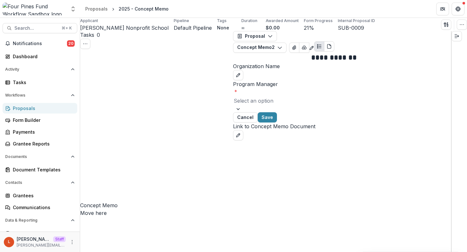
click at [330, 105] on div at bounding box center [342, 100] width 217 height 9
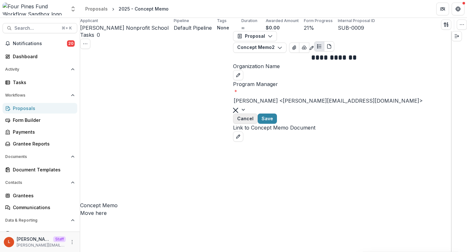
click at [258, 124] on button "Cancel" at bounding box center [245, 119] width 25 height 10
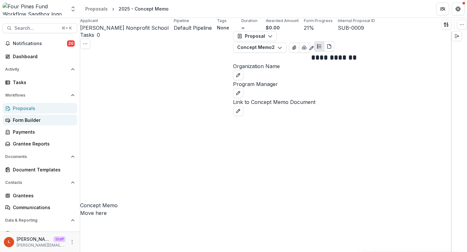
click at [35, 124] on link "Form Builder" at bounding box center [40, 120] width 75 height 11
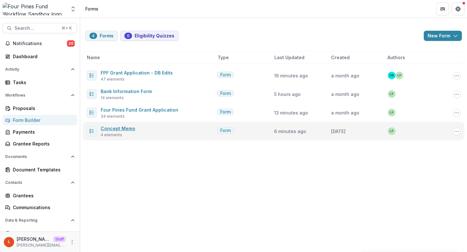
click at [125, 128] on link "Concept Memo" at bounding box center [118, 128] width 35 height 5
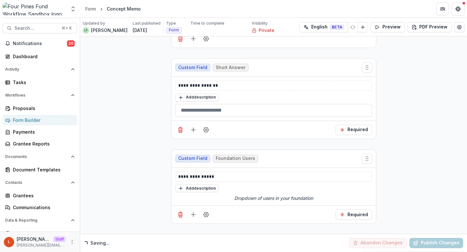
scroll to position [237, 0]
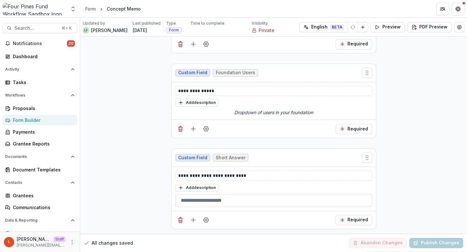
click at [207, 134] on div "Required" at bounding box center [273, 129] width 204 height 18
click at [205, 129] on icon "Field Settings" at bounding box center [206, 129] width 6 height 6
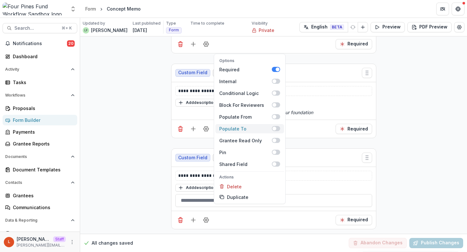
click at [270, 129] on div "Populate To" at bounding box center [245, 129] width 53 height 7
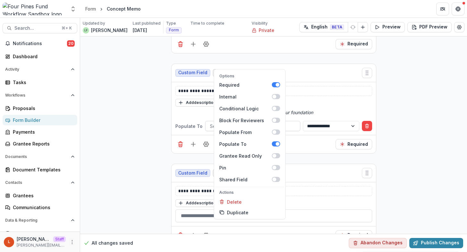
click at [294, 126] on div "Select populate to field" at bounding box center [252, 126] width 95 height 9
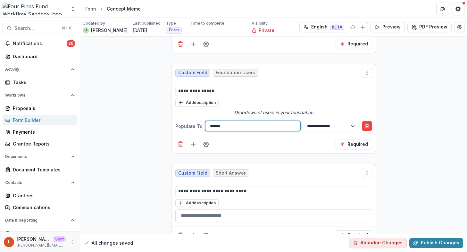
type input "*******"
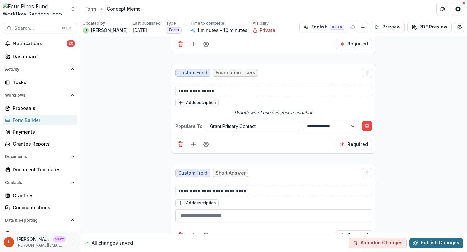
click at [451, 244] on button "Publish Changes" at bounding box center [436, 243] width 54 height 10
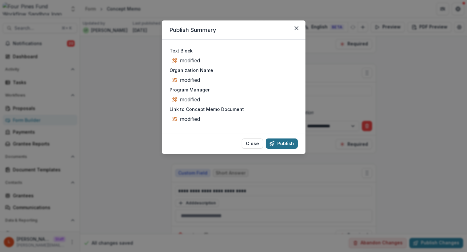
click at [282, 149] on button "Publish" at bounding box center [282, 144] width 32 height 10
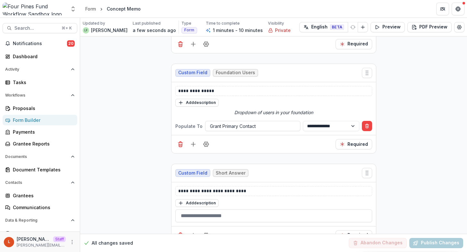
scroll to position [252, 0]
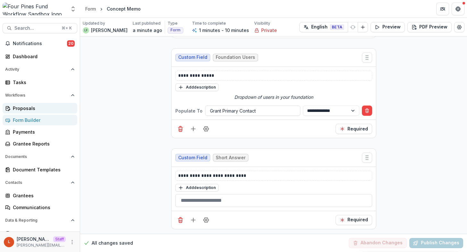
click at [25, 108] on div "Proposals" at bounding box center [42, 108] width 59 height 7
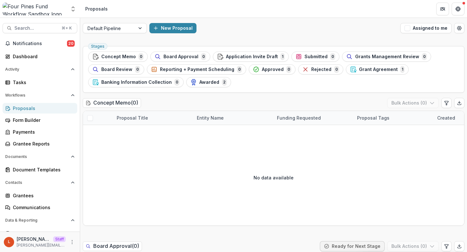
click at [132, 54] on span "Concept Memo" at bounding box center [118, 56] width 35 height 5
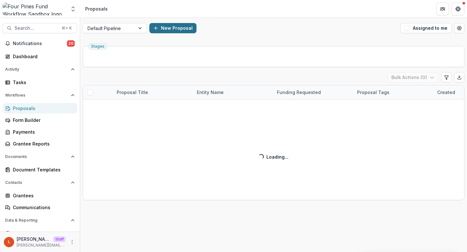
click at [177, 27] on button "New Proposal" at bounding box center [172, 28] width 47 height 10
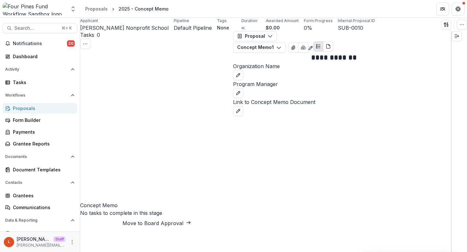
select select "**********"
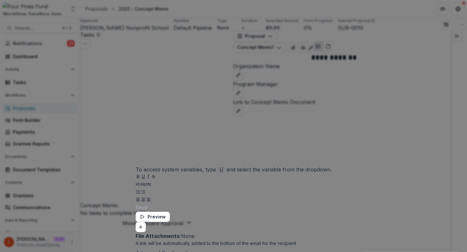
scroll to position [320, 0]
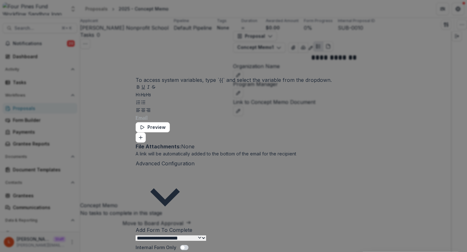
click at [355, 203] on div "**********" at bounding box center [233, 126] width 467 height 252
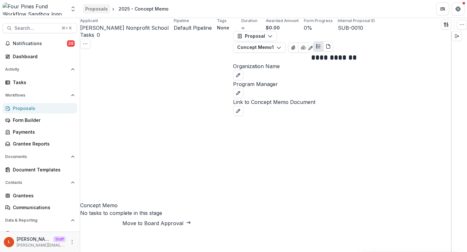
click at [98, 10] on div "Proposals" at bounding box center [96, 8] width 22 height 7
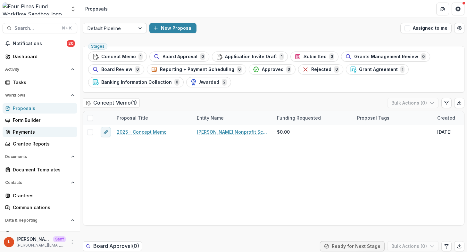
click at [26, 133] on div "Payments" at bounding box center [42, 132] width 59 height 7
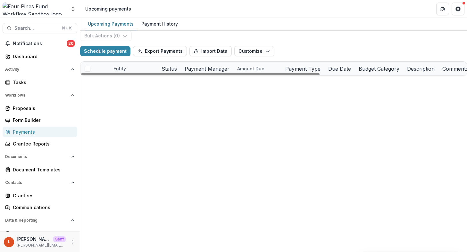
click at [106, 86] on icon "edit" at bounding box center [103, 82] width 5 height 5
select select "**********"
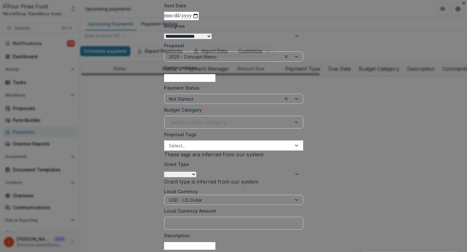
scroll to position [105, 0]
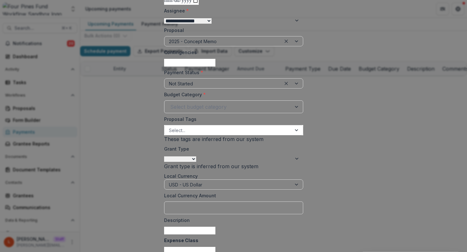
click at [181, 67] on input "Contingencies" at bounding box center [189, 63] width 51 height 8
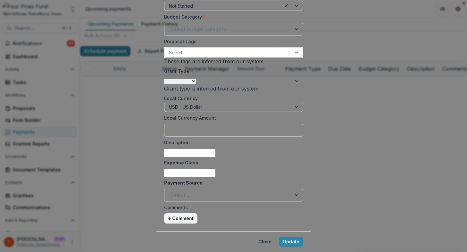
scroll to position [218, 0]
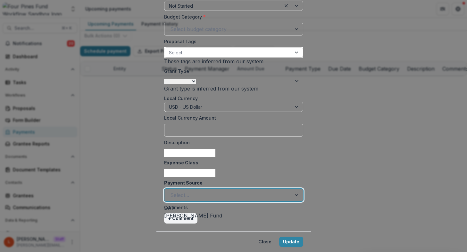
click at [170, 200] on div at bounding box center [227, 195] width 115 height 9
click at [192, 186] on label "Payment Source" at bounding box center [231, 183] width 135 height 7
click at [172, 192] on input "Payment Source" at bounding box center [171, 196] width 2 height 8
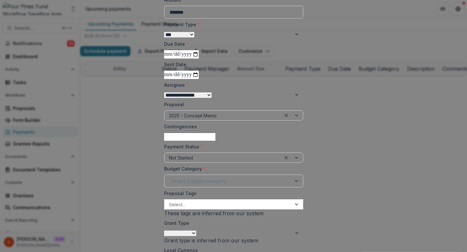
scroll to position [0, 0]
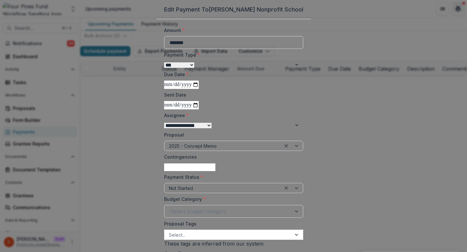
click at [456, 10] on icon "Close" at bounding box center [458, 8] width 4 height 4
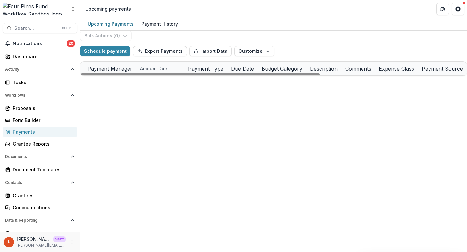
scroll to position [0, 231]
click at [255, 56] on button "Customize" at bounding box center [254, 51] width 40 height 10
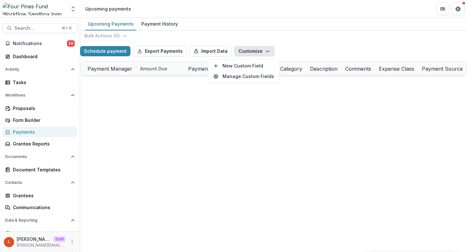
click at [294, 51] on div "Schedule payment Export Payments Import Data Customize New Custom Field Manage …" at bounding box center [273, 51] width 387 height 21
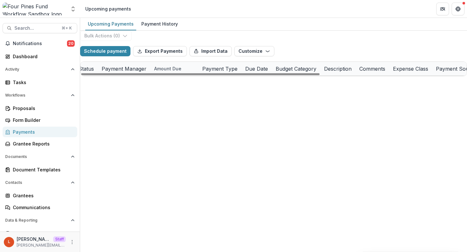
scroll to position [0, 0]
click at [71, 243] on icon "More" at bounding box center [72, 242] width 5 height 5
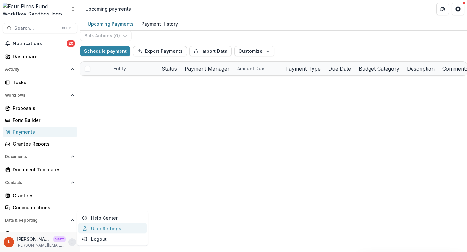
click at [121, 226] on link "User Settings" at bounding box center [112, 229] width 69 height 11
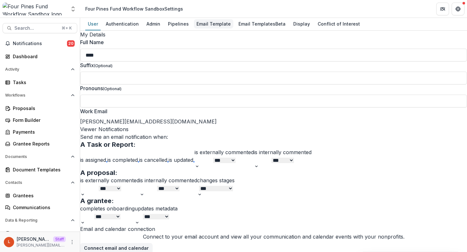
click at [213, 25] on div "Email Template" at bounding box center [213, 23] width 39 height 9
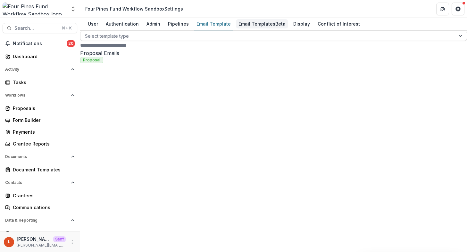
click at [267, 25] on div "Email Templates Beta" at bounding box center [262, 23] width 52 height 9
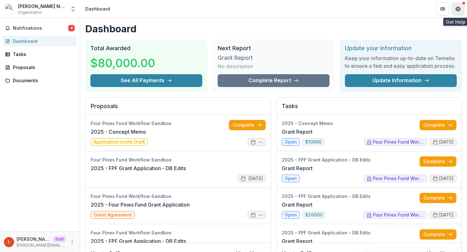
click at [457, 9] on icon "Get Help" at bounding box center [456, 9] width 1 height 2
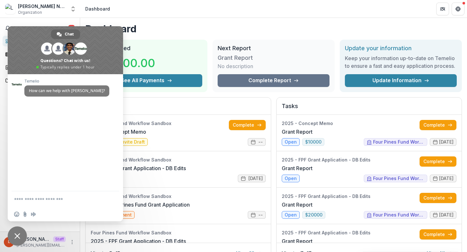
click at [19, 231] on span "Close chat" at bounding box center [17, 236] width 19 height 19
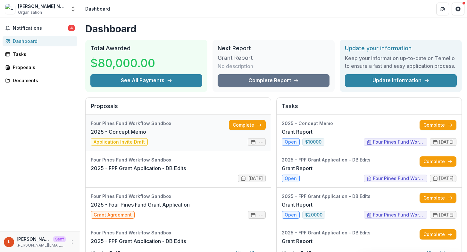
click at [123, 129] on link "2025 - Concept Memo" at bounding box center [118, 132] width 55 height 8
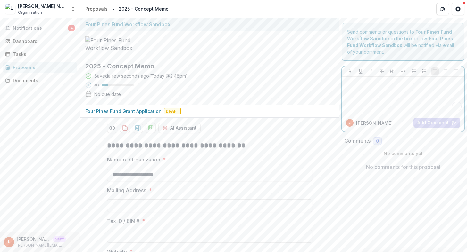
click at [387, 80] on p "To enrich screen reader interactions, please activate Accessibility in Grammarl…" at bounding box center [402, 82] width 117 height 7
drag, startPoint x: 337, startPoint y: 91, endPoint x: 399, endPoint y: 92, distance: 62.2
click at [395, 111] on div "To enrich screen reader interactions, please activate Accessibility in Grammarl…" at bounding box center [402, 95] width 117 height 32
click at [394, 110] on div "To enrich screen reader interactions, please activate Accessibility in Grammarl…" at bounding box center [402, 95] width 117 height 32
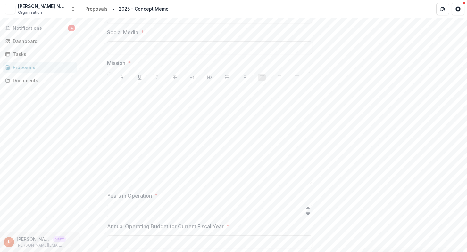
scroll to position [239, 0]
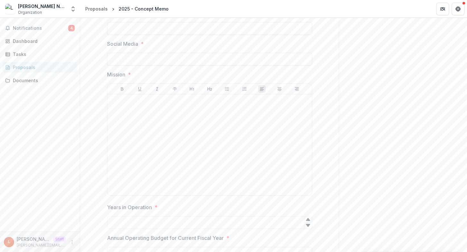
click at [72, 241] on icon "More" at bounding box center [72, 242] width 5 height 5
click at [73, 242] on icon "More" at bounding box center [72, 242] width 5 height 5
click at [72, 243] on circle "More" at bounding box center [72, 242] width 0 height 0
click at [113, 219] on link "Help Center" at bounding box center [114, 218] width 69 height 11
click at [459, 9] on icon "Get Help" at bounding box center [457, 8] width 5 height 5
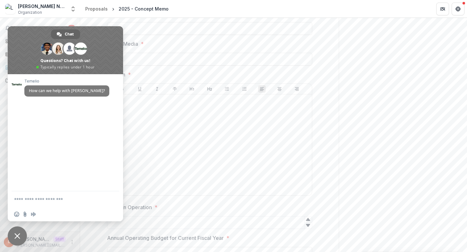
click at [15, 235] on span "Close chat" at bounding box center [17, 237] width 6 height 6
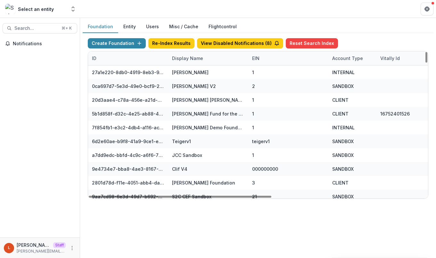
click at [197, 61] on div "Display Name" at bounding box center [187, 58] width 39 height 7
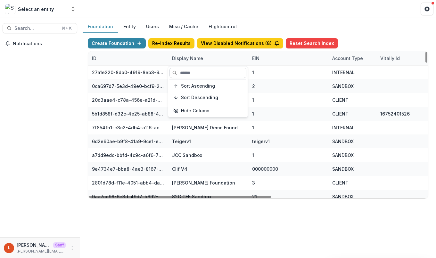
click at [197, 76] on input at bounding box center [207, 73] width 77 height 10
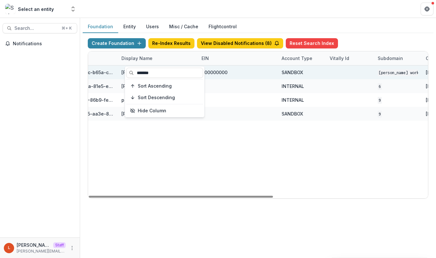
scroll to position [0, 151]
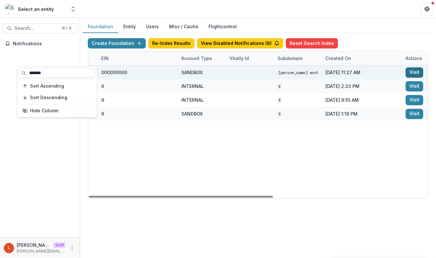
type input "*******"
click at [416, 72] on link "Visit" at bounding box center [415, 72] width 18 height 10
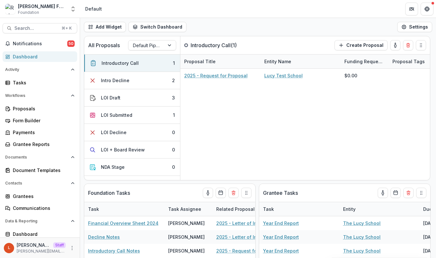
click at [68, 9] on div "Robert W Plaster Foundation Workflow Sandbox Foundation Aggregate Analysis Foun…" at bounding box center [40, 9] width 75 height 13
click at [72, 9] on icon "Open entity switcher" at bounding box center [73, 9] width 6 height 6
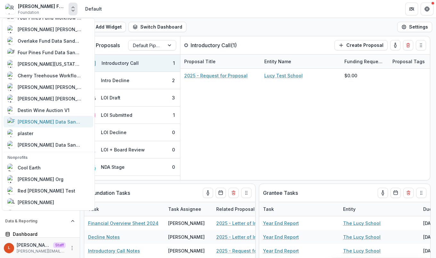
scroll to position [397, 0]
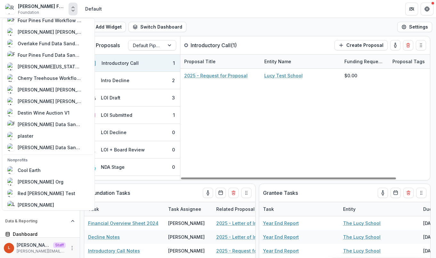
click at [197, 14] on header "Default" at bounding box center [258, 9] width 356 height 18
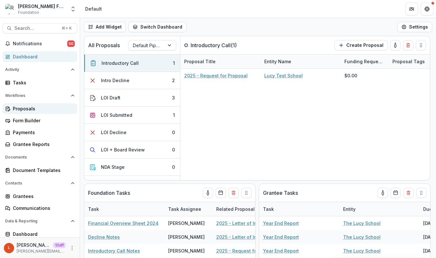
click at [31, 104] on link "Proposals" at bounding box center [40, 108] width 75 height 11
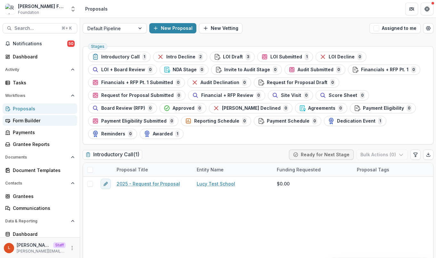
click at [26, 120] on div "Form Builder" at bounding box center [42, 120] width 59 height 7
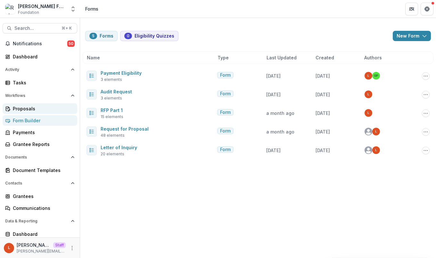
click at [20, 109] on div "Proposals" at bounding box center [42, 108] width 59 height 7
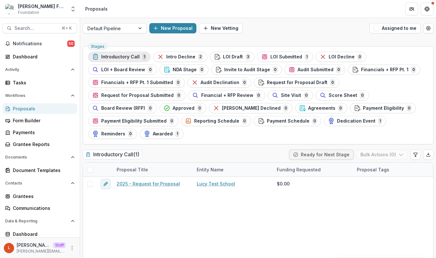
click at [116, 57] on span "Introductory Call" at bounding box center [120, 56] width 38 height 5
click at [26, 81] on div "Tasks" at bounding box center [42, 82] width 59 height 7
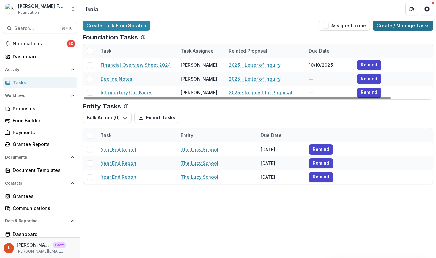
click at [415, 27] on link "Create / Manage Tasks" at bounding box center [403, 26] width 61 height 10
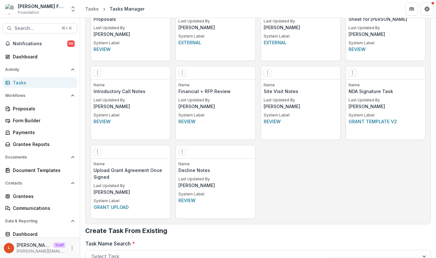
scroll to position [454, 0]
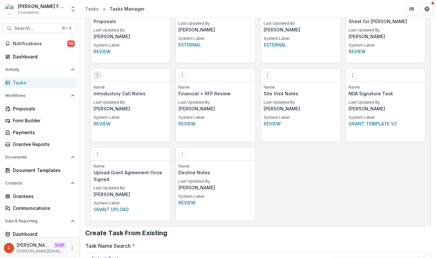
click at [97, 74] on icon "Options" at bounding box center [97, 74] width 5 height 5
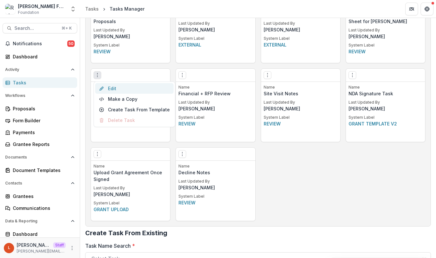
click at [112, 87] on link "Edit" at bounding box center [134, 88] width 78 height 11
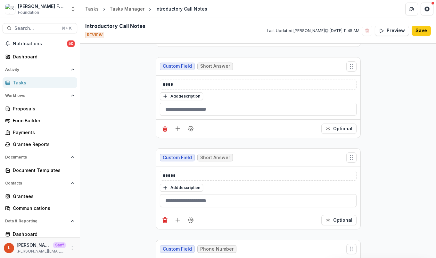
scroll to position [218, 0]
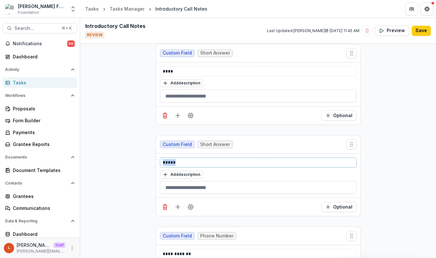
drag, startPoint x: 176, startPoint y: 162, endPoint x: 133, endPoint y: 159, distance: 42.4
click at [134, 160] on div "**********" at bounding box center [258, 141] width 356 height 523
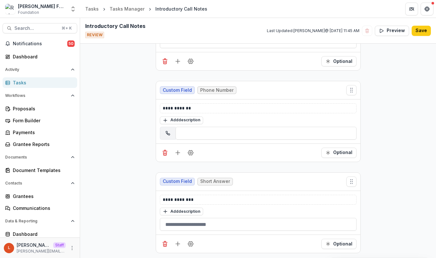
scroll to position [364, 0]
click at [421, 30] on button "Save" at bounding box center [421, 31] width 19 height 10
click at [416, 29] on button "Save" at bounding box center [421, 31] width 19 height 10
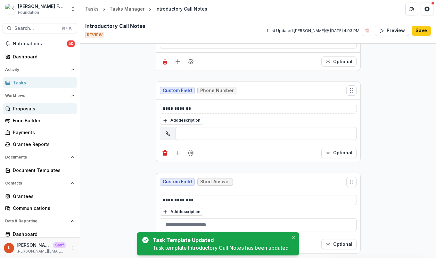
click at [28, 110] on div "Proposals" at bounding box center [42, 108] width 59 height 7
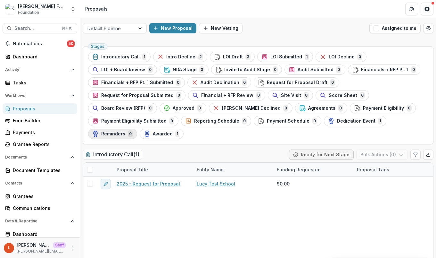
click at [102, 136] on span "Reminders" at bounding box center [113, 133] width 24 height 5
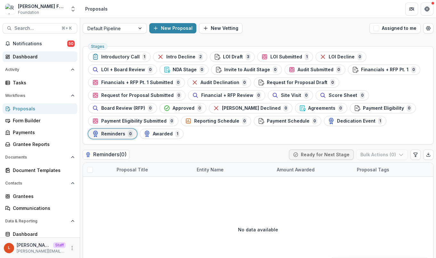
click at [36, 60] on div "Dashboard" at bounding box center [42, 56] width 59 height 7
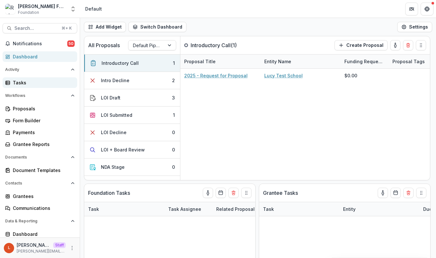
click at [37, 82] on div "Tasks" at bounding box center [42, 82] width 59 height 7
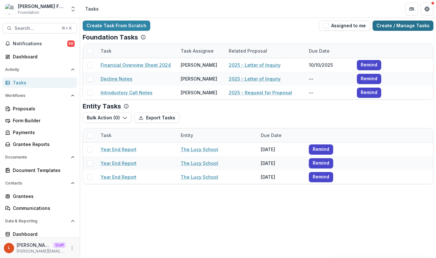
click at [412, 23] on link "Create / Manage Tasks" at bounding box center [403, 26] width 61 height 10
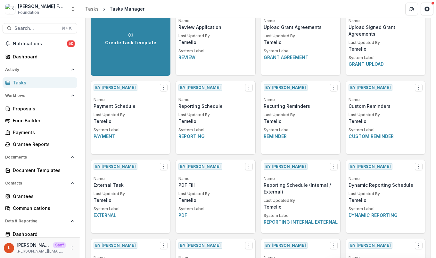
scroll to position [47, 0]
click at [417, 87] on icon "Options" at bounding box center [418, 87] width 5 height 5
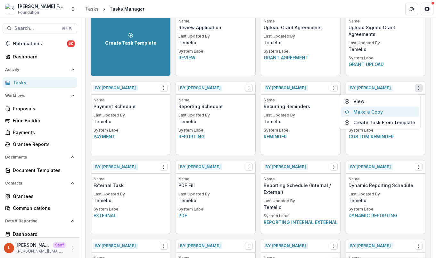
click at [394, 111] on button "Make a Copy" at bounding box center [380, 111] width 78 height 11
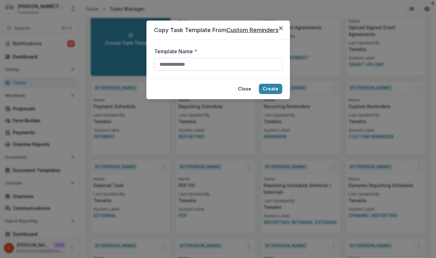
click at [226, 65] on input "Template Name *" at bounding box center [218, 64] width 128 height 13
type input "*"
type input "**********"
click at [276, 89] on button "Create" at bounding box center [270, 89] width 23 height 10
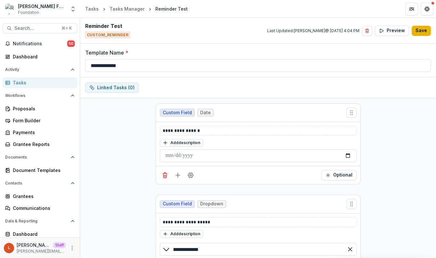
click at [422, 33] on button "Save" at bounding box center [421, 31] width 19 height 10
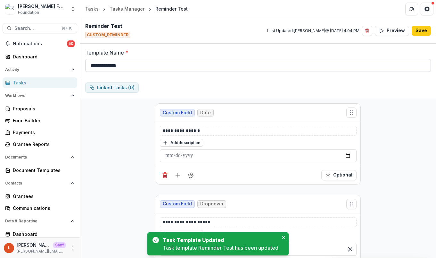
click at [121, 66] on input "**********" at bounding box center [258, 65] width 346 height 13
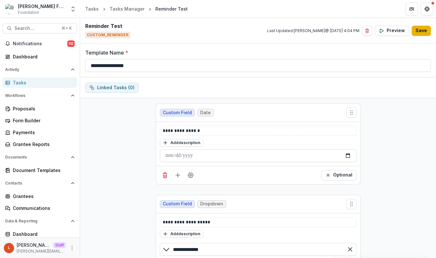
type input "**********"
click at [419, 28] on button "Save" at bounding box center [421, 31] width 19 height 10
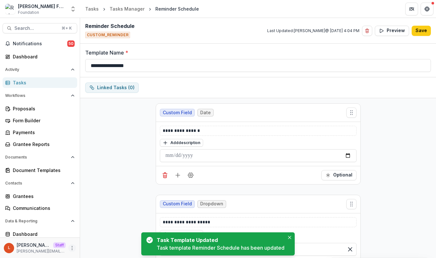
click at [71, 248] on icon "More" at bounding box center [72, 247] width 5 height 5
click at [93, 237] on link "User Settings" at bounding box center [112, 234] width 69 height 11
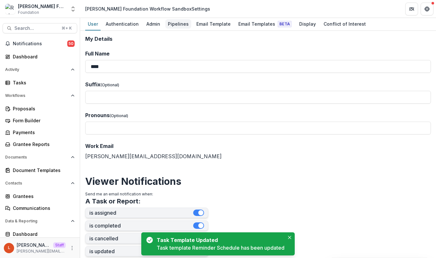
click at [171, 27] on div "Pipelines" at bounding box center [178, 23] width 26 height 9
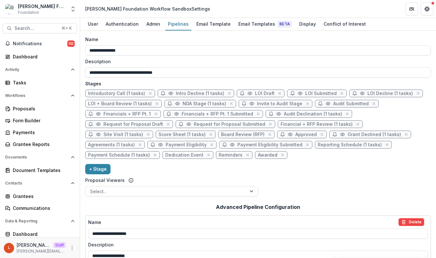
click at [219, 155] on span "Reminders" at bounding box center [231, 154] width 24 height 5
select select "*******"
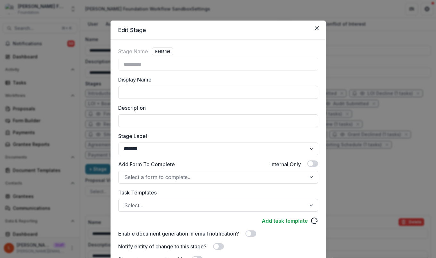
click at [147, 204] on div at bounding box center [212, 205] width 176 height 9
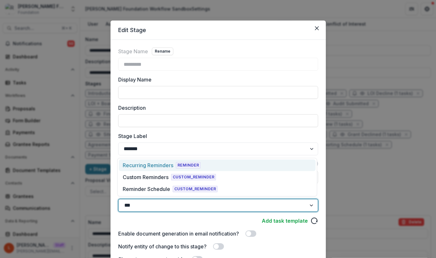
type input "****"
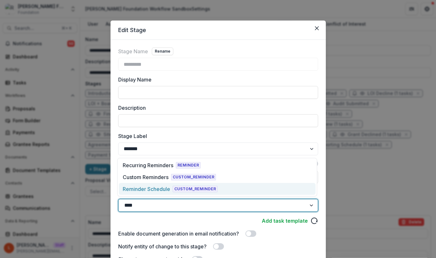
click at [145, 187] on div "Reminder Schedule" at bounding box center [146, 189] width 47 height 8
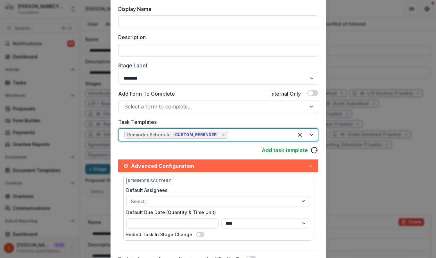
scroll to position [202, 0]
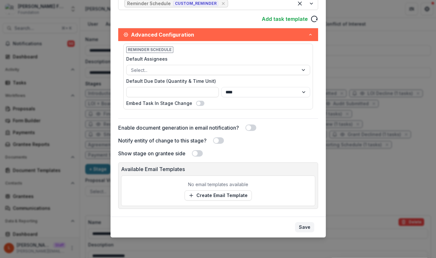
click at [307, 222] on button "Save" at bounding box center [304, 227] width 19 height 10
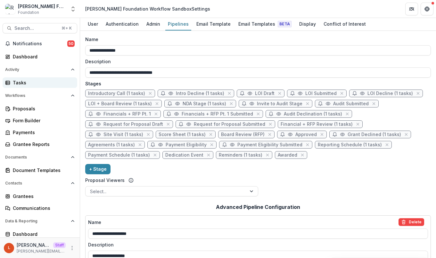
click at [30, 83] on div "Tasks" at bounding box center [42, 82] width 59 height 7
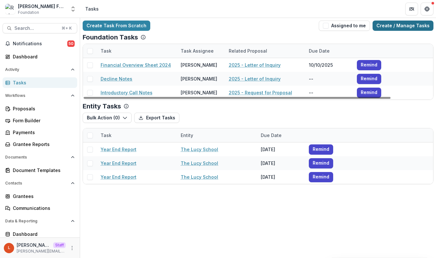
click at [401, 26] on link "Create / Manage Tasks" at bounding box center [403, 26] width 61 height 10
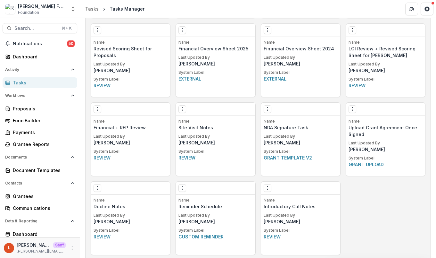
scroll to position [420, 0]
click at [70, 247] on icon "More" at bounding box center [72, 247] width 5 height 5
click at [103, 233] on link "User Settings" at bounding box center [112, 234] width 69 height 11
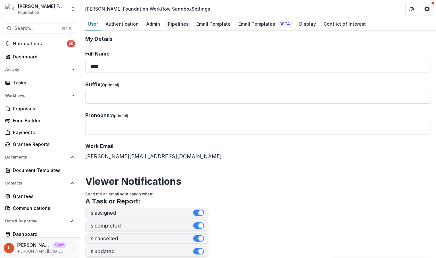
click at [172, 26] on div "Pipelines" at bounding box center [178, 23] width 26 height 9
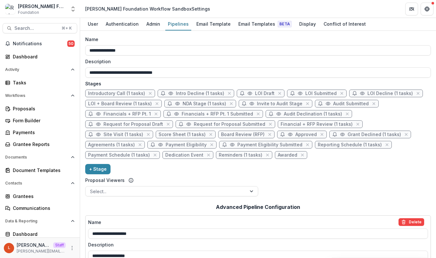
click at [124, 114] on span "Financials + RFP Pt. 1" at bounding box center [126, 113] width 47 height 5
select select "*****"
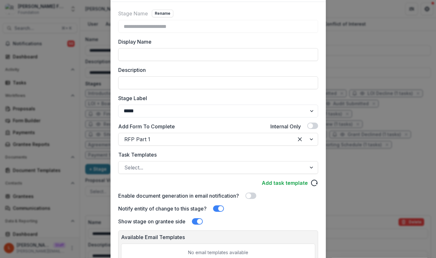
scroll to position [58, 0]
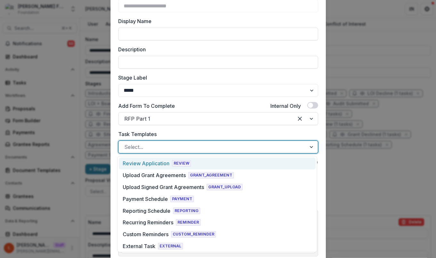
click at [156, 145] on div at bounding box center [212, 146] width 176 height 9
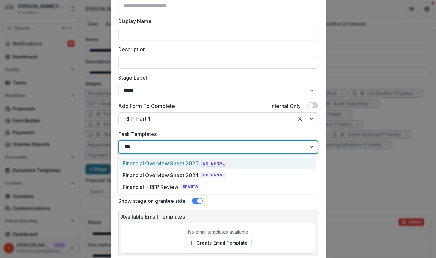
type input "****"
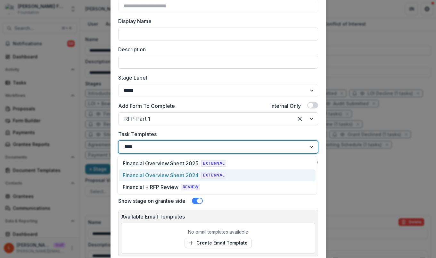
click at [173, 173] on div "Financial Overview Sheet 2024" at bounding box center [161, 175] width 76 height 8
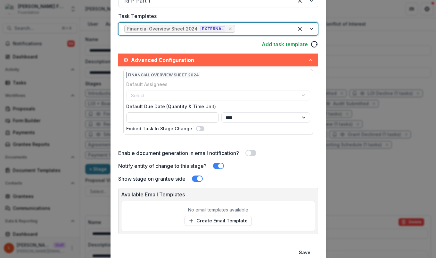
scroll to position [202, 0]
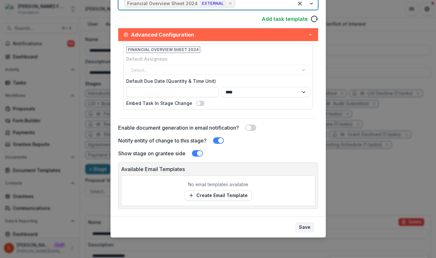
click at [303, 228] on button "Save" at bounding box center [304, 227] width 19 height 10
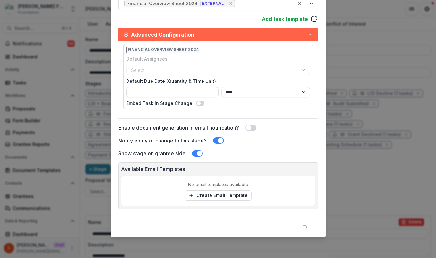
scroll to position [0, 0]
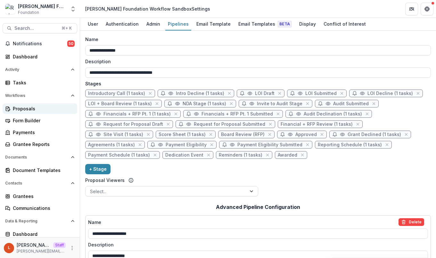
click at [26, 110] on div "Proposals" at bounding box center [42, 108] width 59 height 7
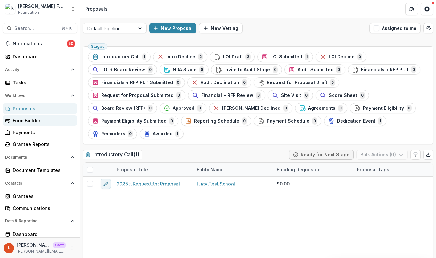
click at [25, 122] on div "Form Builder" at bounding box center [42, 120] width 59 height 7
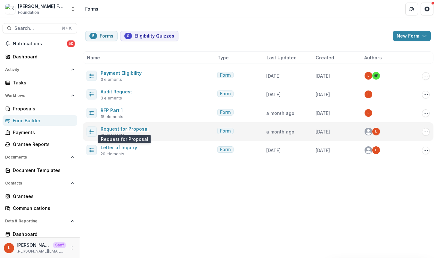
click at [120, 128] on link "Request for Proposal" at bounding box center [125, 128] width 48 height 5
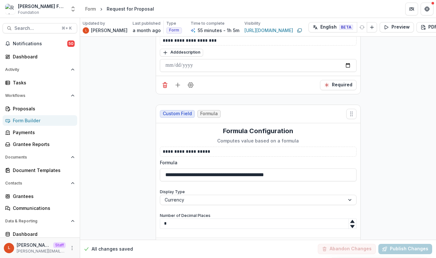
scroll to position [6755, 0]
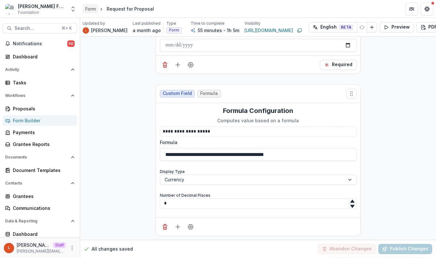
click at [90, 10] on div "Form" at bounding box center [90, 8] width 11 height 7
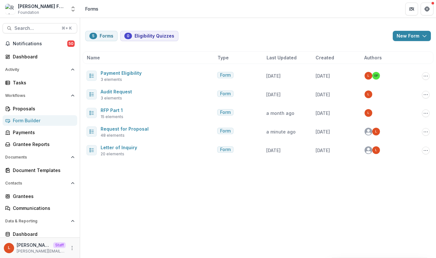
scroll to position [26, 0]
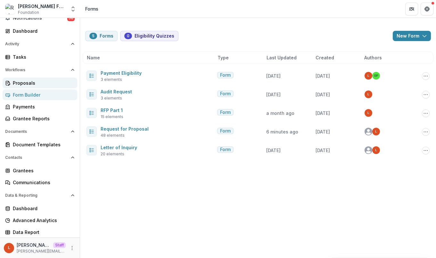
click at [21, 84] on div "Proposals" at bounding box center [42, 82] width 59 height 7
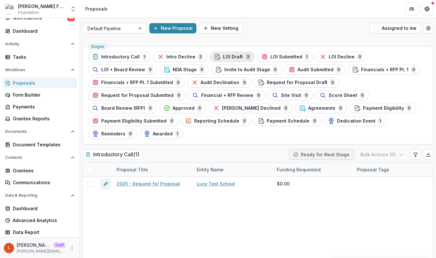
click at [214, 55] on icon "button" at bounding box center [217, 57] width 6 height 6
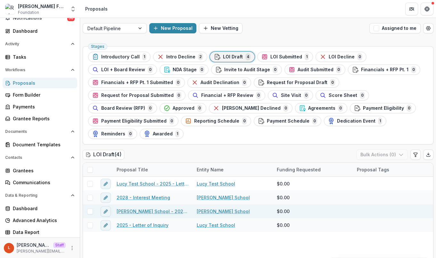
click at [138, 212] on link "Jason Hannasch School - 2025 - Letter of Inquiry" at bounding box center [153, 211] width 72 height 7
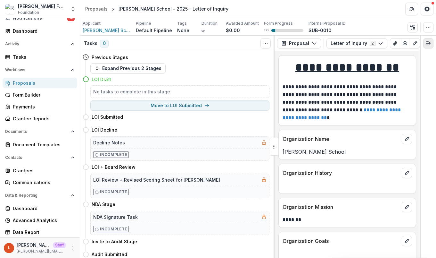
click at [429, 45] on icon "Expand right" at bounding box center [428, 43] width 5 height 5
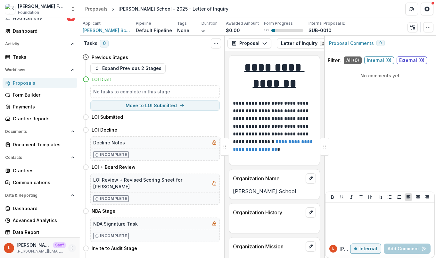
click at [70, 245] on icon "More" at bounding box center [72, 247] width 5 height 5
click at [111, 233] on link "User Settings" at bounding box center [112, 234] width 69 height 11
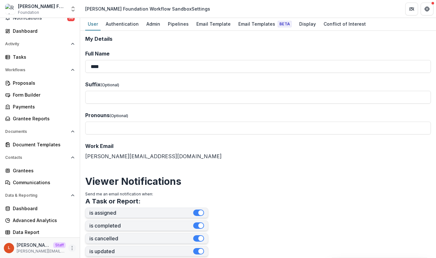
click at [72, 246] on circle "More" at bounding box center [72, 246] width 0 height 0
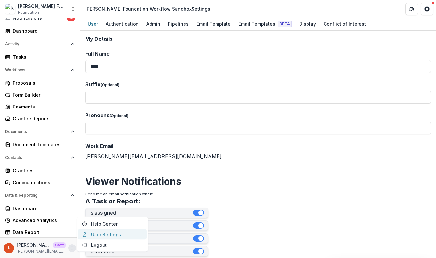
click at [108, 234] on link "User Settings" at bounding box center [112, 234] width 69 height 11
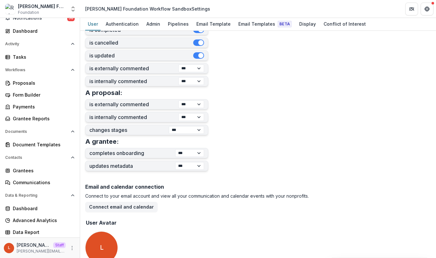
scroll to position [230, 0]
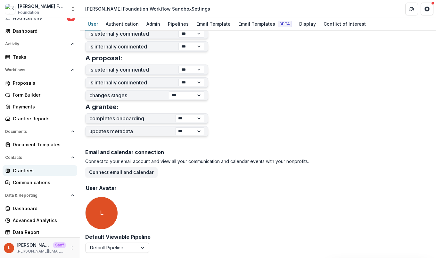
click at [27, 170] on div "Grantees" at bounding box center [42, 170] width 59 height 7
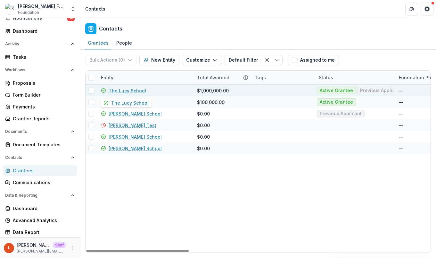
click at [119, 89] on link "The Lucy School" at bounding box center [127, 90] width 37 height 7
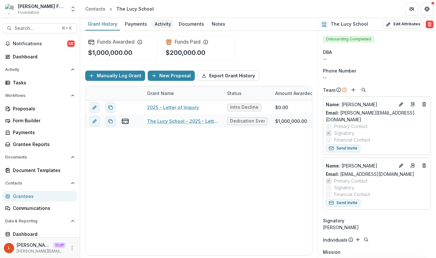
click at [161, 24] on div "Activity" at bounding box center [162, 23] width 21 height 9
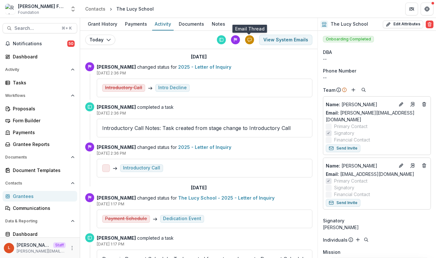
click at [246, 39] on div at bounding box center [249, 39] width 9 height 9
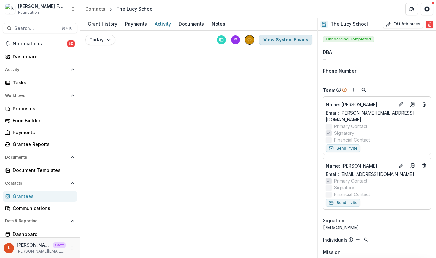
click at [288, 40] on button "View System Emails" at bounding box center [285, 40] width 53 height 10
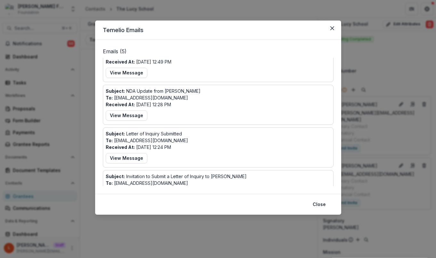
scroll to position [82, 0]
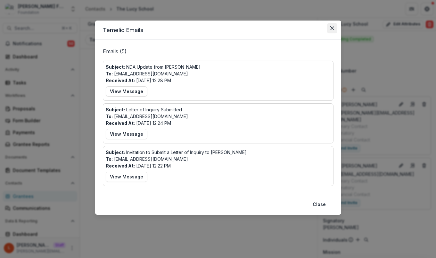
click at [334, 29] on icon "Close" at bounding box center [332, 28] width 4 height 4
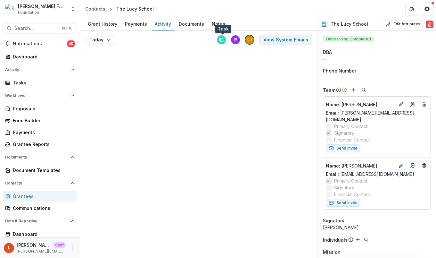
click at [221, 38] on rect at bounding box center [219, 39] width 1 height 3
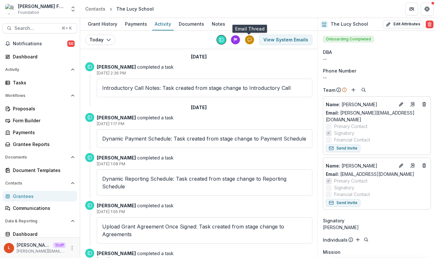
click at [249, 38] on icon at bounding box center [250, 40] width 4 height 4
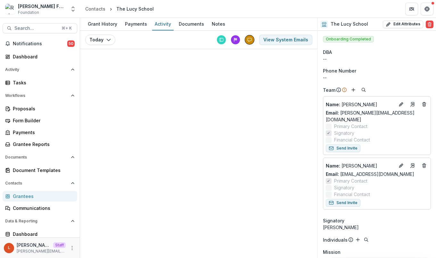
click at [145, 68] on div "Grant History Payments Activity Documents Notes Today Today View System Emails" at bounding box center [198, 138] width 237 height 240
click at [250, 37] on icon at bounding box center [249, 39] width 4 height 4
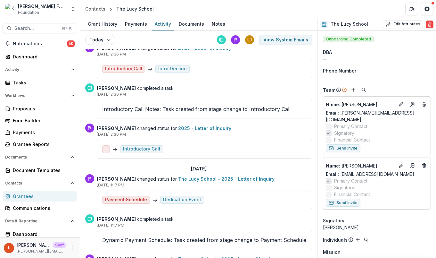
scroll to position [0, 0]
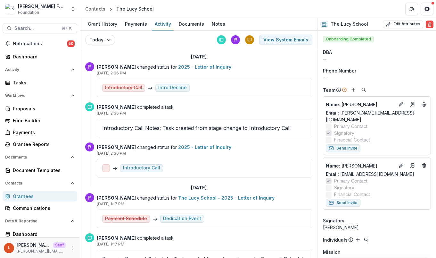
click at [36, 195] on div "Grantees" at bounding box center [42, 196] width 59 height 7
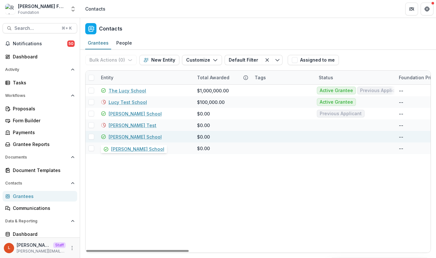
click at [120, 135] on link "Greta Patten School" at bounding box center [135, 136] width 53 height 7
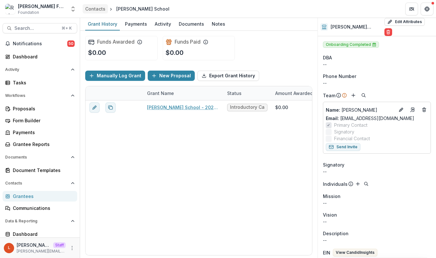
click at [98, 10] on div "Contacts" at bounding box center [95, 8] width 20 height 7
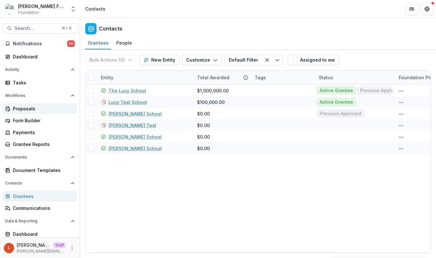
click at [18, 107] on div "Proposals" at bounding box center [42, 108] width 59 height 7
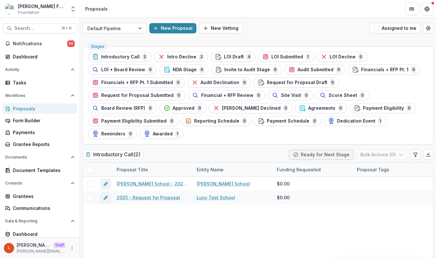
click at [47, 6] on div "[PERSON_NAME] Foundation Workflow Sandbox" at bounding box center [42, 6] width 48 height 7
click at [51, 7] on div "[PERSON_NAME] Foundation Workflow Sandbox" at bounding box center [42, 6] width 48 height 7
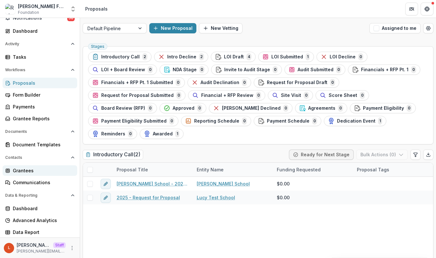
click at [28, 172] on div "Grantees" at bounding box center [42, 170] width 59 height 7
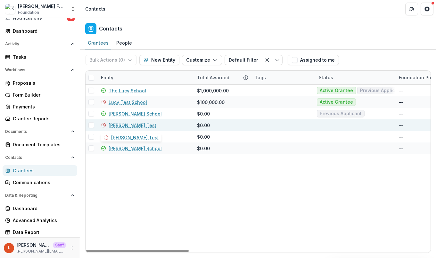
click at [118, 124] on link "[PERSON_NAME] Test" at bounding box center [133, 125] width 48 height 7
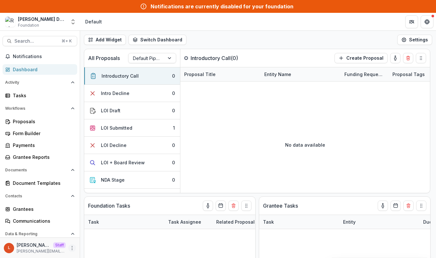
click at [70, 247] on icon "More" at bounding box center [72, 247] width 5 height 5
click at [99, 237] on link "User Settings" at bounding box center [112, 234] width 69 height 11
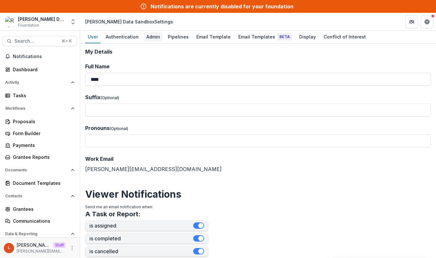
click at [155, 39] on div "Admin" at bounding box center [153, 36] width 19 height 9
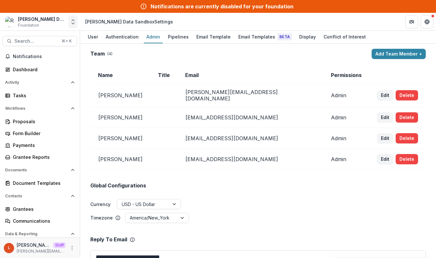
click at [75, 21] on icon "Open entity switcher" at bounding box center [73, 22] width 6 height 6
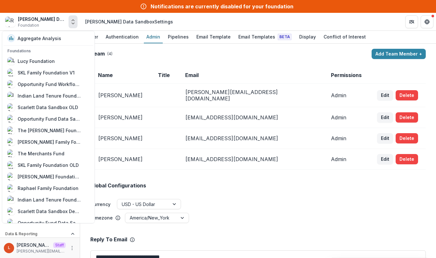
click at [205, 143] on td "[EMAIL_ADDRESS][DOMAIN_NAME]" at bounding box center [250, 138] width 146 height 21
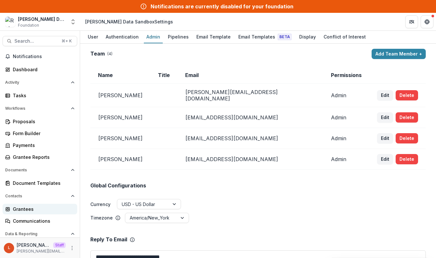
click at [29, 209] on div "Grantees" at bounding box center [42, 208] width 59 height 7
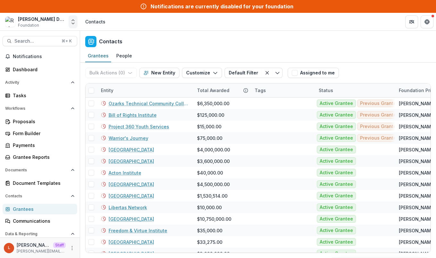
click at [72, 20] on polyline "Open entity switcher" at bounding box center [73, 20] width 3 height 1
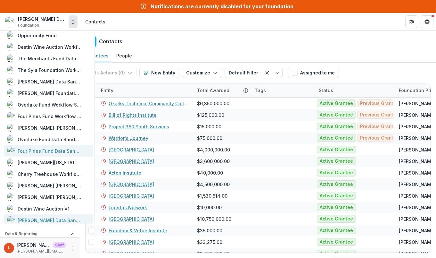
scroll to position [313, 0]
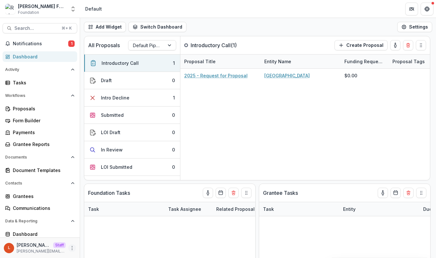
click at [72, 244] on button "More" at bounding box center [72, 248] width 8 height 8
click at [88, 237] on link "User Settings" at bounding box center [112, 234] width 69 height 11
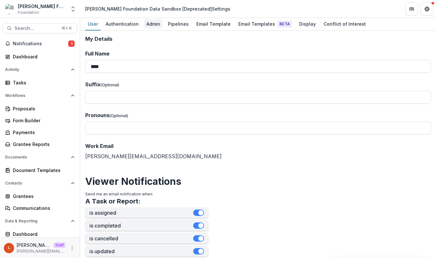
click at [156, 26] on div "Admin" at bounding box center [153, 23] width 19 height 9
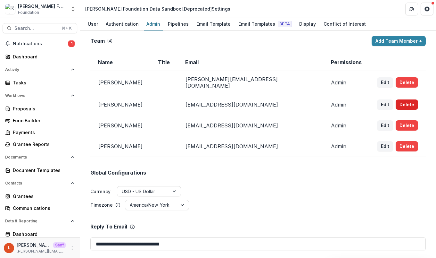
click at [401, 100] on button "Delete" at bounding box center [407, 104] width 22 height 10
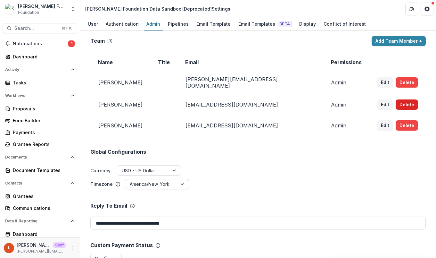
click at [401, 105] on button "Delete" at bounding box center [407, 104] width 22 height 10
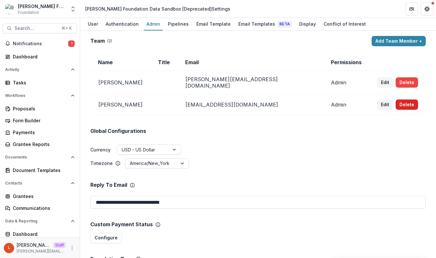
click at [401, 107] on button "Delete" at bounding box center [407, 104] width 22 height 10
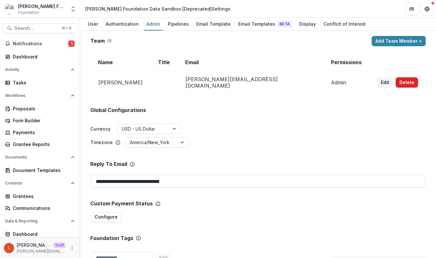
click at [396, 86] on button "Delete" at bounding box center [407, 82] width 22 height 10
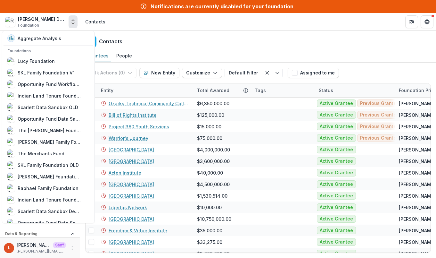
scroll to position [313, 0]
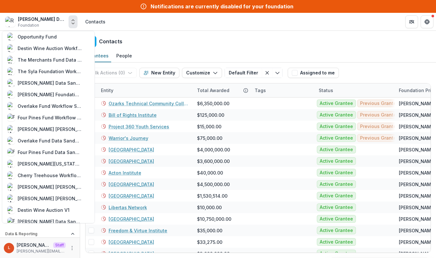
click at [130, 30] on header "Contacts" at bounding box center [258, 22] width 356 height 18
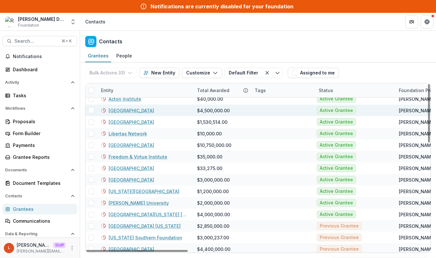
scroll to position [0, 0]
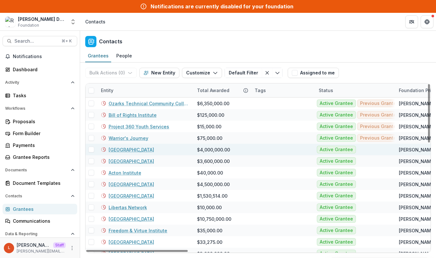
click at [127, 149] on link "[GEOGRAPHIC_DATA]" at bounding box center [131, 149] width 45 height 7
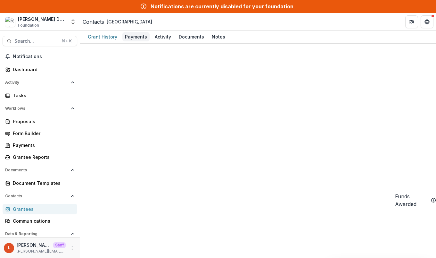
click at [135, 37] on div "Payments" at bounding box center [135, 36] width 27 height 9
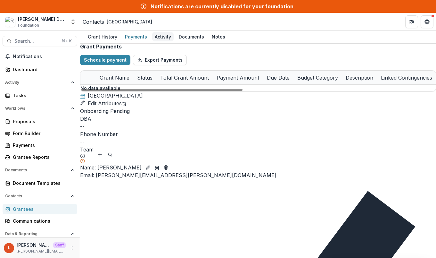
click at [160, 36] on div "Activity" at bounding box center [162, 36] width 21 height 9
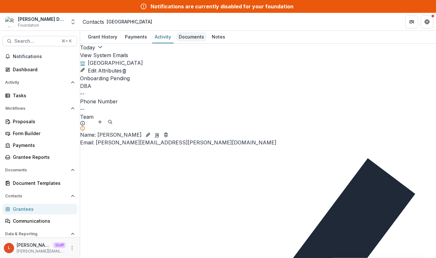
click at [185, 36] on div "Documents" at bounding box center [191, 36] width 30 height 9
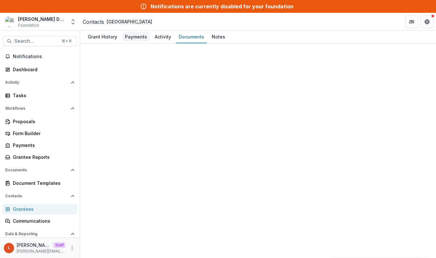
click at [142, 37] on div "Payments" at bounding box center [135, 36] width 27 height 9
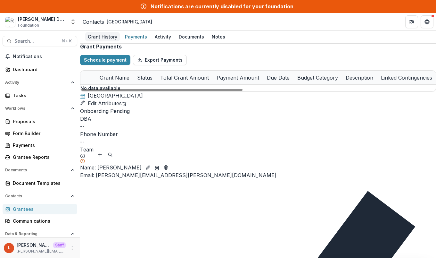
click at [102, 36] on div "Grant History" at bounding box center [102, 36] width 35 height 9
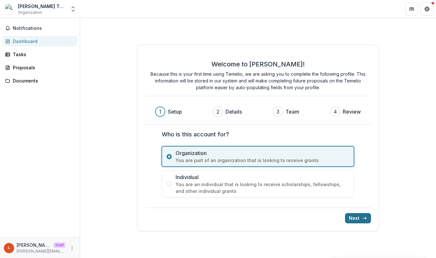
click at [351, 216] on button "Next" at bounding box center [358, 218] width 26 height 10
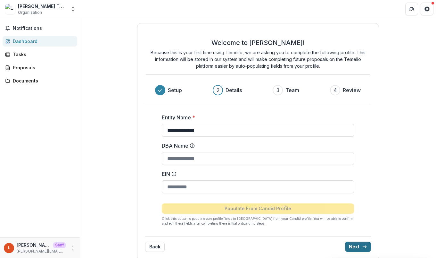
click at [361, 243] on button "Next" at bounding box center [358, 246] width 26 height 10
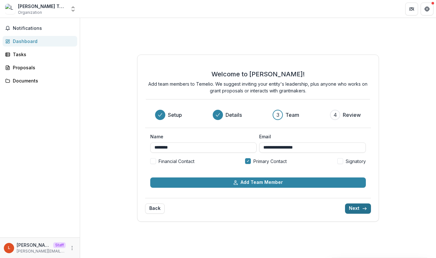
click at [351, 205] on button "Next" at bounding box center [358, 208] width 26 height 10
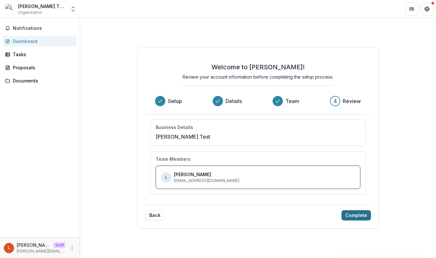
click at [356, 217] on button "Complete" at bounding box center [356, 215] width 29 height 10
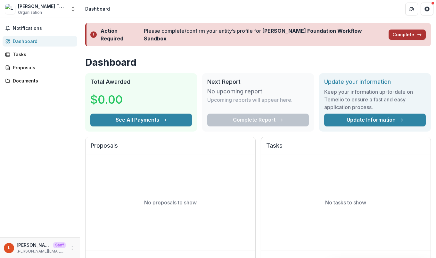
click at [401, 33] on button "Complete" at bounding box center [407, 34] width 37 height 10
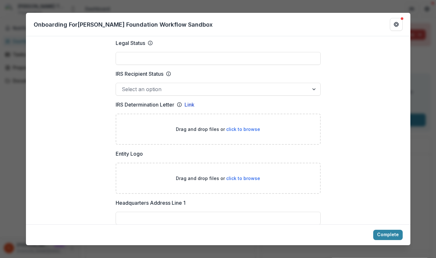
scroll to position [310, 0]
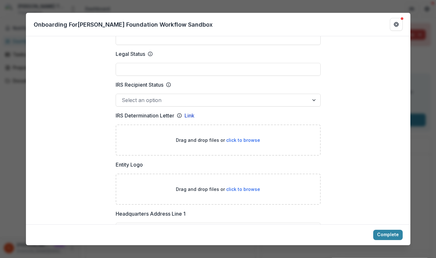
click at [238, 142] on span "click to browse" at bounding box center [243, 139] width 34 height 5
type input "**********"
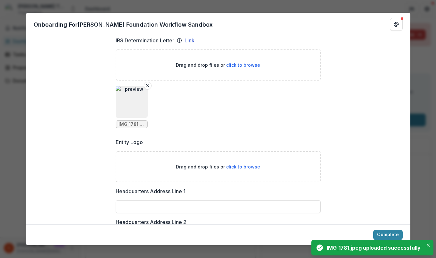
scroll to position [405, 0]
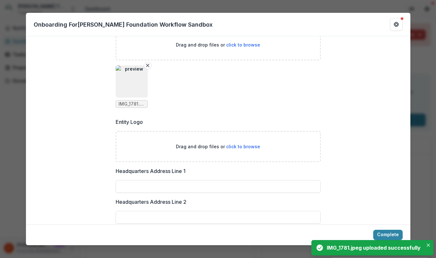
click at [238, 146] on span "click to browse" at bounding box center [243, 146] width 34 height 5
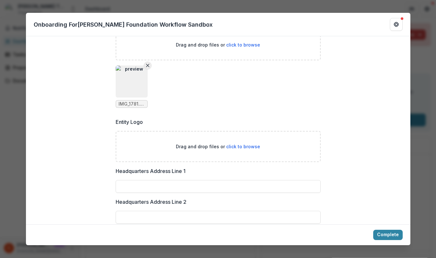
click at [145, 66] on icon "Remove File" at bounding box center [147, 65] width 5 height 5
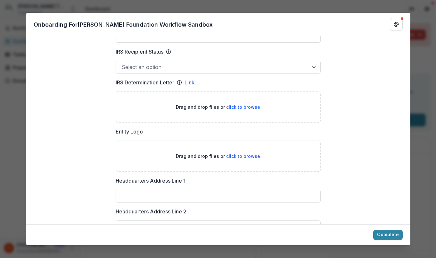
scroll to position [330, 0]
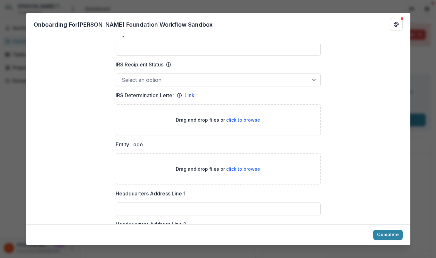
click at [239, 119] on span "click to browse" at bounding box center [243, 119] width 34 height 5
click at [187, 96] on link "Link" at bounding box center [190, 95] width 10 height 8
click at [238, 120] on span "click to browse" at bounding box center [243, 119] width 34 height 5
type input "**********"
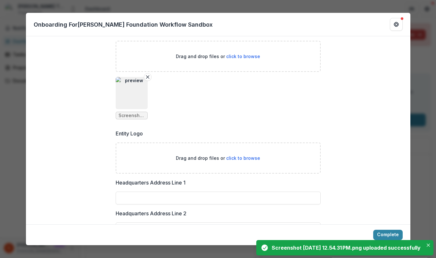
scroll to position [397, 0]
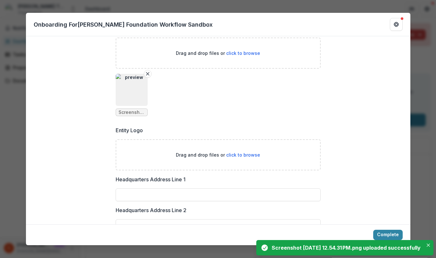
click at [246, 156] on span "click to browse" at bounding box center [243, 154] width 34 height 5
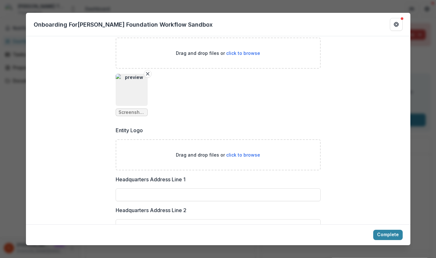
type input "**********"
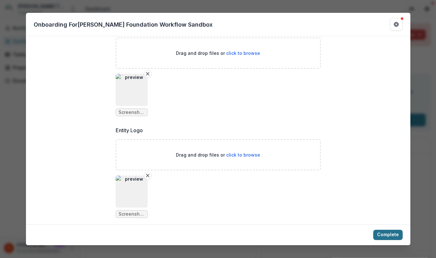
click at [390, 235] on body "Skip to content [PERSON_NAME] Test Organization Aggregate Analysis Foundations …" at bounding box center [218, 129] width 436 height 258
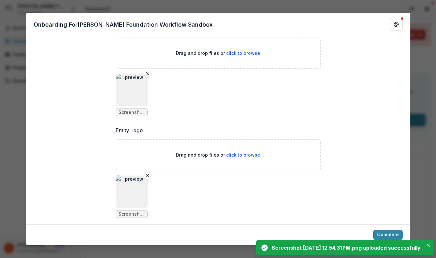
click at [390, 229] on div "Complete" at bounding box center [218, 234] width 384 height 21
click at [389, 231] on button "Complete" at bounding box center [387, 234] width 29 height 10
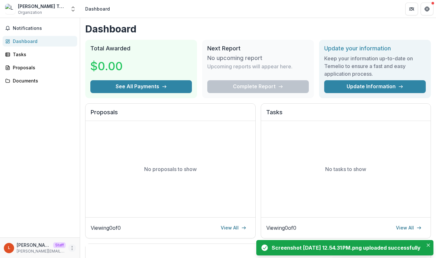
click at [70, 245] on icon "More" at bounding box center [72, 247] width 5 height 5
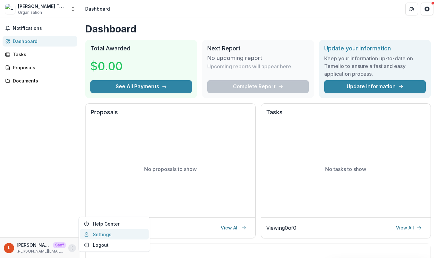
click at [88, 234] on icon at bounding box center [86, 233] width 5 height 5
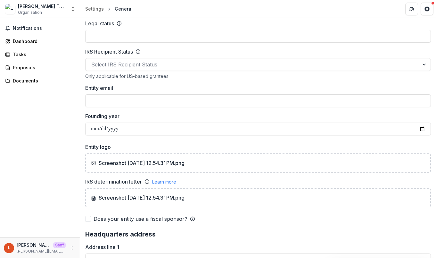
scroll to position [316, 0]
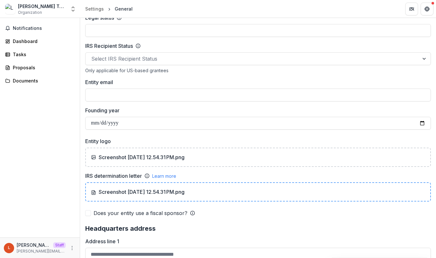
click at [169, 192] on p "Screenshot 2025-10-06 at 12.54.31 PM.png" at bounding box center [138, 192] width 94 height 8
click at [247, 191] on div "Screenshot 2025-10-06 at 12.54.31 PM.png" at bounding box center [258, 192] width 334 height 8
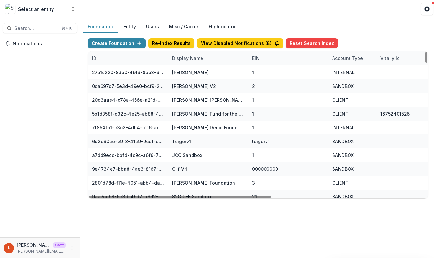
click at [189, 55] on div "Display Name" at bounding box center [187, 58] width 39 height 7
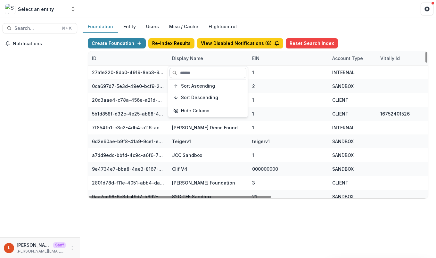
click at [191, 70] on input at bounding box center [207, 73] width 77 height 10
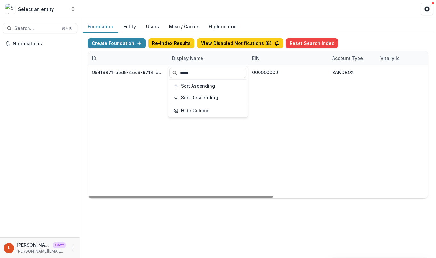
type input "*****"
click at [223, 144] on div "954f6871-abd5-4ec6-9714-ab5b2ac1e4c4 Cherry Treehouse Workflow Sandbox 00000000…" at bounding box center [400, 131] width 625 height 133
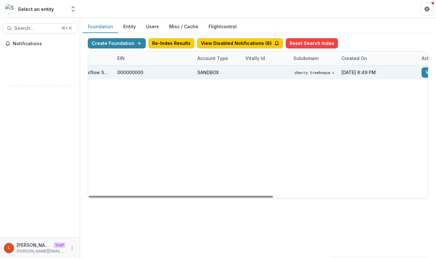
scroll to position [0, 195]
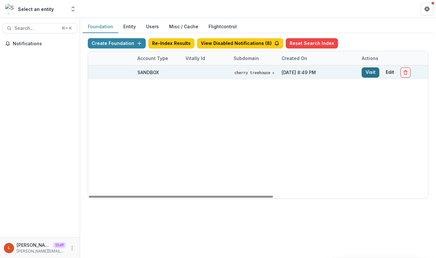
click at [369, 76] on link "Visit" at bounding box center [371, 72] width 18 height 10
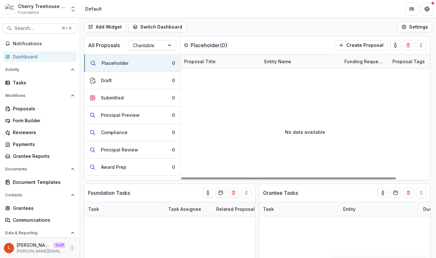
click at [70, 246] on icon "More" at bounding box center [72, 247] width 5 height 5
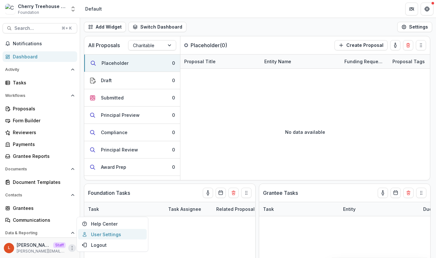
click at [95, 231] on link "User Settings" at bounding box center [112, 234] width 69 height 11
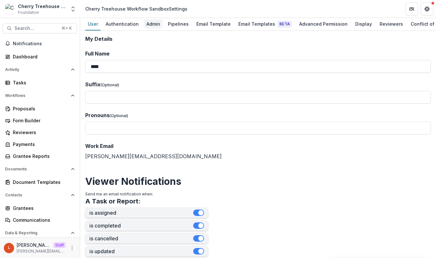
click at [148, 25] on div "Admin" at bounding box center [153, 23] width 19 height 9
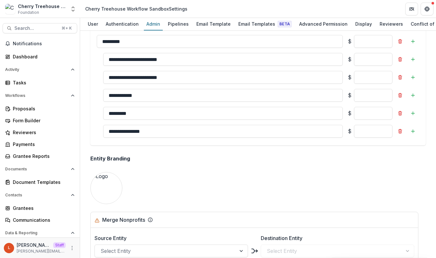
scroll to position [754, 0]
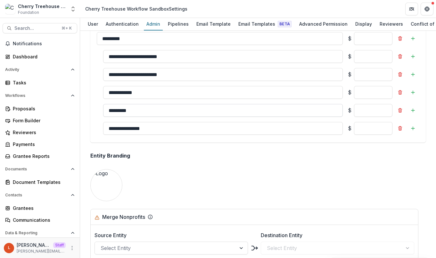
click at [144, 113] on input "*********" at bounding box center [223, 110] width 240 height 13
click at [165, 125] on input "**********" at bounding box center [223, 128] width 240 height 13
type input "****"
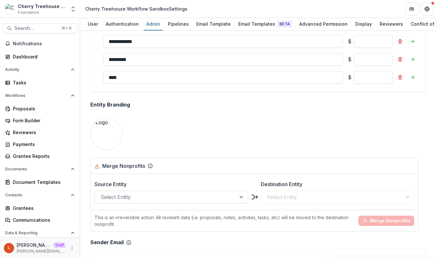
scroll to position [803, 0]
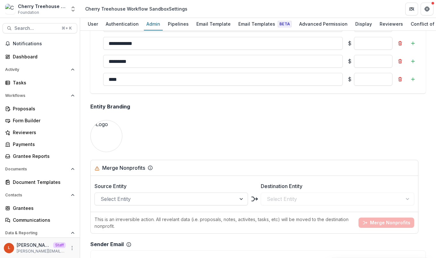
click at [159, 78] on input "****" at bounding box center [223, 79] width 240 height 13
type input "*"
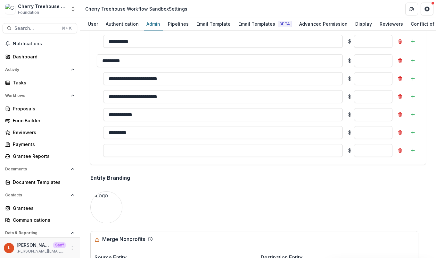
scroll to position [771, 0]
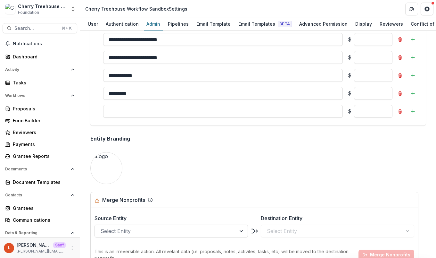
click at [213, 114] on input at bounding box center [223, 111] width 240 height 13
type input "*****"
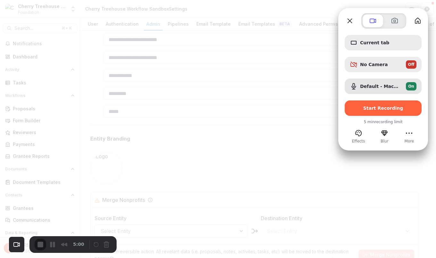
click at [30, 109] on div at bounding box center [218, 129] width 436 height 258
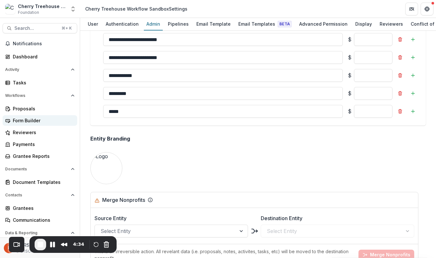
click at [31, 121] on div "Form Builder" at bounding box center [42, 120] width 59 height 7
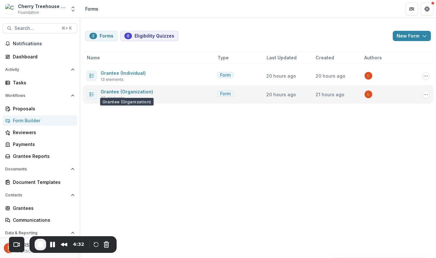
click at [130, 94] on span "Grantee (Organization)" at bounding box center [127, 91] width 53 height 8
click at [131, 92] on link "Grantee (Organization)" at bounding box center [127, 91] width 53 height 5
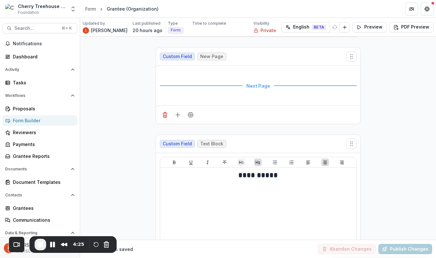
scroll to position [1589, 0]
